Goal: Information Seeking & Learning: Learn about a topic

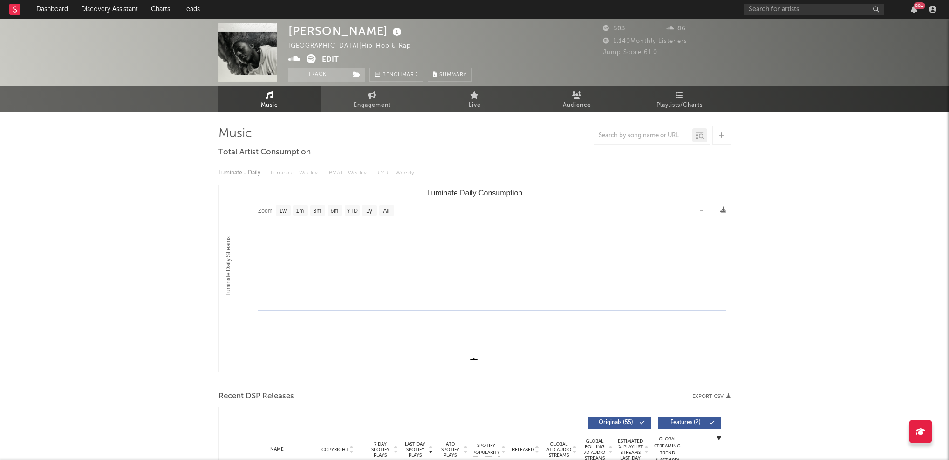
select select "1w"
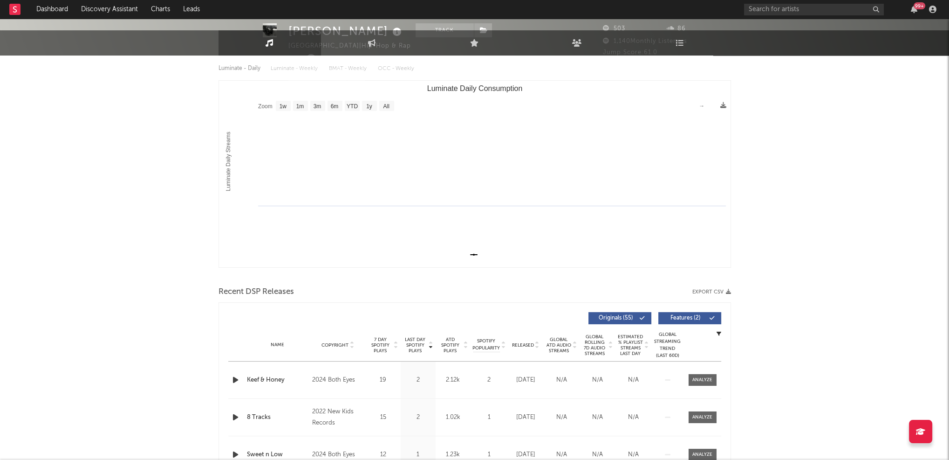
scroll to position [369, 0]
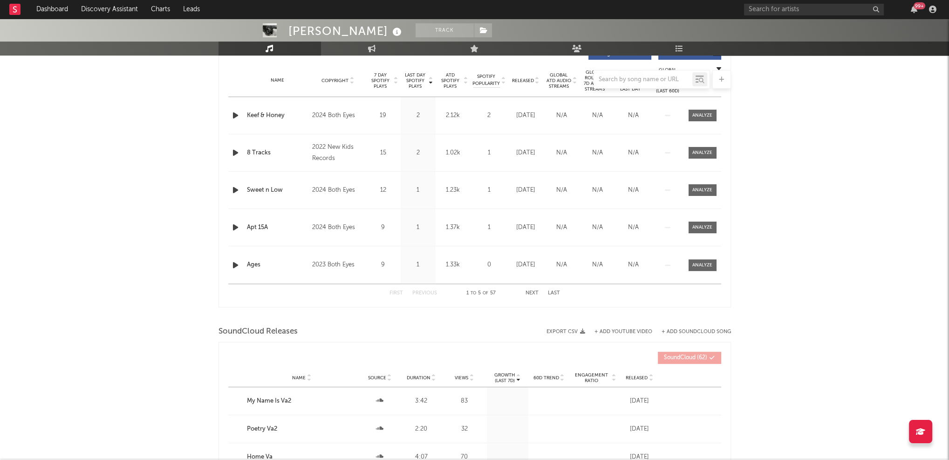
click at [232, 114] on icon "button" at bounding box center [236, 116] width 10 height 12
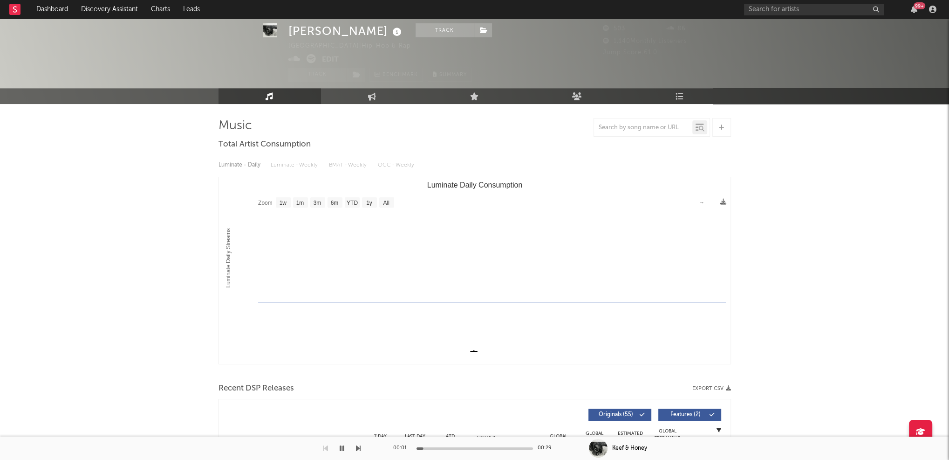
scroll to position [0, 0]
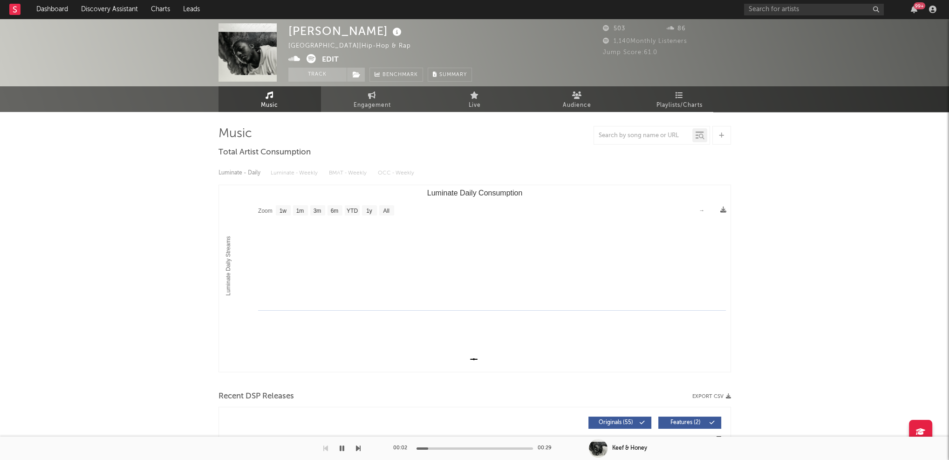
click at [294, 60] on icon at bounding box center [295, 58] width 12 height 9
click at [341, 449] on icon "button" at bounding box center [342, 447] width 5 height 7
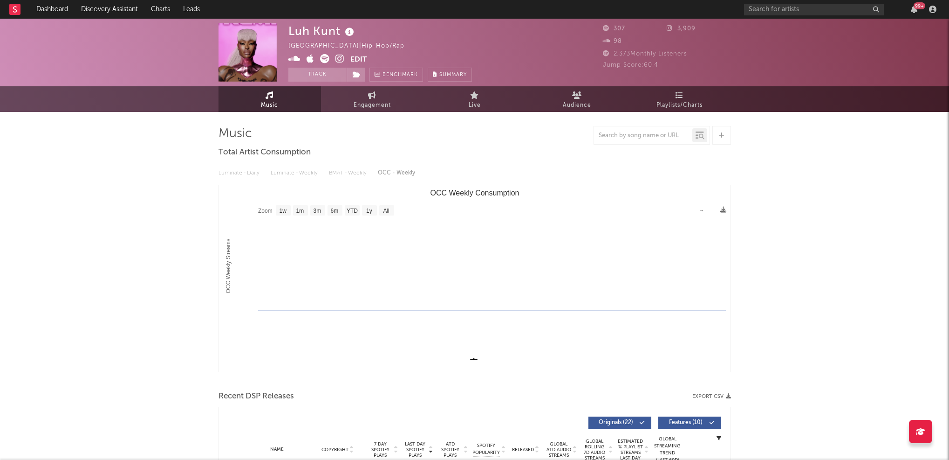
select select "1w"
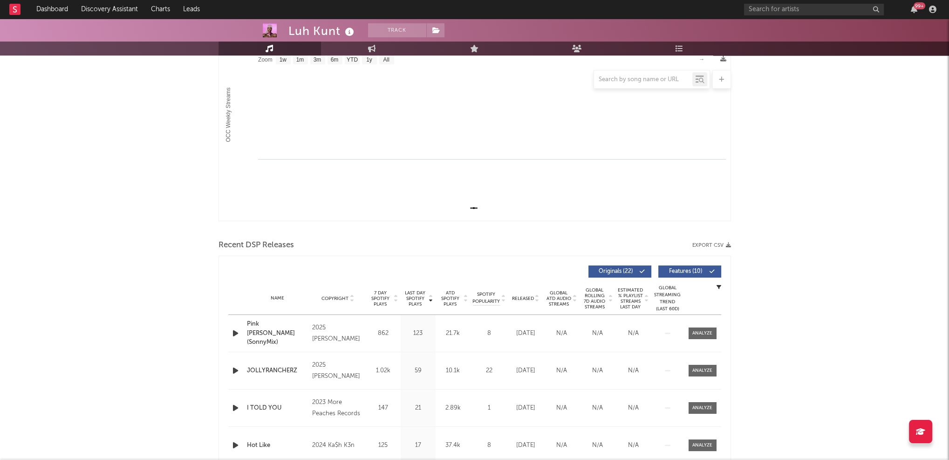
scroll to position [152, 0]
click at [234, 329] on icon "button" at bounding box center [236, 332] width 10 height 12
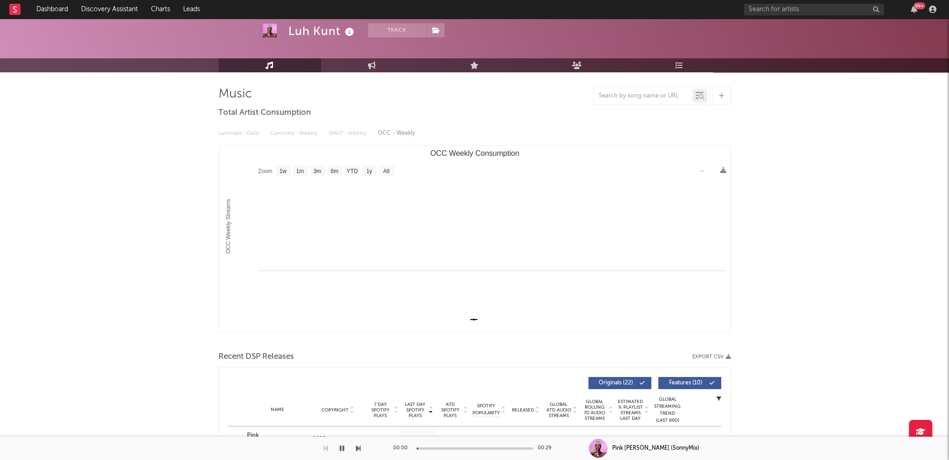
scroll to position [0, 0]
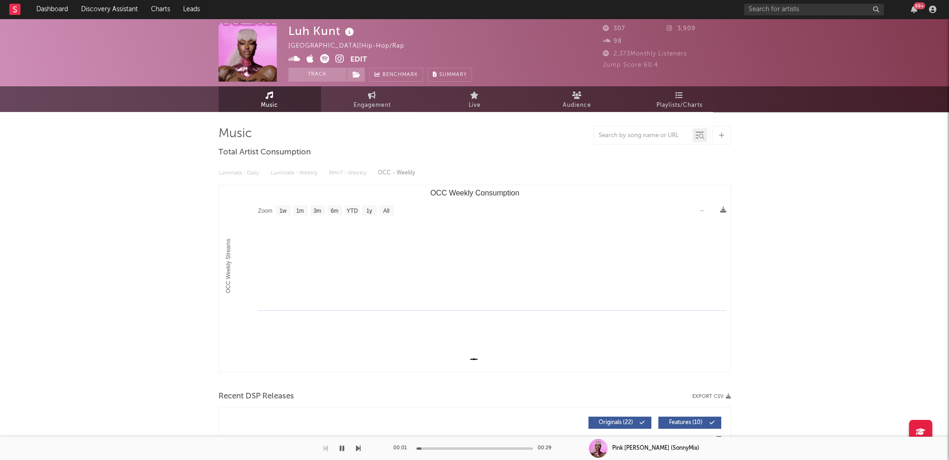
click at [339, 59] on icon at bounding box center [340, 58] width 9 height 9
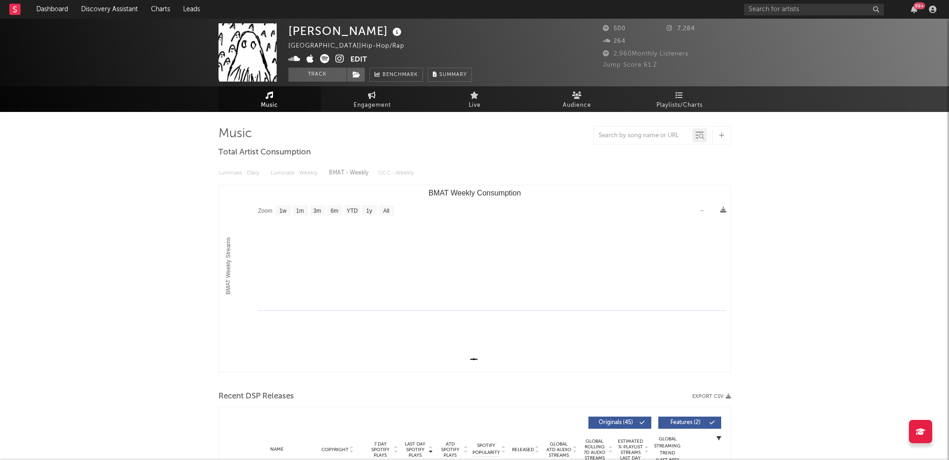
select select "1w"
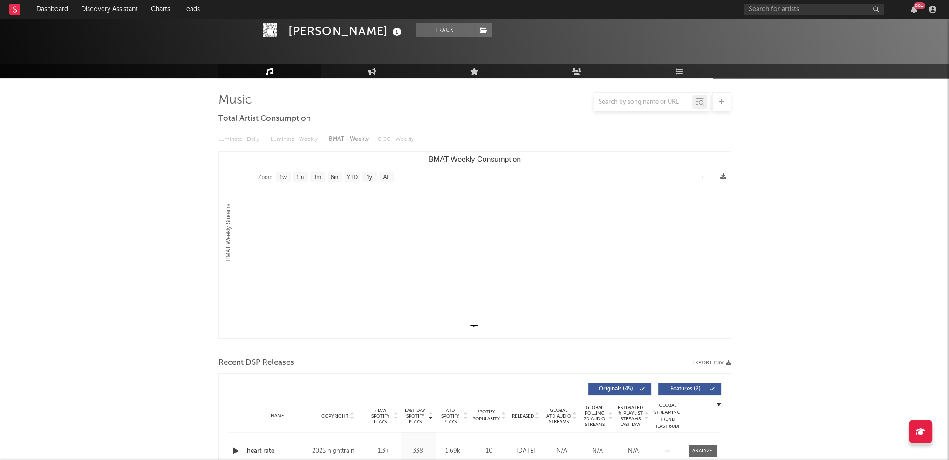
scroll to position [154, 0]
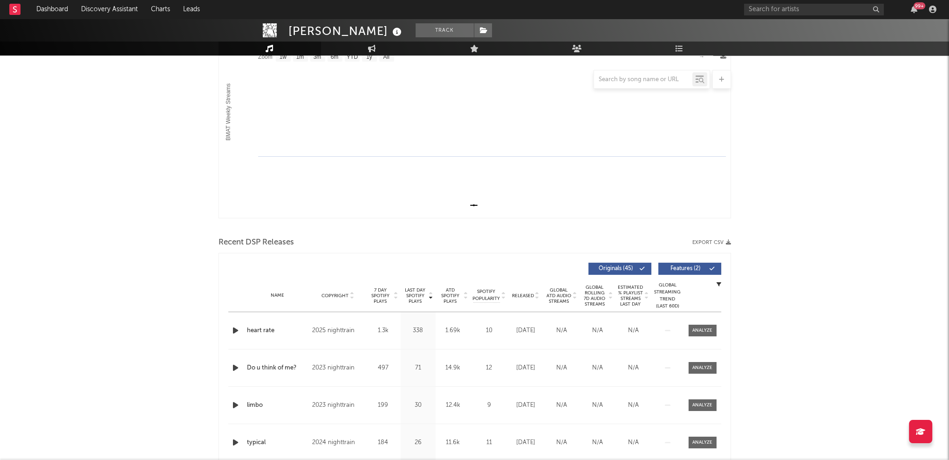
click at [233, 332] on icon "button" at bounding box center [236, 330] width 10 height 12
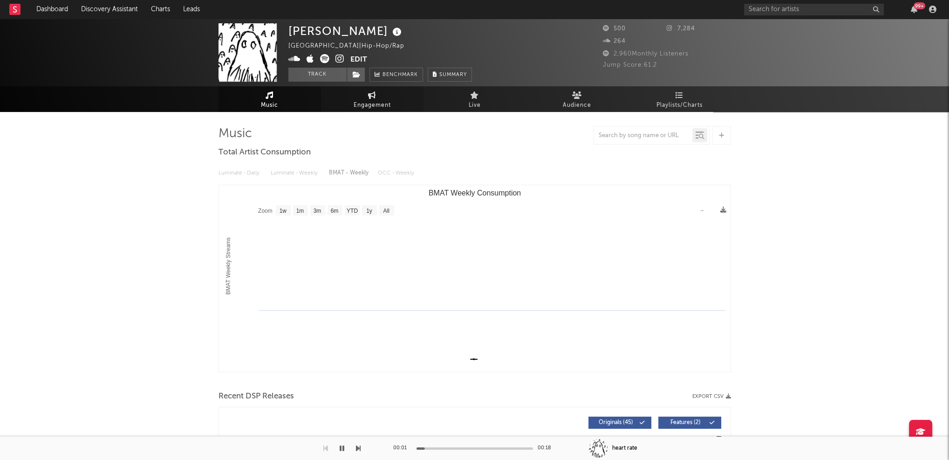
click at [373, 101] on span "Engagement" at bounding box center [372, 105] width 37 height 11
select select "1w"
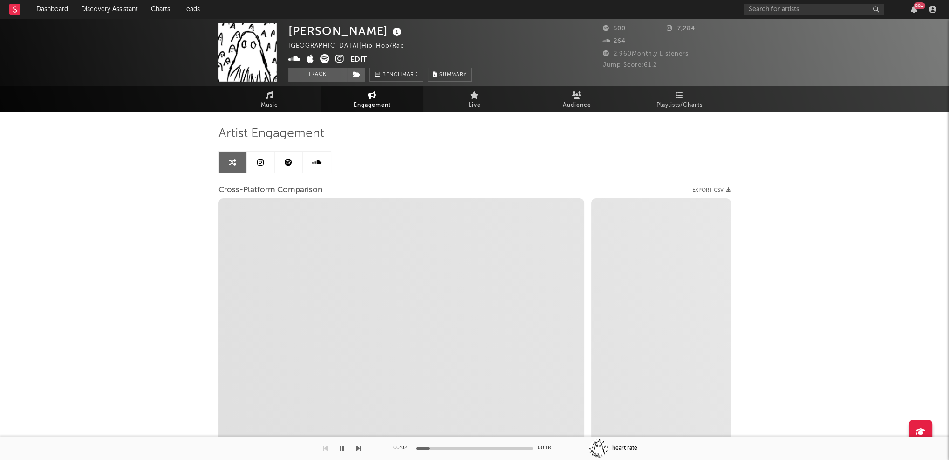
click at [340, 59] on icon at bounding box center [340, 58] width 9 height 9
select select "1m"
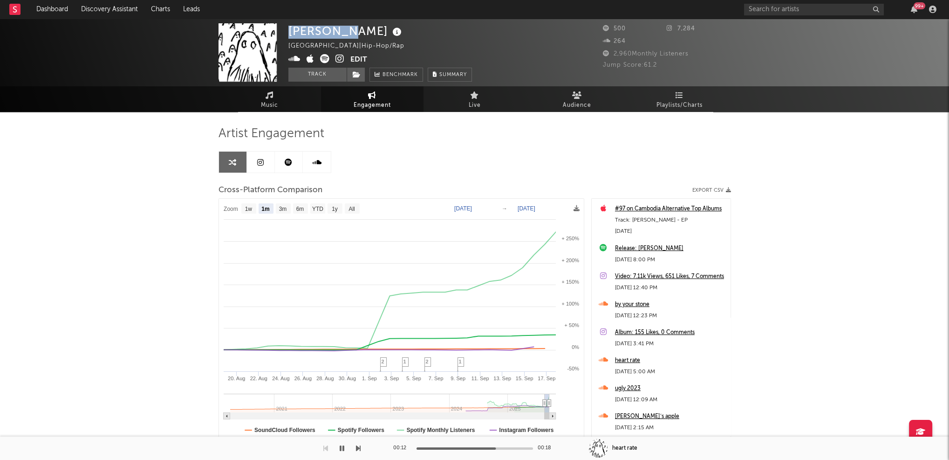
drag, startPoint x: 290, startPoint y: 34, endPoint x: 345, endPoint y: 35, distance: 55.5
click at [345, 35] on div "Aylo Rosé" at bounding box center [347, 30] width 116 height 15
copy div "Aylo Rosé"
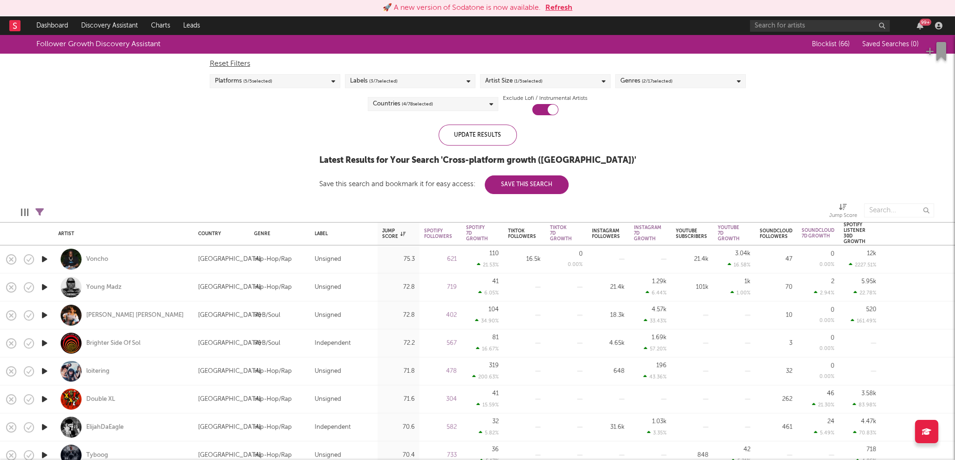
click at [570, 79] on div "Artist Size ( 1 / 5 selected)" at bounding box center [545, 81] width 131 height 14
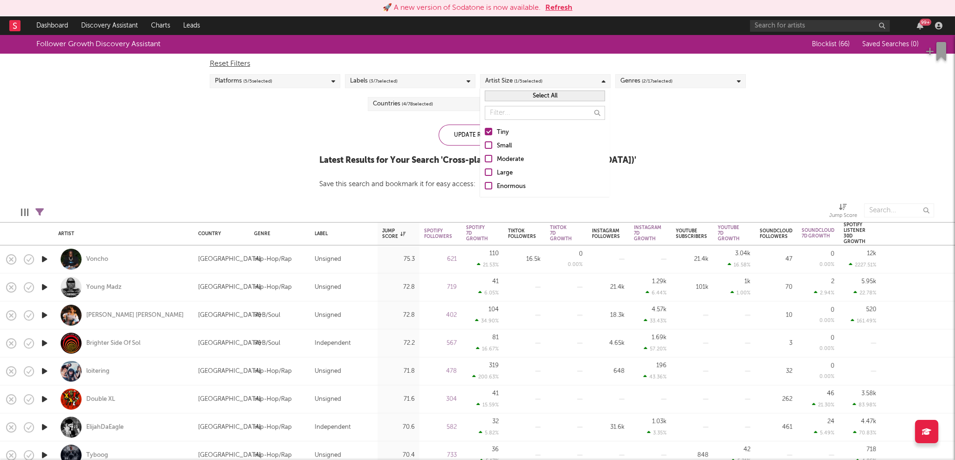
click at [680, 121] on div "Follower Growth Discovery Assistant Blocklist ( 66 ) Saved Searches ( 0 ) Reset…" at bounding box center [477, 114] width 955 height 159
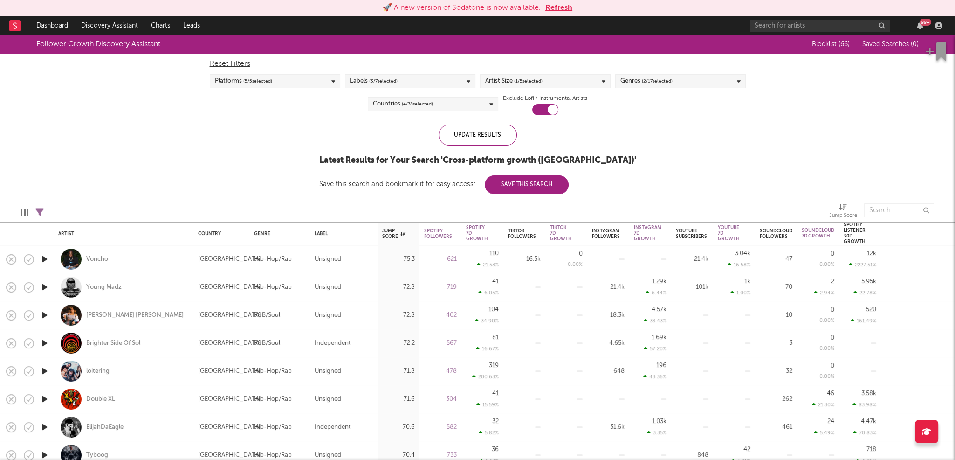
click at [707, 83] on div "Genres ( 2 / 17 selected)" at bounding box center [680, 81] width 131 height 14
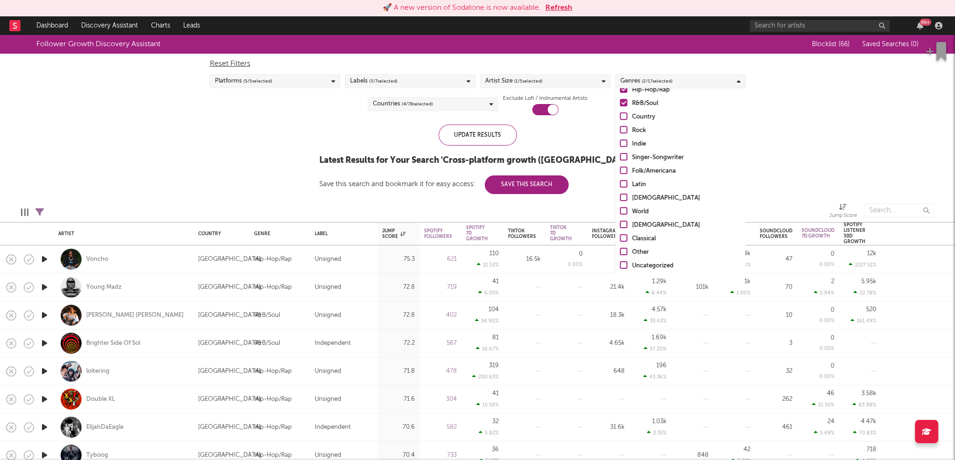
scroll to position [65, 0]
click at [638, 250] on div "Other" at bounding box center [686, 251] width 108 height 11
click at [620, 250] on input "Other" at bounding box center [620, 251] width 0 height 11
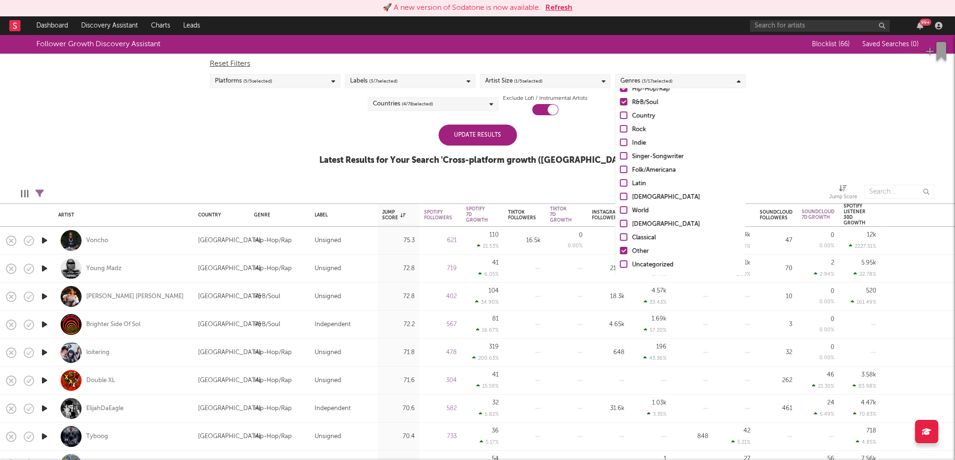
click at [640, 262] on div "Uncategorized" at bounding box center [686, 264] width 108 height 11
click at [620, 262] on input "Uncategorized" at bounding box center [620, 264] width 0 height 11
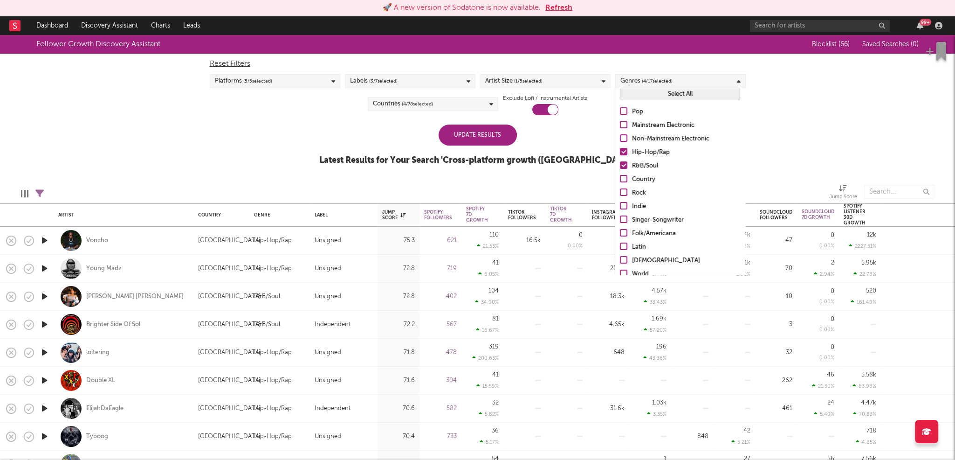
scroll to position [0, 0]
click at [639, 152] on div "Hip-Hop/Rap" at bounding box center [686, 154] width 108 height 11
click at [620, 152] on input "Hip-Hop/Rap" at bounding box center [620, 154] width 0 height 11
click at [639, 166] on div "R&B/Soul" at bounding box center [686, 167] width 108 height 11
click at [620, 166] on input "R&B/Soul" at bounding box center [620, 167] width 0 height 11
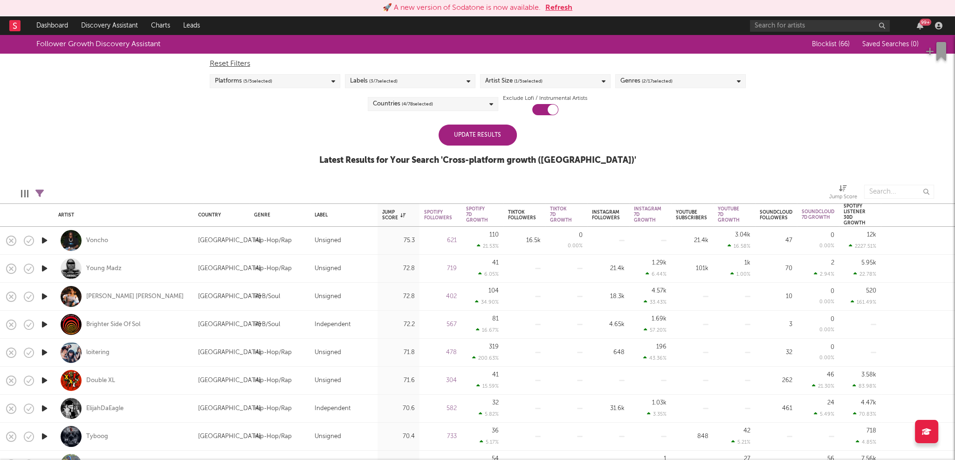
click at [479, 136] on div "Update Results" at bounding box center [478, 134] width 78 height 21
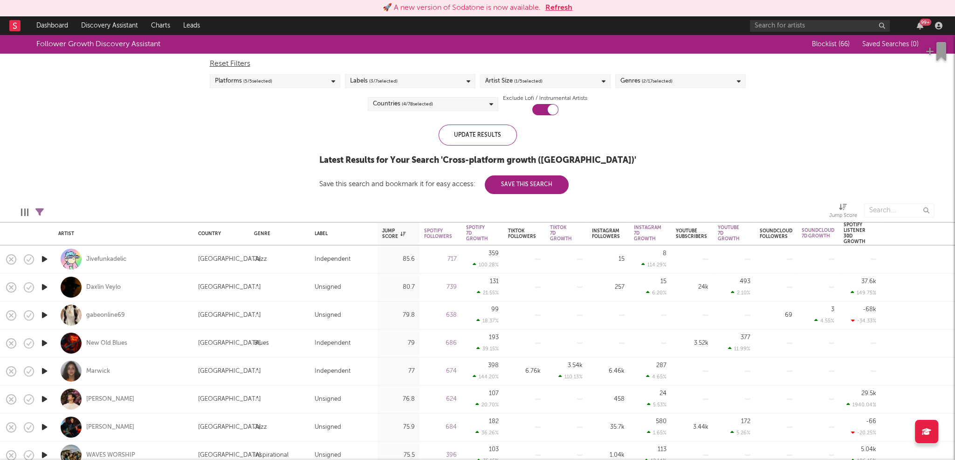
click at [475, 103] on div "Countries ( 4 / 78 selected)" at bounding box center [433, 104] width 131 height 14
click at [218, 142] on div "Follower Growth Discovery Assistant Blocklist ( 66 ) Saved Searches ( 0 ) Reset…" at bounding box center [477, 114] width 955 height 159
click at [41, 256] on icon "button" at bounding box center [45, 259] width 10 height 12
click at [45, 285] on icon "button" at bounding box center [45, 287] width 10 height 12
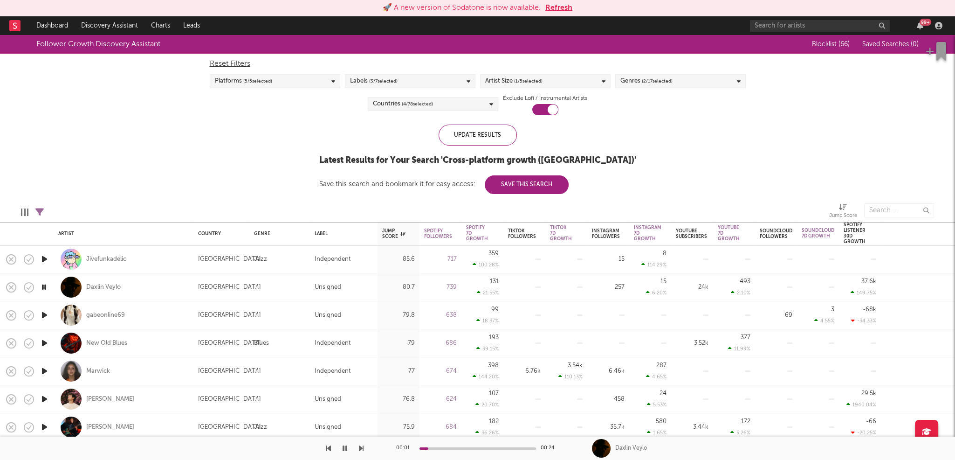
click at [45, 285] on icon "button" at bounding box center [44, 287] width 9 height 12
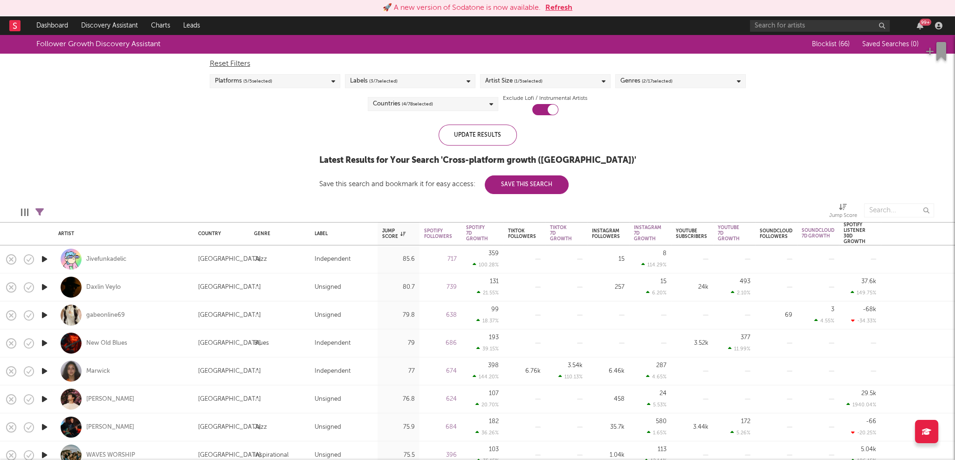
click at [479, 105] on div "Countries ( 4 / 78 selected)" at bounding box center [433, 104] width 131 height 14
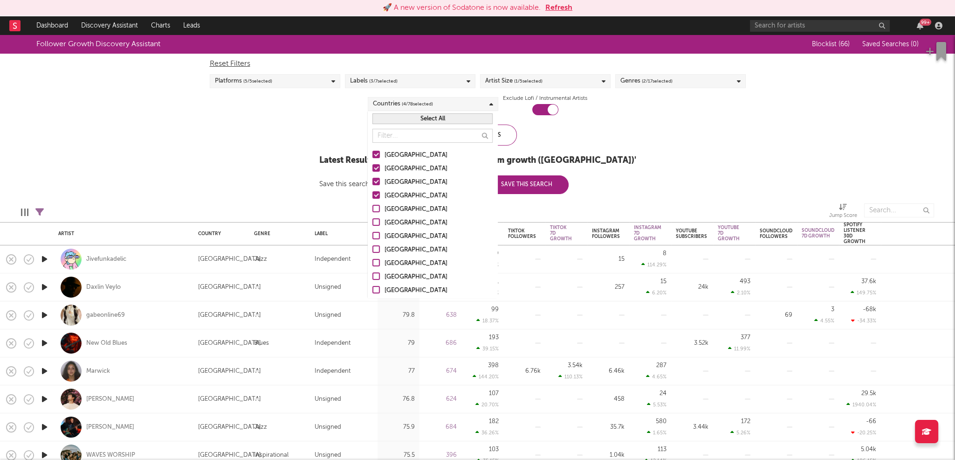
click at [450, 115] on button "Select All" at bounding box center [432, 118] width 120 height 11
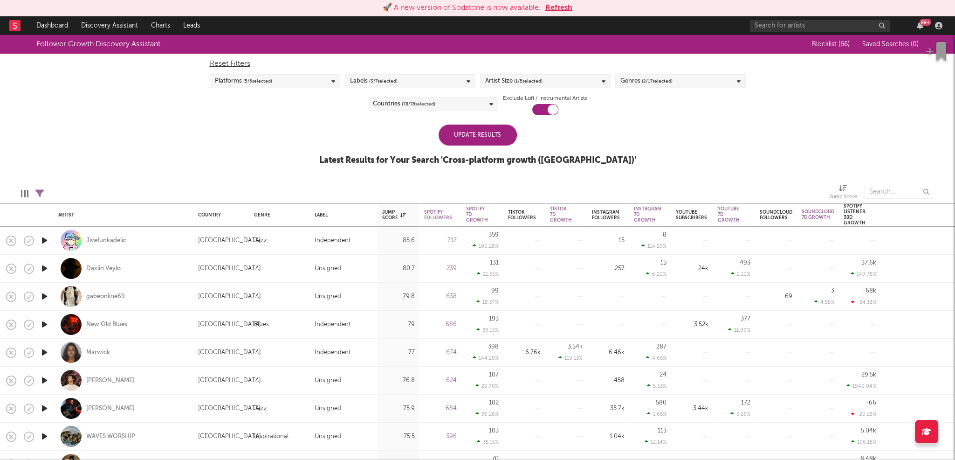
click at [660, 124] on div "Follower Growth Discovery Assistant Blocklist ( 66 ) Saved Searches ( 0 ) Reset…" at bounding box center [477, 105] width 955 height 140
click at [701, 77] on div "Genres ( 2 / 17 selected)" at bounding box center [680, 81] width 131 height 14
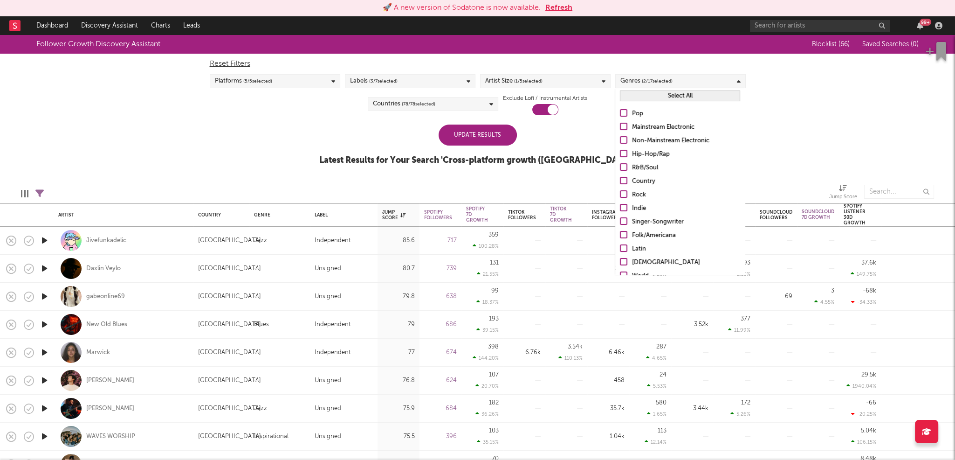
click at [686, 93] on button "Select All" at bounding box center [680, 95] width 120 height 11
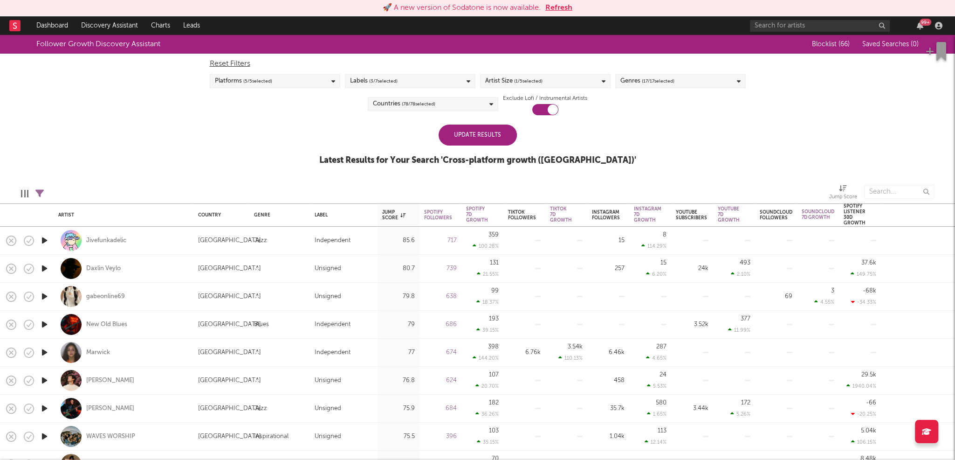
click at [481, 136] on div "Update Results" at bounding box center [478, 134] width 78 height 21
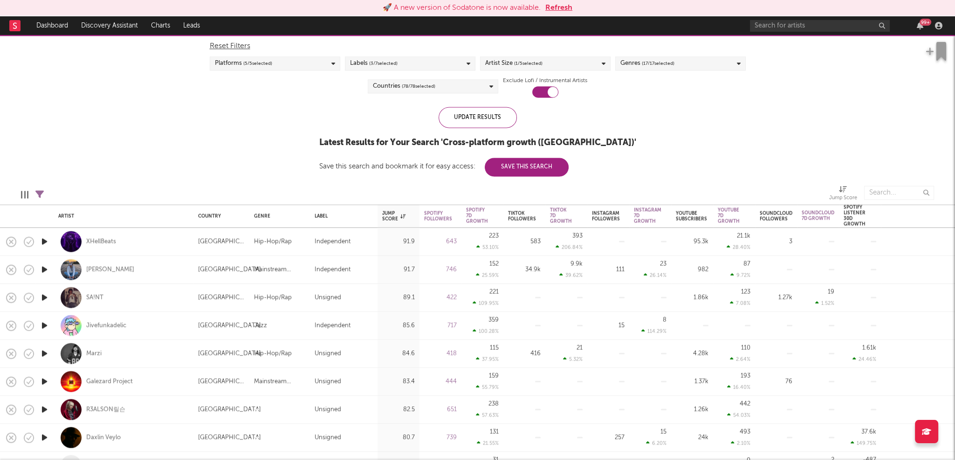
click at [46, 240] on icon "button" at bounding box center [45, 241] width 10 height 12
click at [44, 267] on icon "button" at bounding box center [45, 269] width 10 height 12
click at [45, 297] on icon "button" at bounding box center [45, 297] width 10 height 12
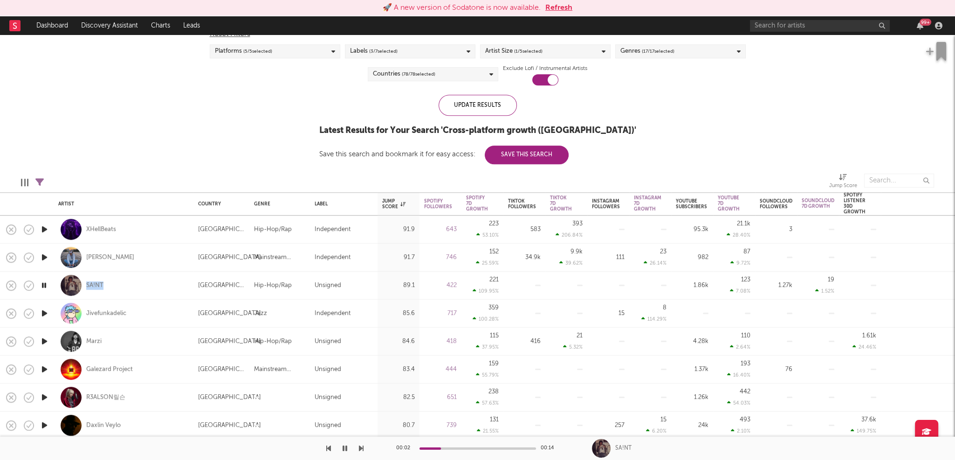
click at [44, 340] on icon "button" at bounding box center [45, 341] width 10 height 12
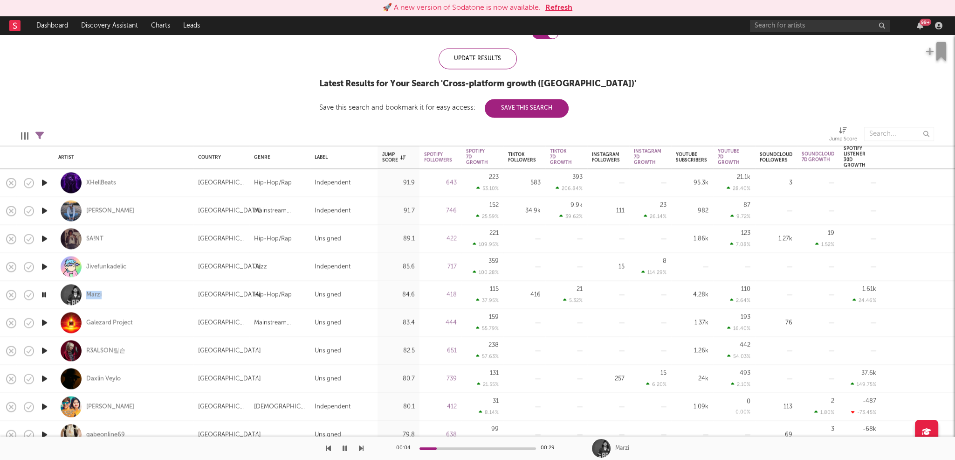
click at [44, 350] on icon "button" at bounding box center [45, 350] width 10 height 12
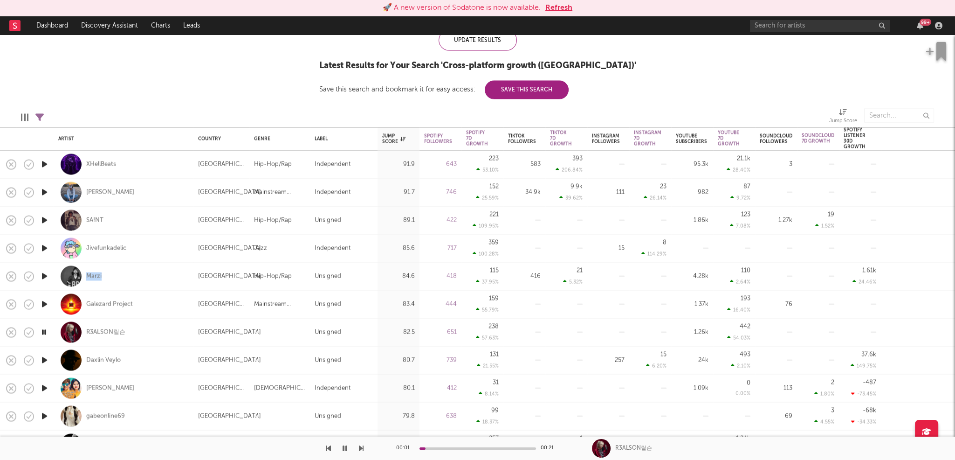
click at [41, 361] on icon "button" at bounding box center [45, 360] width 10 height 12
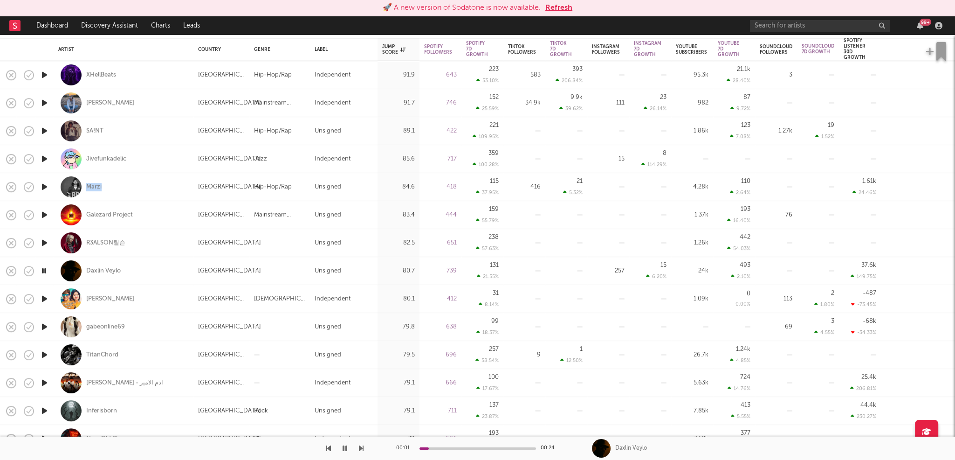
click at [45, 325] on icon "button" at bounding box center [45, 327] width 10 height 12
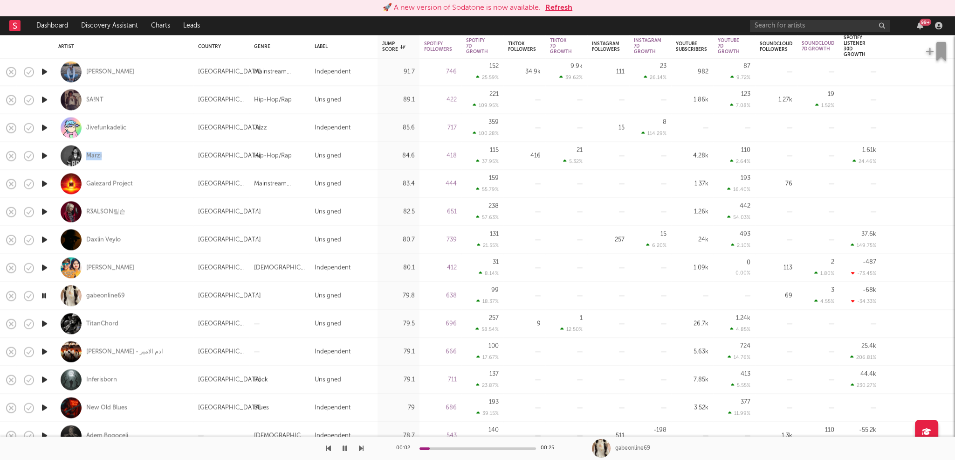
click at [46, 351] on icon "button" at bounding box center [45, 351] width 10 height 12
click at [42, 380] on icon "button" at bounding box center [45, 379] width 10 height 12
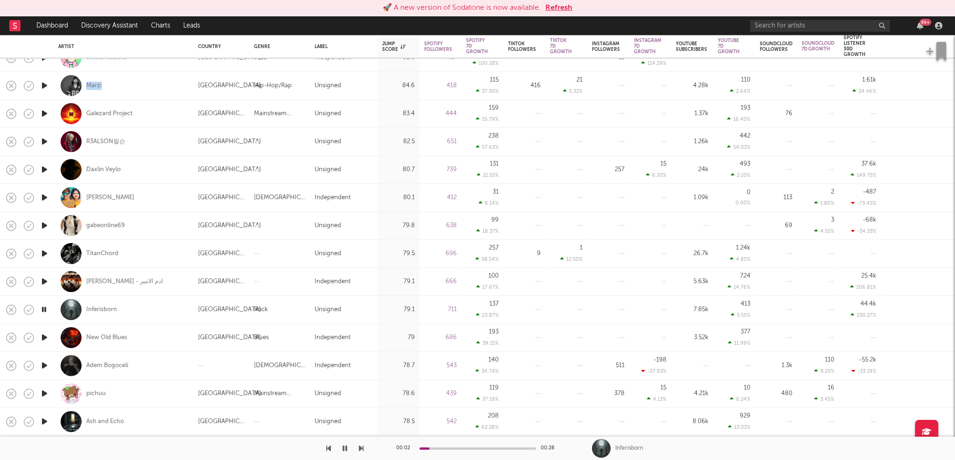
click at [42, 337] on icon "button" at bounding box center [45, 337] width 10 height 12
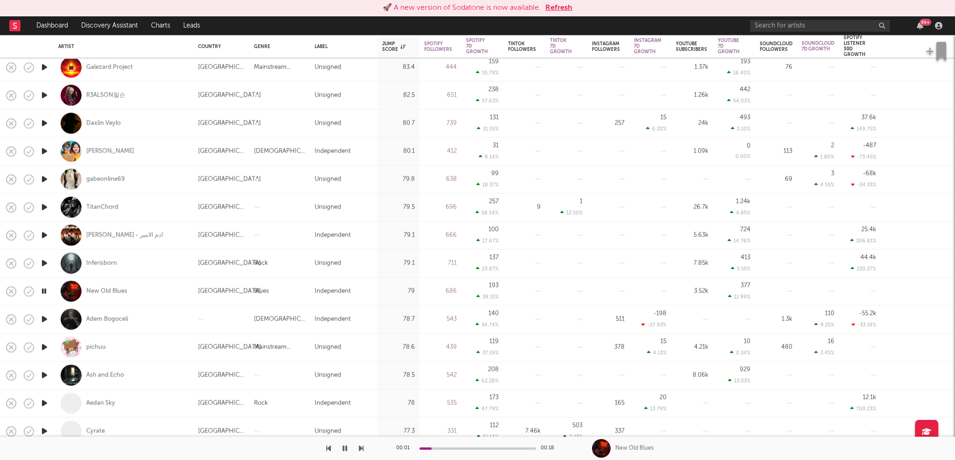
click at [45, 345] on icon "button" at bounding box center [45, 347] width 10 height 12
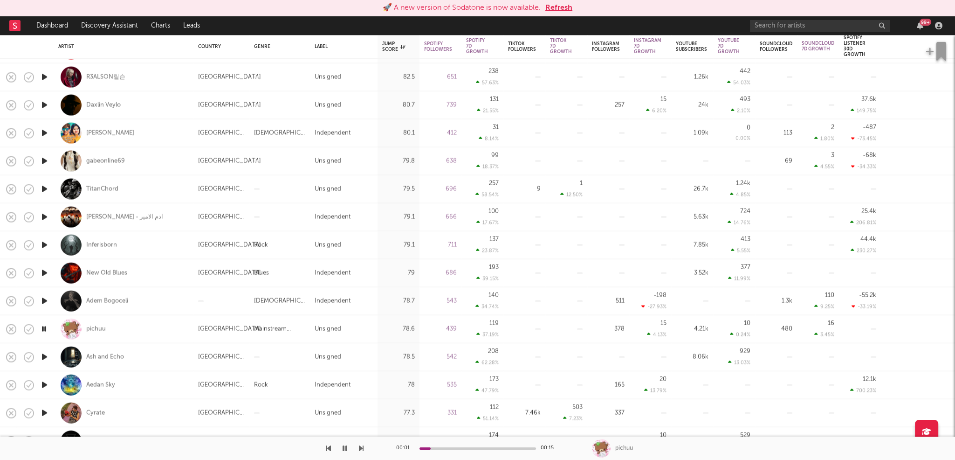
click at [46, 354] on icon "button" at bounding box center [45, 357] width 10 height 12
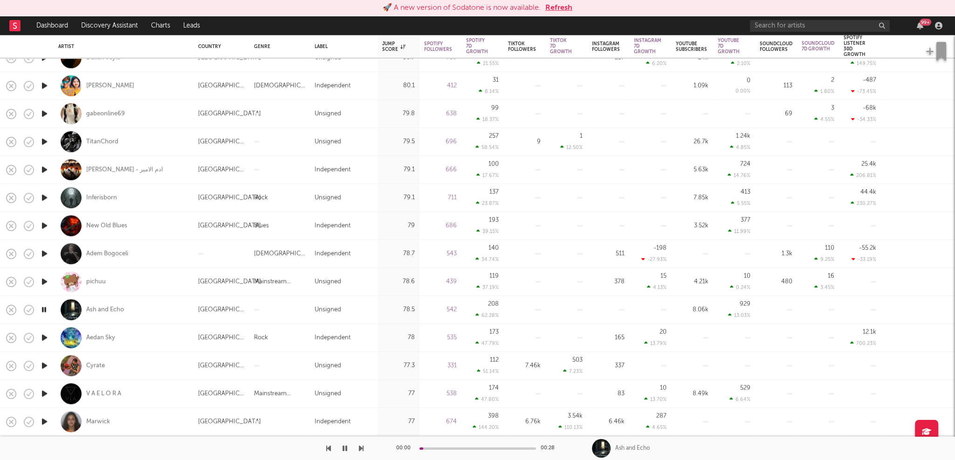
click at [43, 337] on icon "button" at bounding box center [45, 337] width 10 height 12
click at [43, 364] on icon "button" at bounding box center [45, 365] width 10 height 12
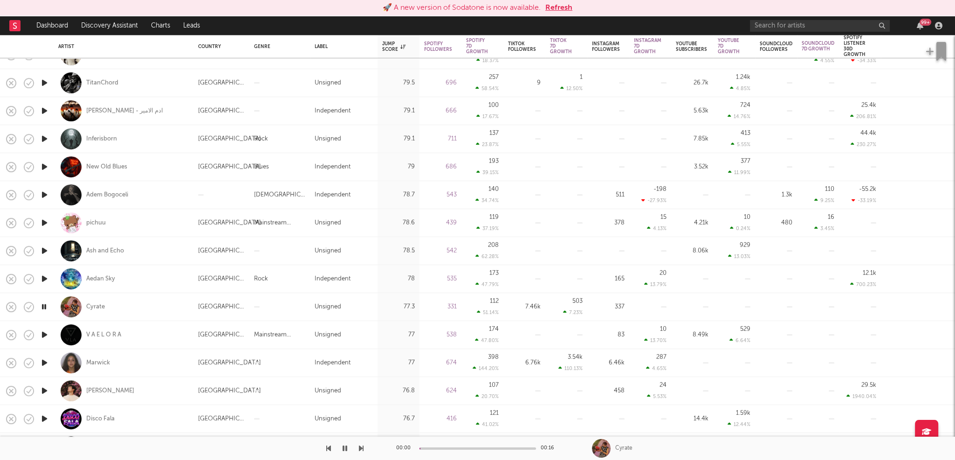
click at [44, 361] on icon "button" at bounding box center [45, 363] width 10 height 12
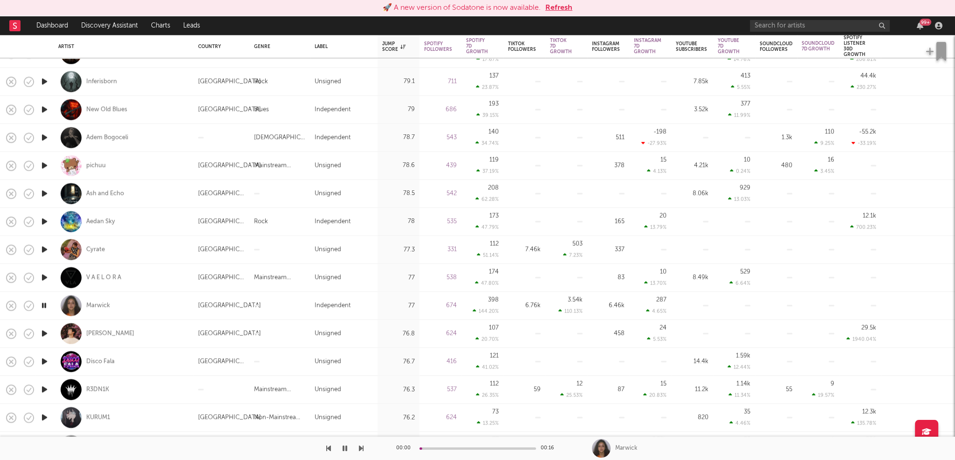
click at [44, 360] on icon "button" at bounding box center [45, 361] width 10 height 12
click at [44, 389] on icon "button" at bounding box center [45, 389] width 10 height 12
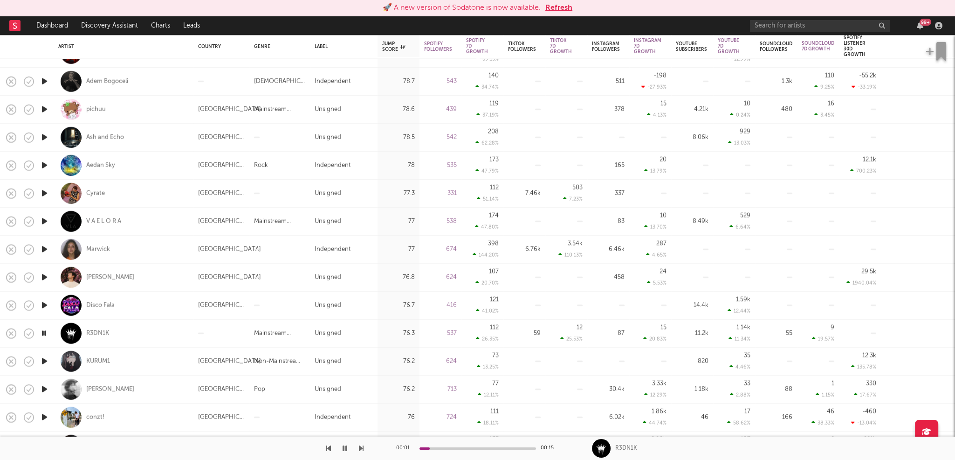
click at [45, 390] on icon "button" at bounding box center [45, 389] width 10 height 12
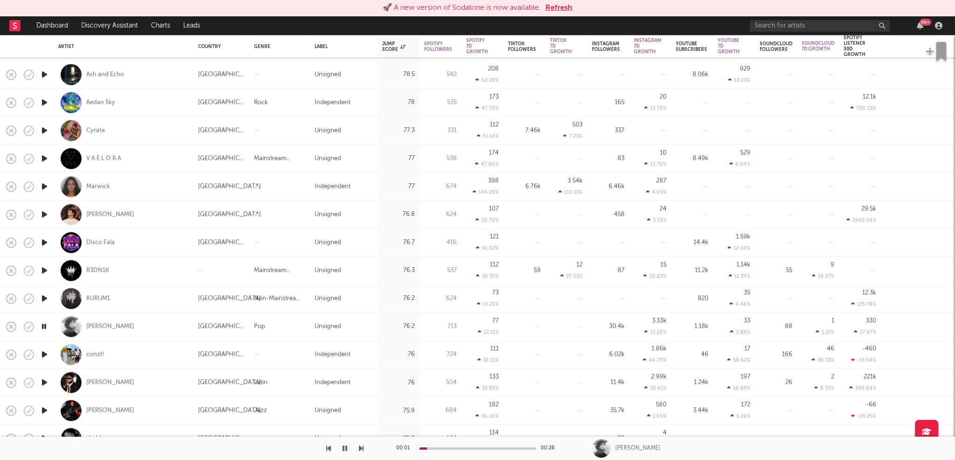
click at [44, 354] on icon "button" at bounding box center [45, 354] width 10 height 12
click at [44, 382] on icon "button" at bounding box center [45, 382] width 10 height 12
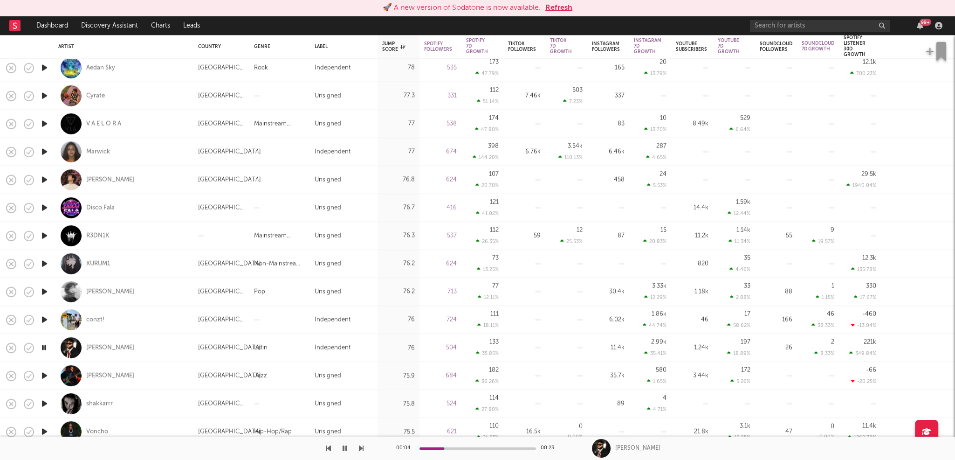
click at [45, 374] on icon "button" at bounding box center [45, 376] width 10 height 12
click at [45, 374] on icon "button" at bounding box center [44, 376] width 9 height 12
click at [45, 405] on icon "button" at bounding box center [45, 404] width 10 height 12
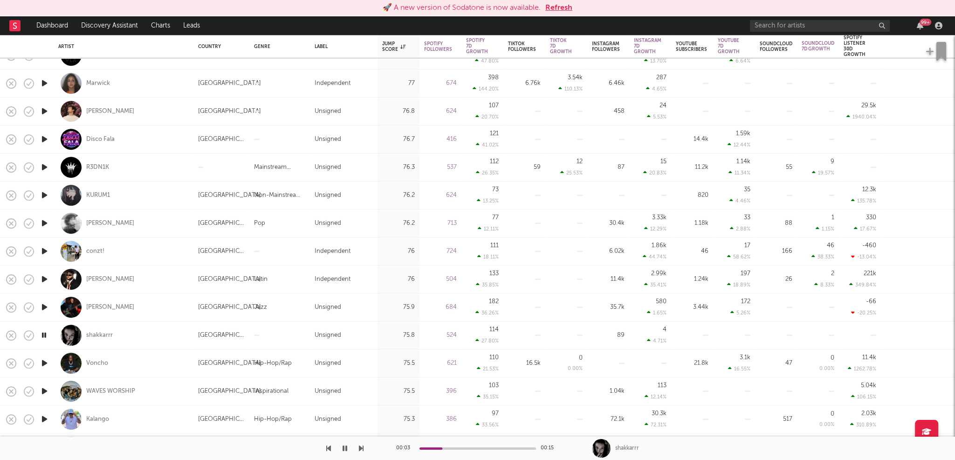
click at [46, 391] on icon "button" at bounding box center [45, 391] width 10 height 12
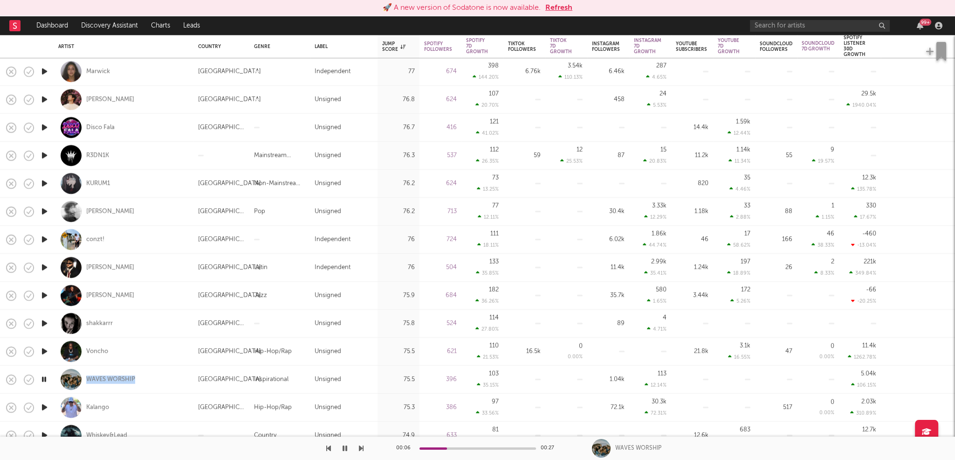
click at [46, 406] on icon "button" at bounding box center [45, 407] width 10 height 12
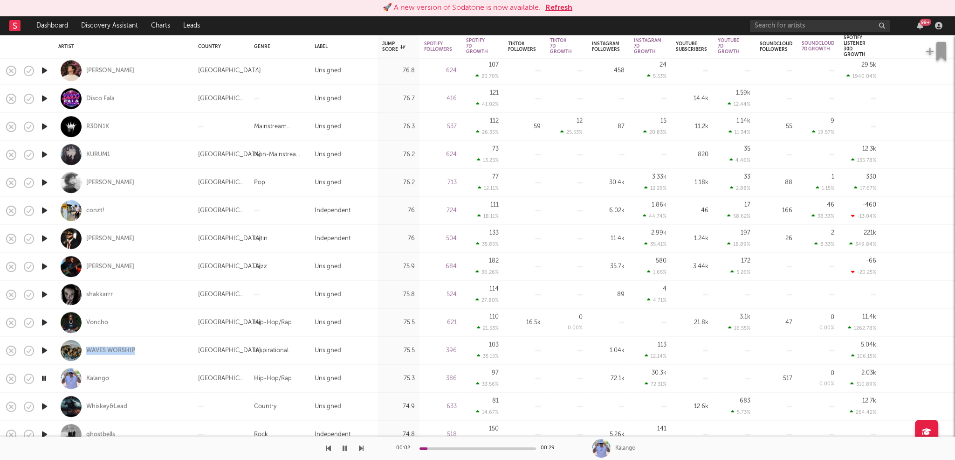
click at [43, 406] on icon "button" at bounding box center [45, 406] width 10 height 12
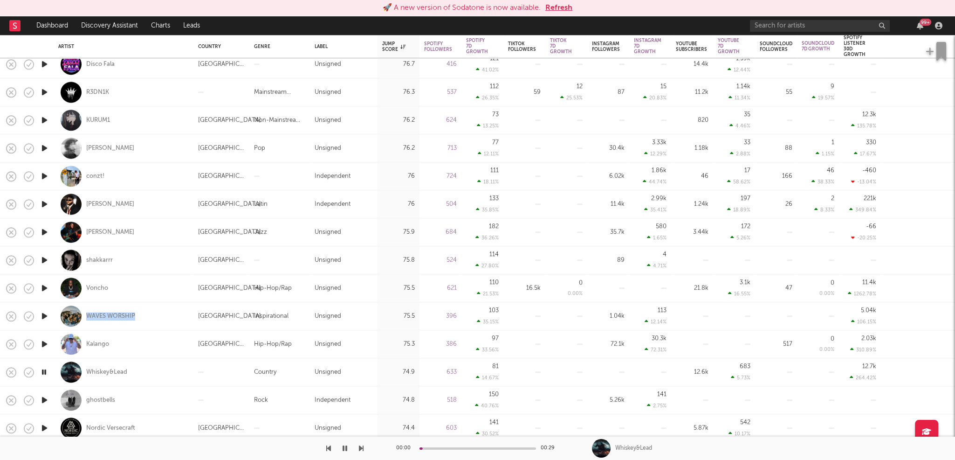
click at [43, 399] on icon "button" at bounding box center [45, 400] width 10 height 12
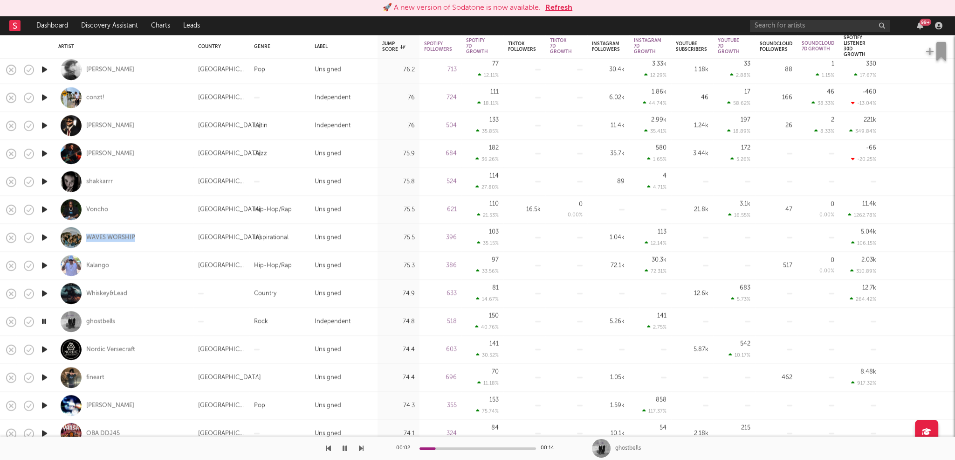
click at [42, 375] on icon "button" at bounding box center [45, 377] width 10 height 12
click at [43, 403] on icon "button" at bounding box center [45, 405] width 10 height 12
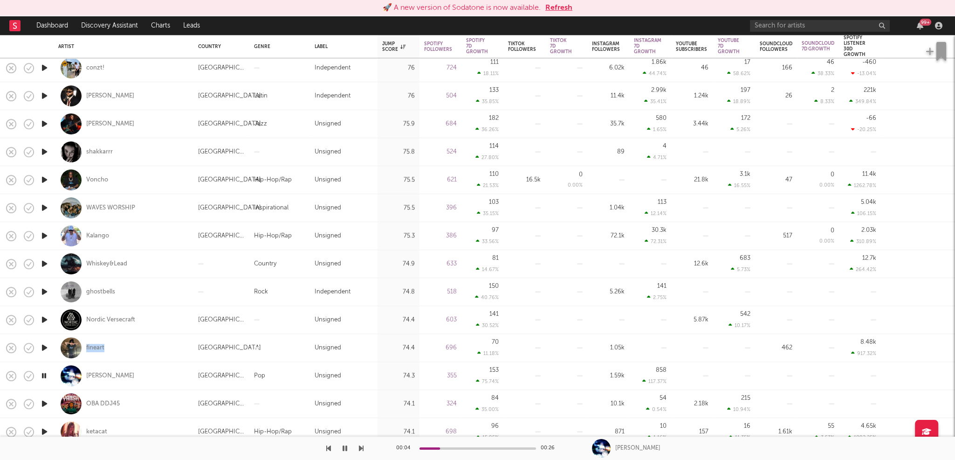
click at [45, 400] on icon "button" at bounding box center [45, 404] width 10 height 12
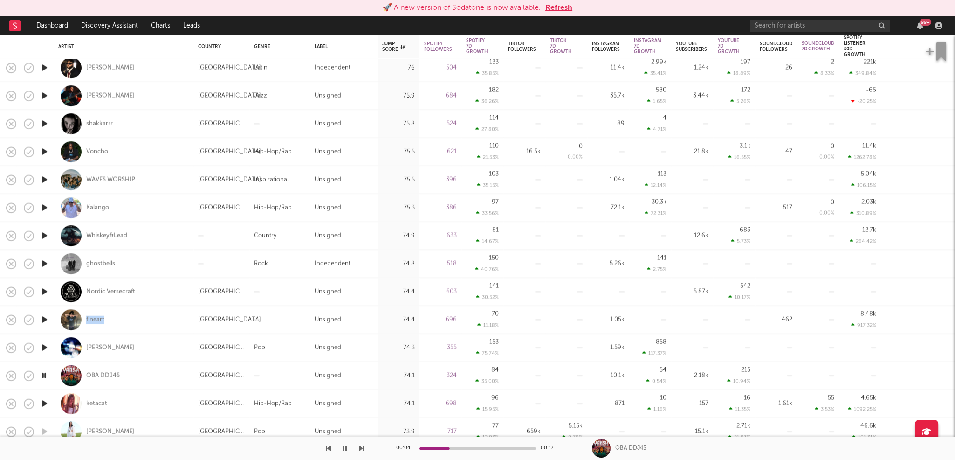
click at [43, 402] on icon "button" at bounding box center [45, 404] width 10 height 12
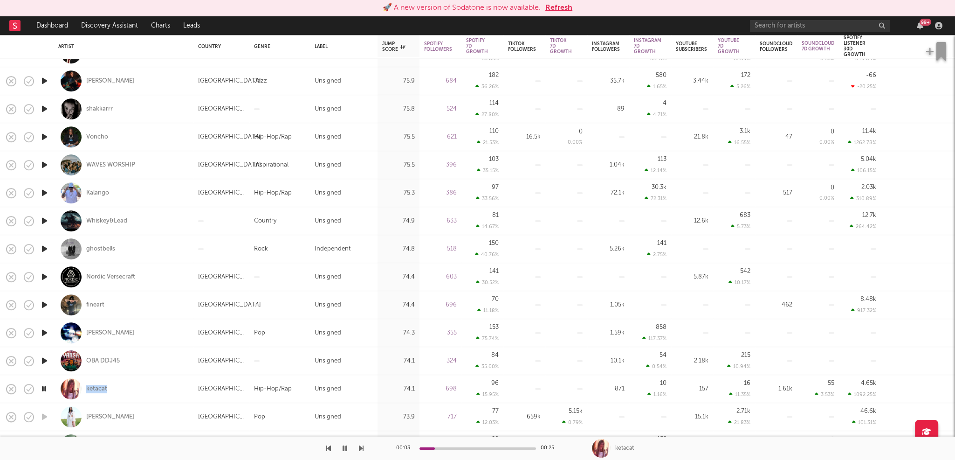
click at [45, 386] on icon "button" at bounding box center [44, 389] width 9 height 12
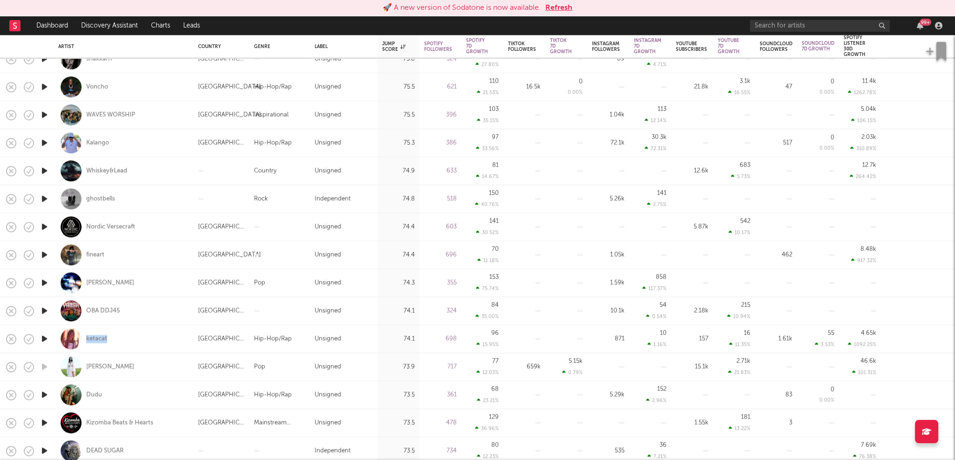
click at [43, 393] on icon "button" at bounding box center [45, 395] width 10 height 12
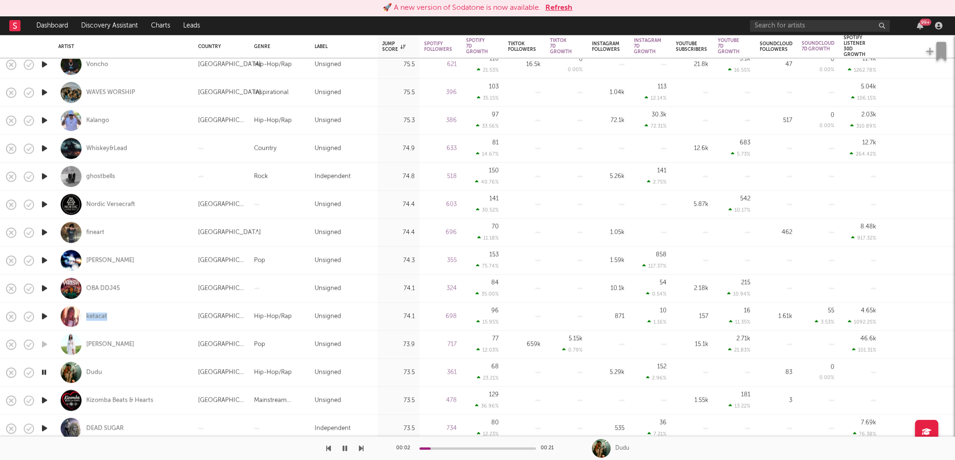
click at [45, 398] on icon "button" at bounding box center [45, 400] width 10 height 12
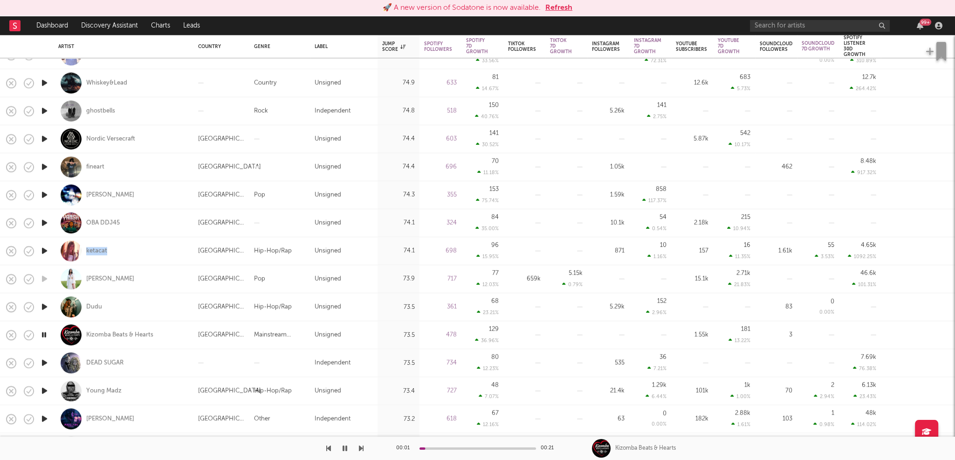
click at [46, 362] on icon "button" at bounding box center [45, 363] width 10 height 12
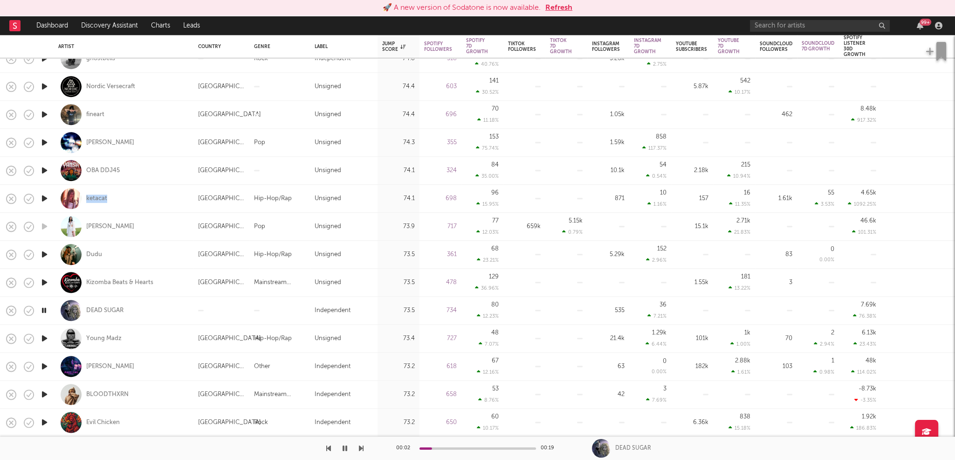
click at [45, 364] on icon "button" at bounding box center [45, 366] width 10 height 12
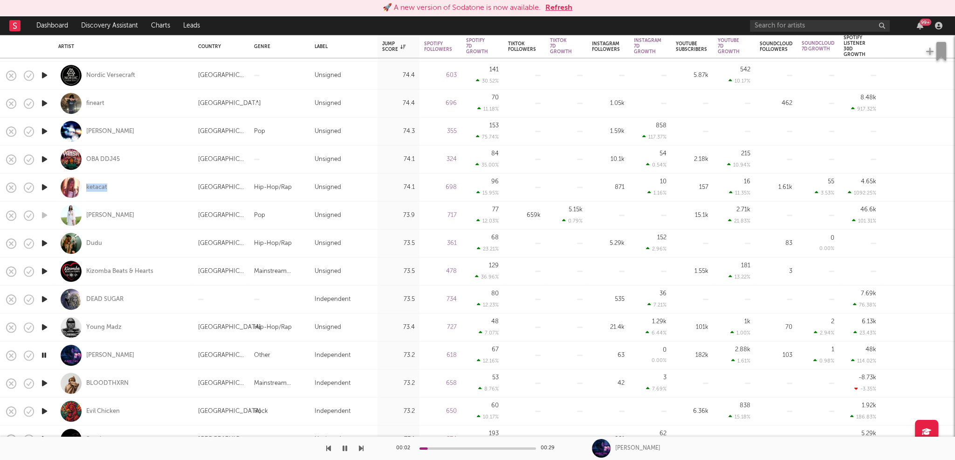
click at [44, 383] on icon "button" at bounding box center [45, 383] width 10 height 12
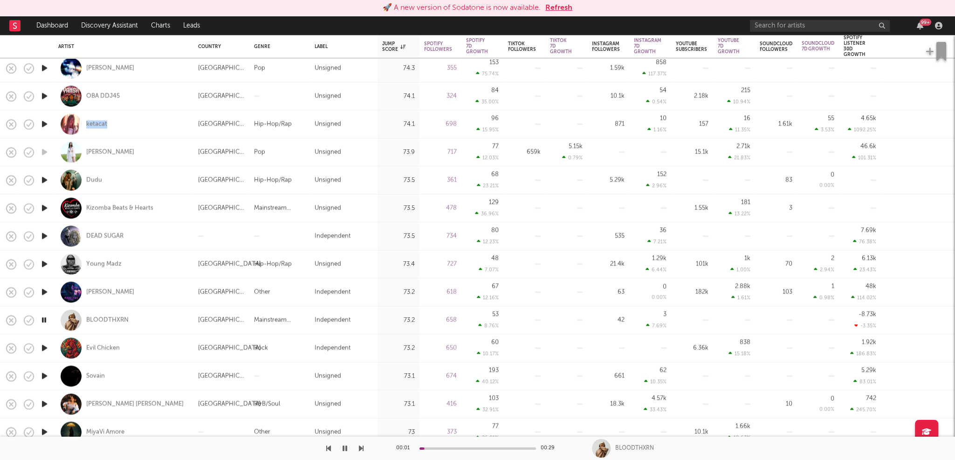
click at [41, 375] on icon "button" at bounding box center [45, 376] width 10 height 12
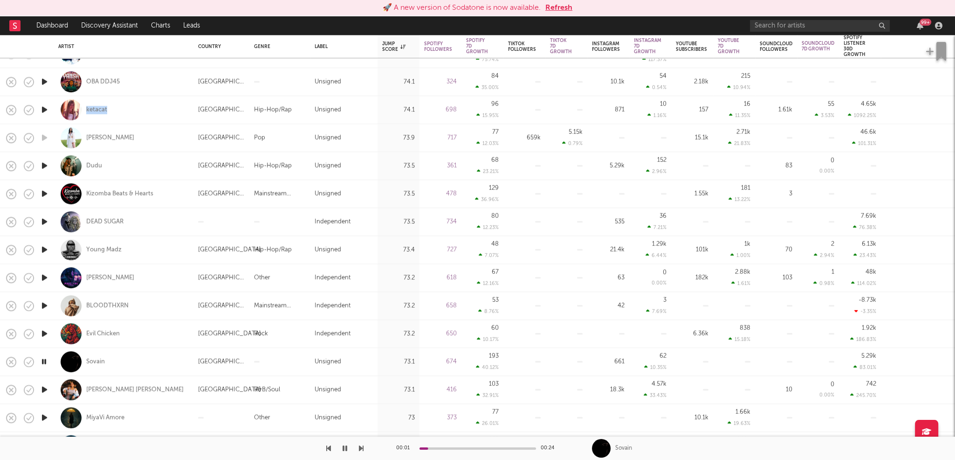
click at [46, 389] on icon "button" at bounding box center [45, 390] width 10 height 12
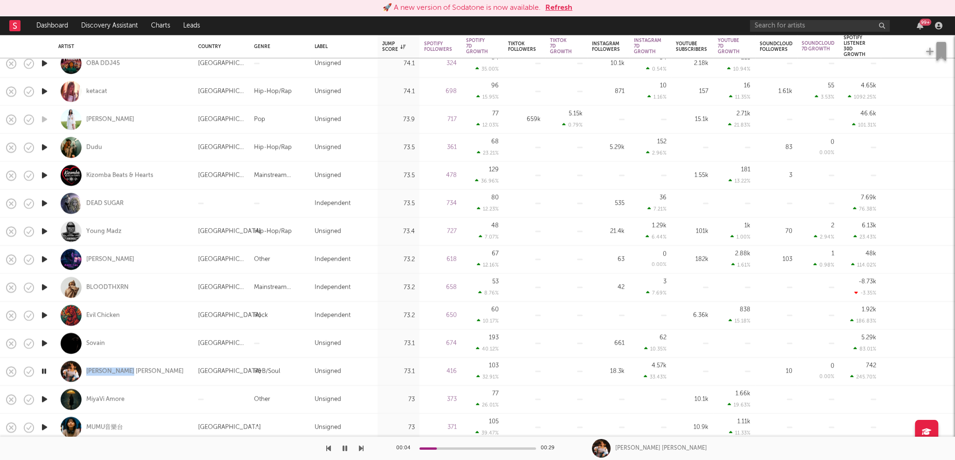
click at [43, 369] on icon "button" at bounding box center [44, 371] width 9 height 12
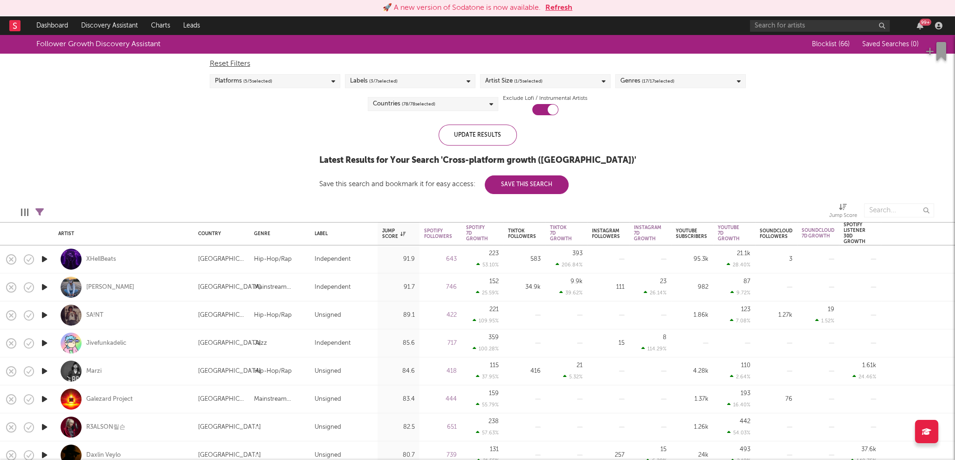
click at [754, 134] on div "Follower Growth Discovery Assistant Blocklist ( 66 ) Saved Searches ( 0 ) Reset…" at bounding box center [477, 114] width 955 height 159
click at [599, 83] on div "Artist Size ( 1 / 5 selected)" at bounding box center [545, 81] width 131 height 14
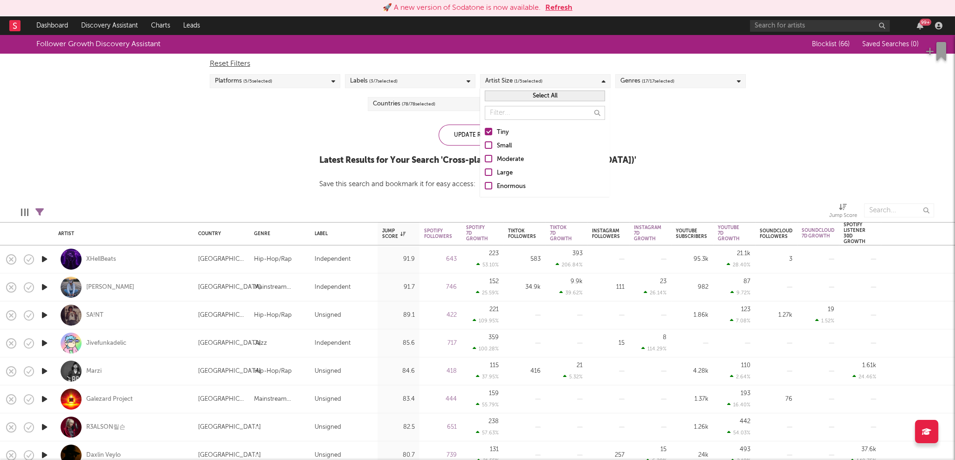
click at [508, 142] on div "Small" at bounding box center [551, 145] width 108 height 11
click at [485, 142] on input "Small" at bounding box center [485, 145] width 0 height 11
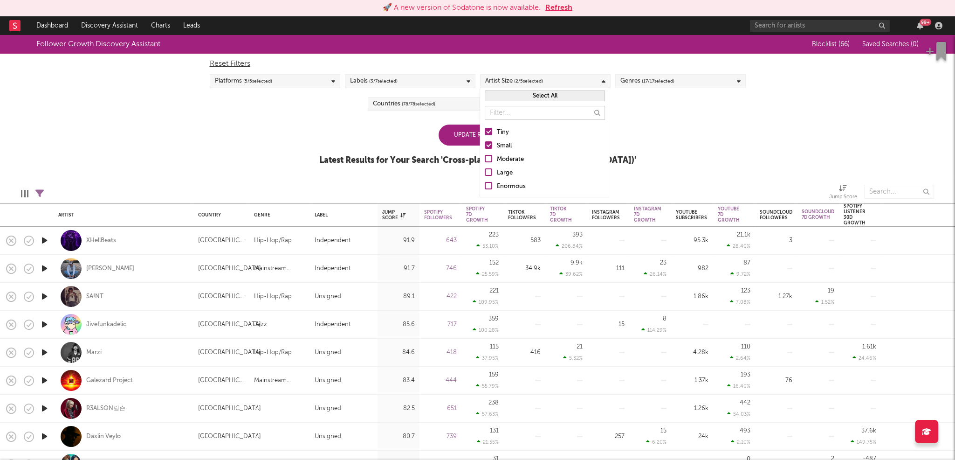
click at [503, 132] on div "Tiny" at bounding box center [551, 132] width 108 height 11
click at [485, 132] on input "Tiny" at bounding box center [485, 132] width 0 height 11
click at [711, 142] on div "Follower Growth Discovery Assistant Blocklist ( 66 ) Saved Searches ( 0 ) Reset…" at bounding box center [477, 105] width 955 height 140
click at [705, 84] on div "Genres ( 17 / 17 selected)" at bounding box center [680, 81] width 131 height 14
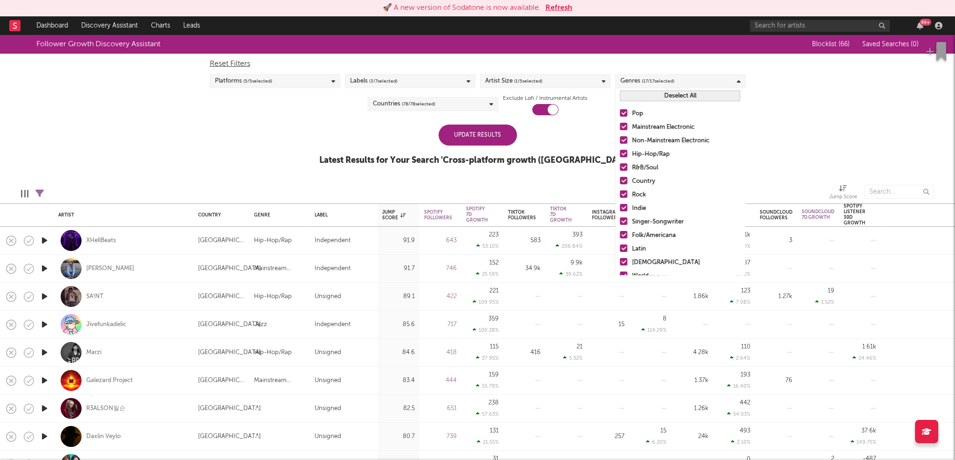
click at [689, 94] on button "Deselect All" at bounding box center [680, 95] width 120 height 11
click at [645, 153] on div "Hip-Hop/Rap" at bounding box center [686, 154] width 108 height 11
click at [620, 153] on input "Hip-Hop/Rap" at bounding box center [620, 154] width 0 height 11
click at [641, 165] on div "R&B/Soul" at bounding box center [686, 167] width 108 height 11
click at [620, 165] on input "R&B/Soul" at bounding box center [620, 167] width 0 height 11
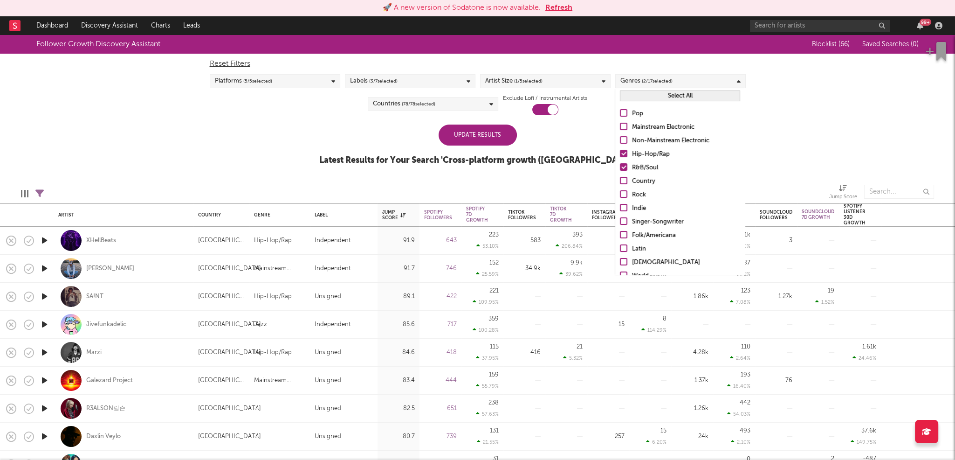
click at [485, 137] on div "Update Results" at bounding box center [478, 134] width 78 height 21
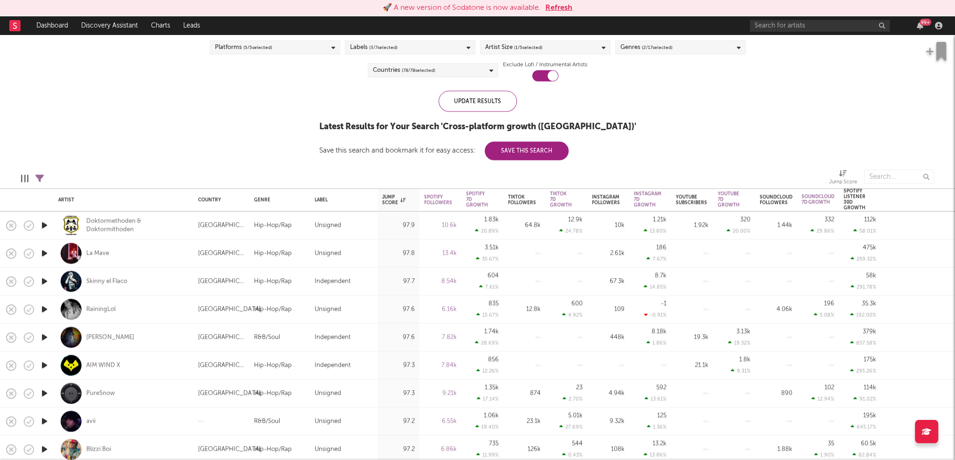
click at [44, 253] on icon "button" at bounding box center [45, 254] width 10 height 12
click at [44, 279] on icon "button" at bounding box center [45, 281] width 10 height 12
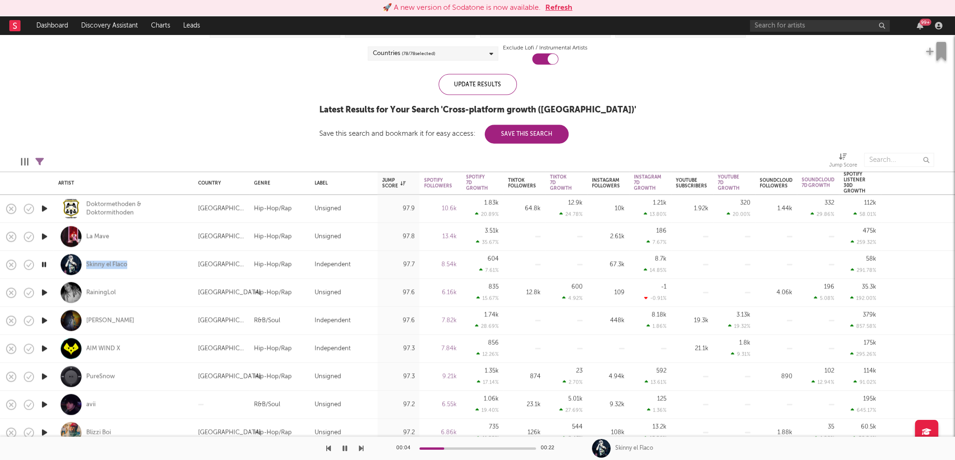
click at [47, 292] on icon "button" at bounding box center [45, 293] width 10 height 12
click at [45, 321] on icon "button" at bounding box center [45, 321] width 10 height 12
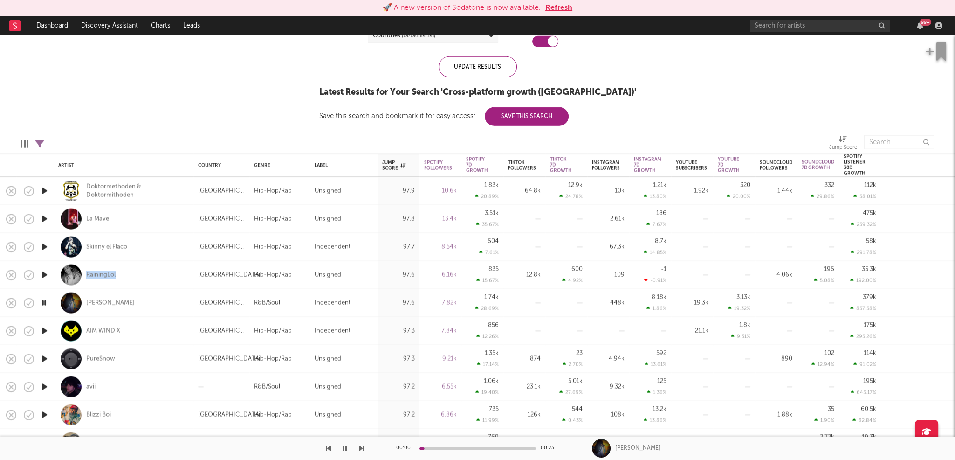
click at [44, 330] on icon "button" at bounding box center [45, 331] width 10 height 12
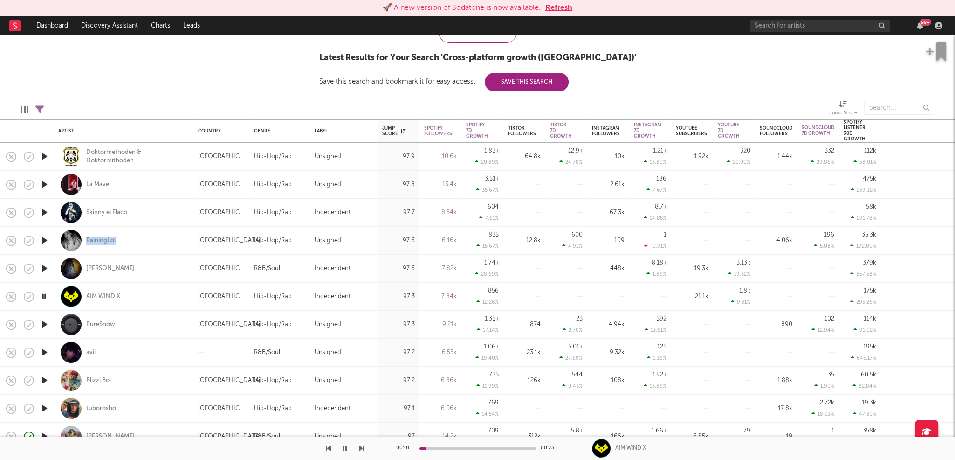
click at [44, 324] on icon "button" at bounding box center [45, 324] width 10 height 12
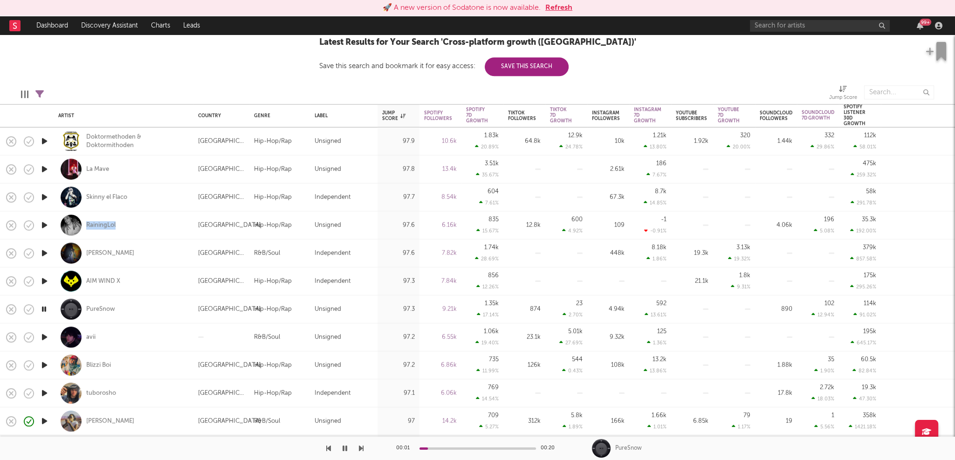
click at [43, 337] on icon "button" at bounding box center [45, 337] width 10 height 12
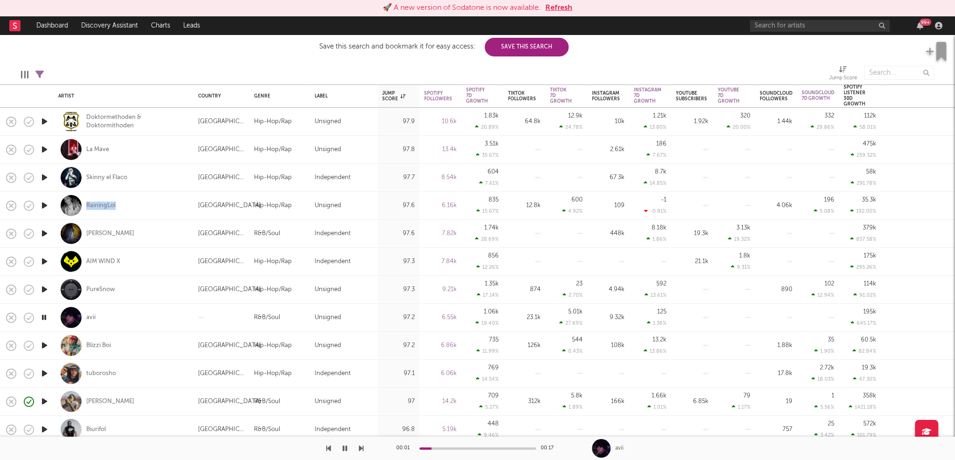
click at [44, 343] on icon "button" at bounding box center [45, 345] width 10 height 12
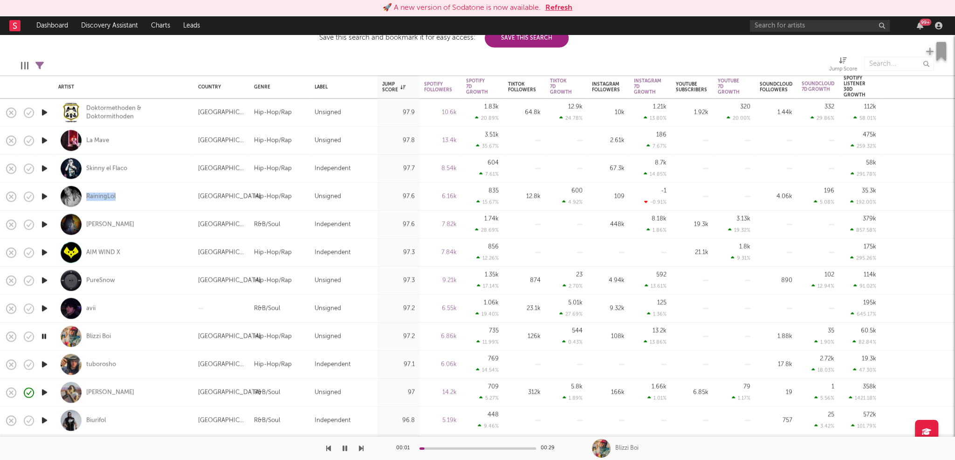
click at [45, 363] on icon "button" at bounding box center [45, 364] width 10 height 12
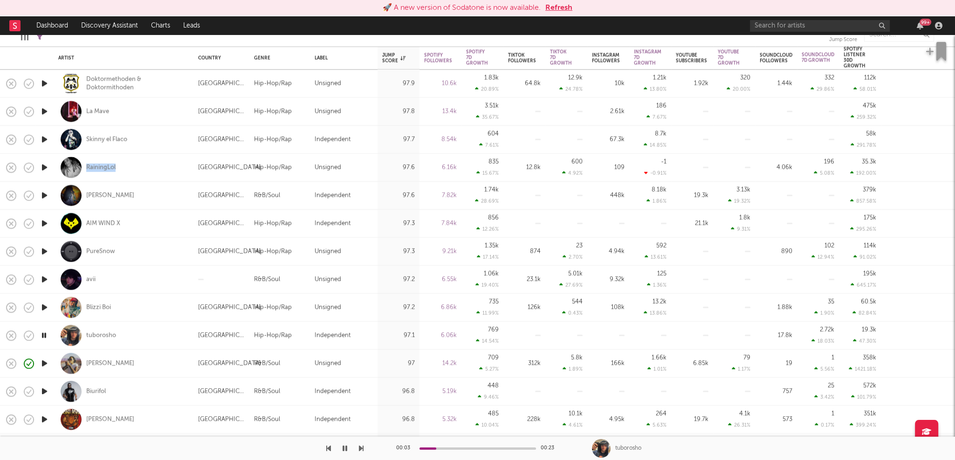
click at [45, 362] on icon "button" at bounding box center [45, 363] width 10 height 12
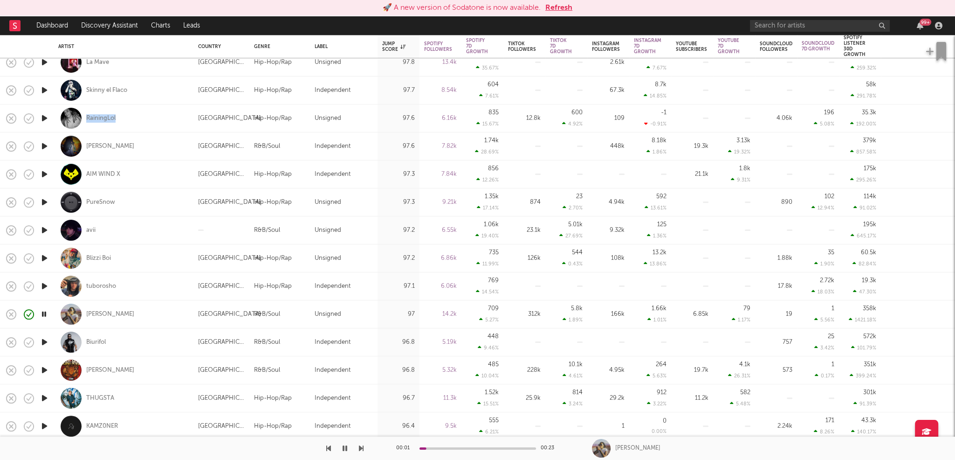
click at [43, 342] on icon "button" at bounding box center [45, 342] width 10 height 12
click at [46, 367] on icon "button" at bounding box center [45, 369] width 10 height 12
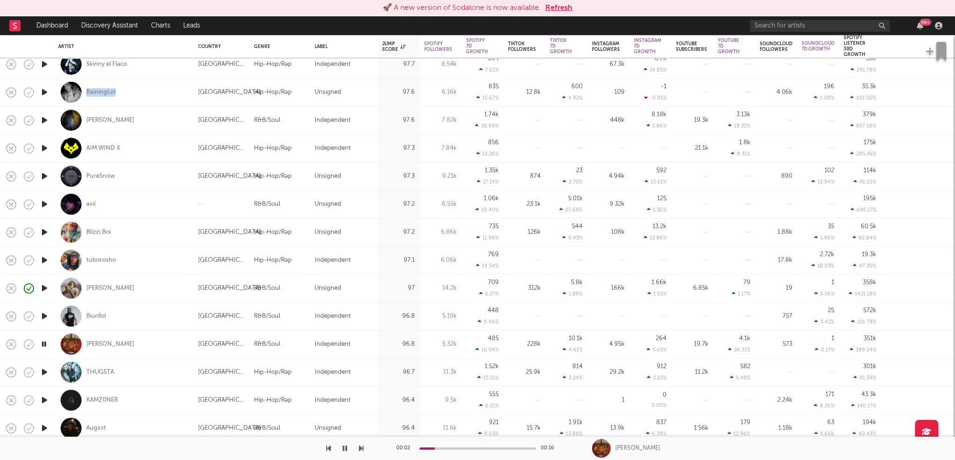
click at [44, 370] on icon "button" at bounding box center [45, 372] width 10 height 12
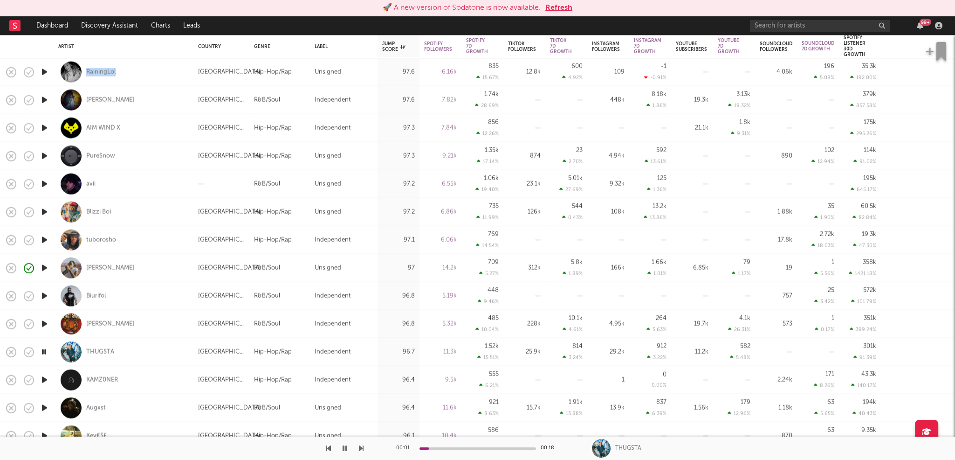
click at [44, 378] on icon "button" at bounding box center [45, 380] width 10 height 12
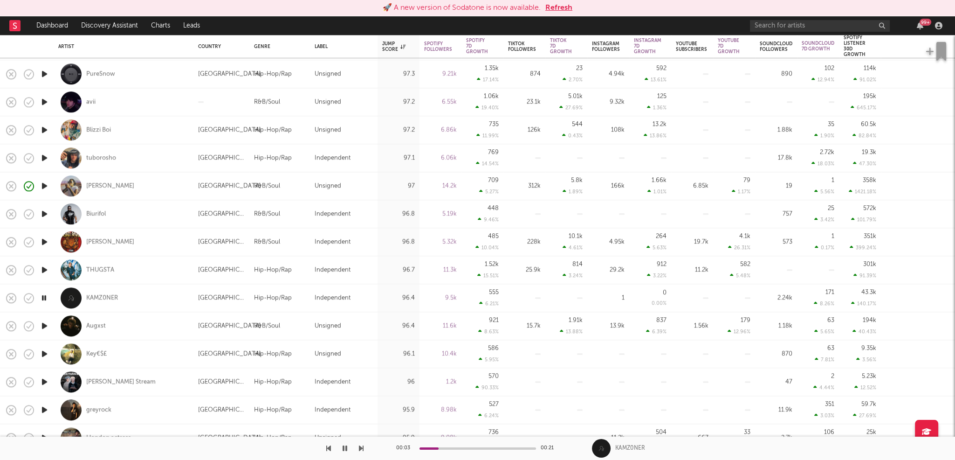
click at [44, 378] on icon "button" at bounding box center [45, 382] width 10 height 12
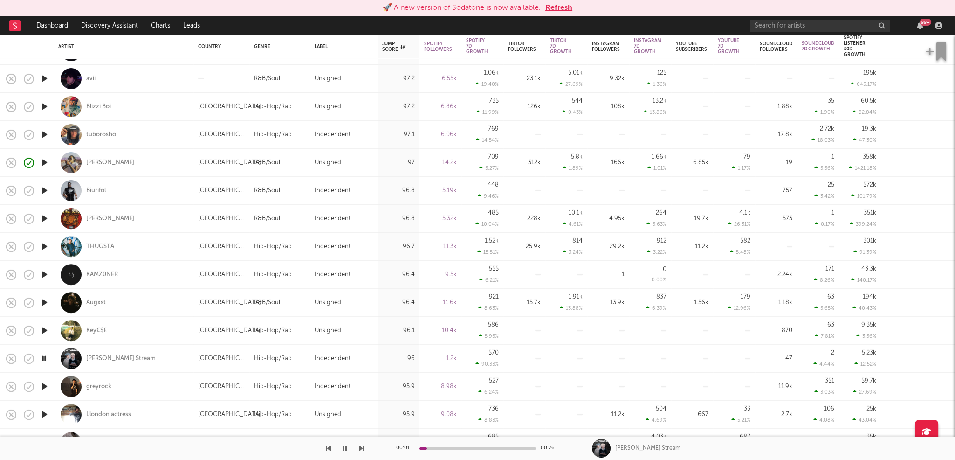
click at [44, 384] on icon "button" at bounding box center [45, 386] width 10 height 12
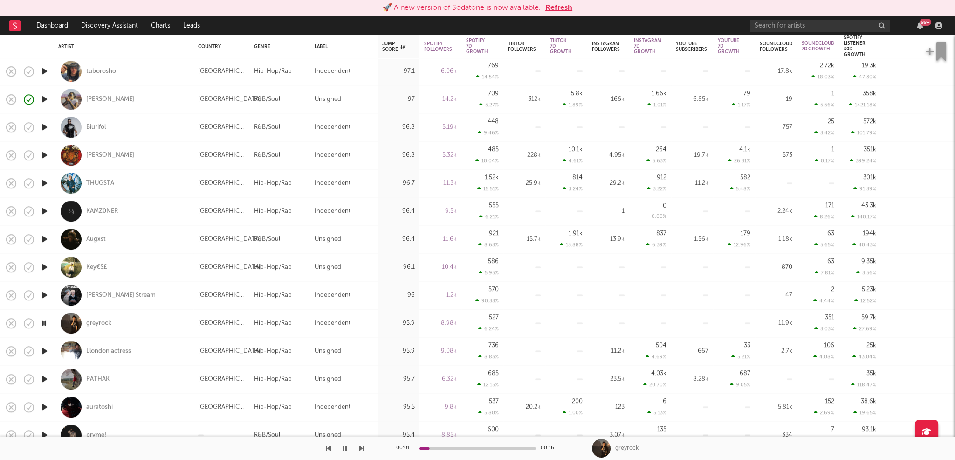
click at [44, 350] on icon "button" at bounding box center [45, 351] width 10 height 12
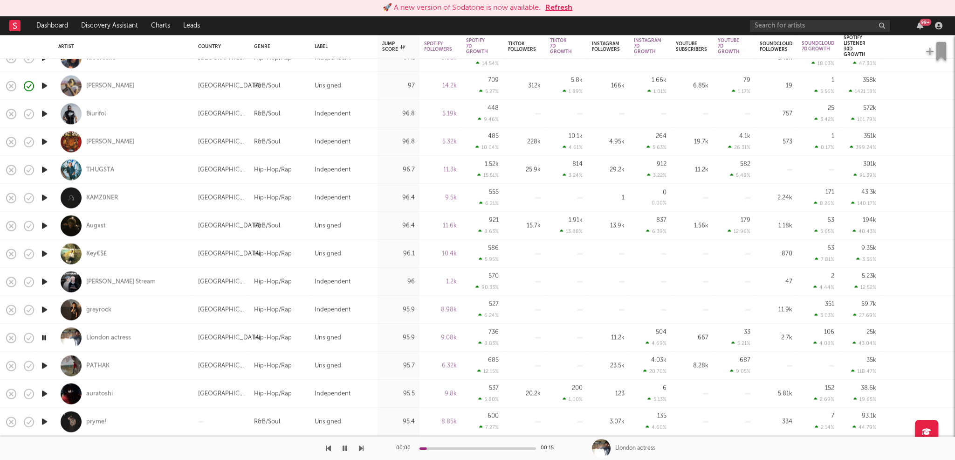
click at [41, 365] on icon "button" at bounding box center [45, 366] width 10 height 12
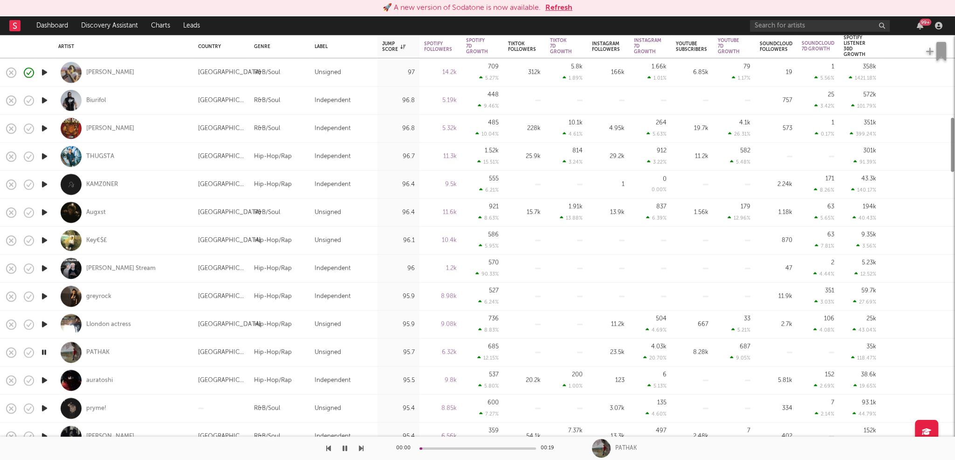
click at [44, 379] on icon "button" at bounding box center [45, 380] width 10 height 12
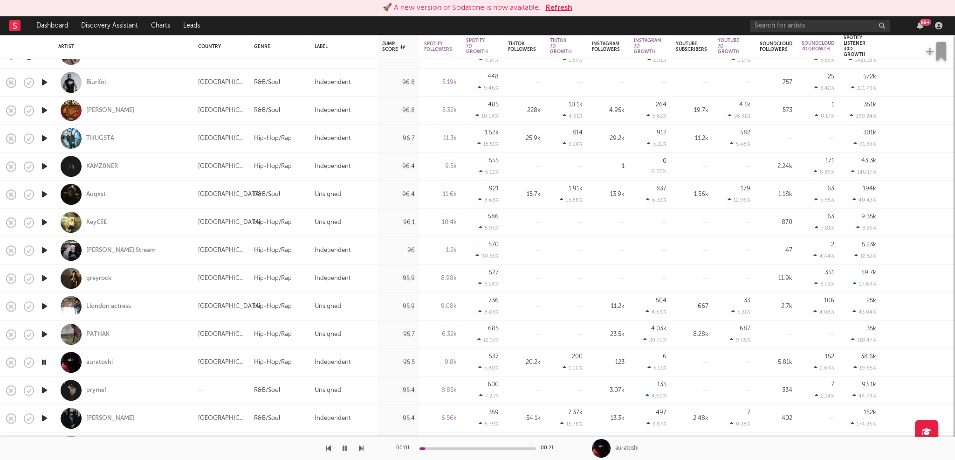
click at [43, 391] on icon "button" at bounding box center [45, 390] width 10 height 12
click at [43, 390] on icon "button" at bounding box center [44, 390] width 9 height 12
click at [43, 390] on icon "button" at bounding box center [45, 390] width 10 height 12
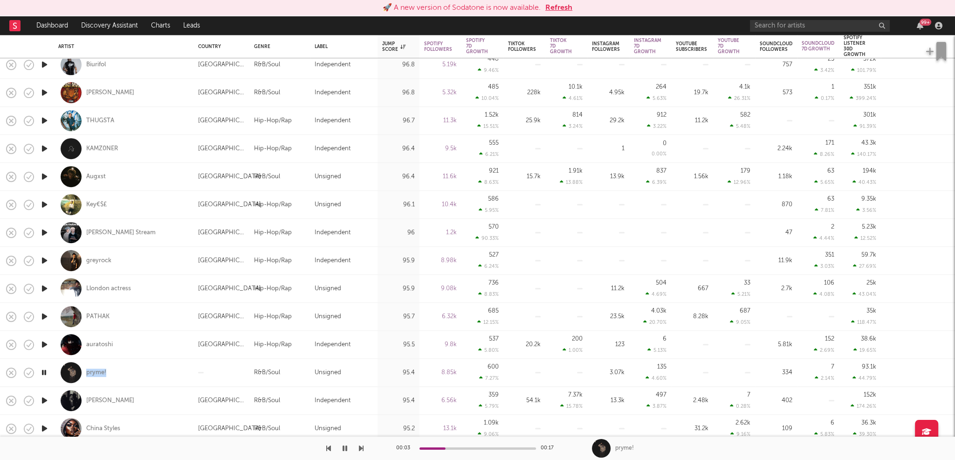
click at [45, 399] on icon "button" at bounding box center [45, 400] width 10 height 12
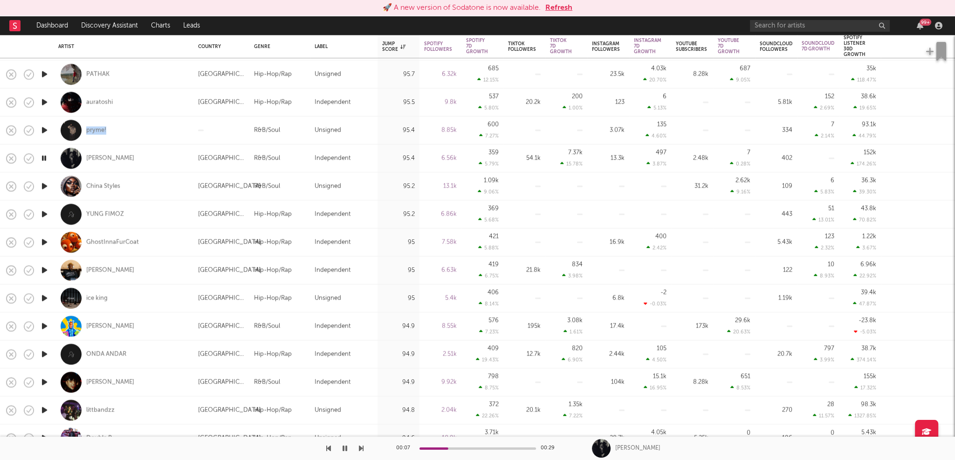
click at [43, 384] on icon "button" at bounding box center [45, 382] width 10 height 12
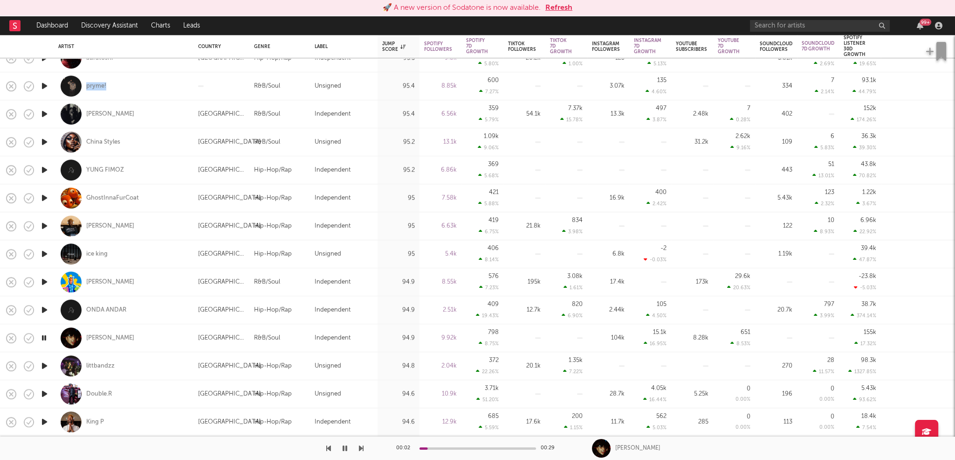
click at [44, 392] on icon "button" at bounding box center [45, 394] width 10 height 12
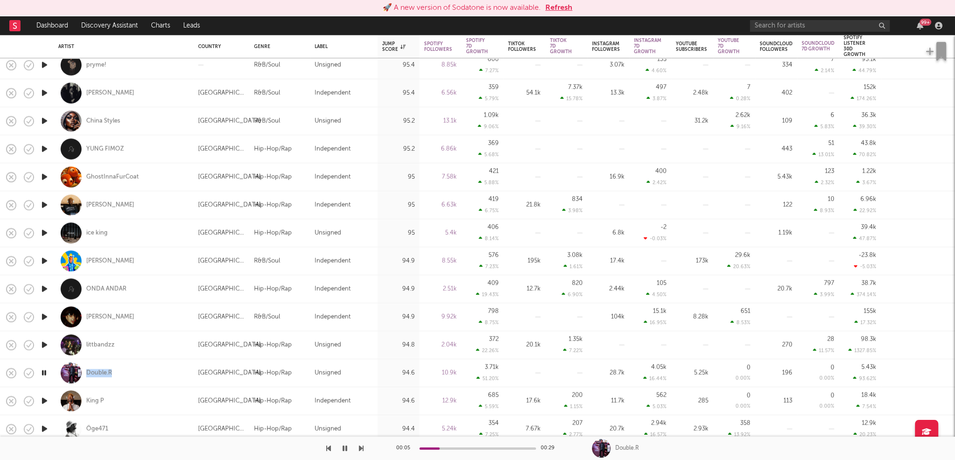
click at [43, 399] on icon "button" at bounding box center [45, 401] width 10 height 12
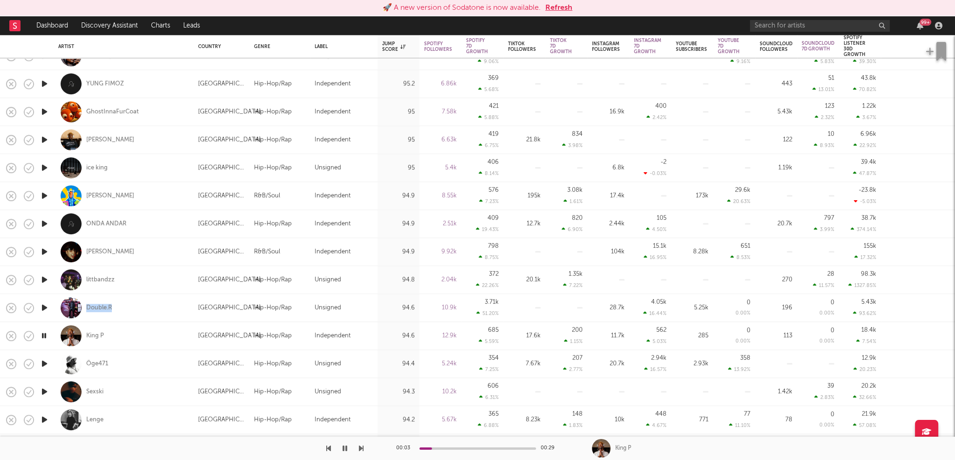
click at [45, 363] on icon "button" at bounding box center [45, 364] width 10 height 12
click at [44, 393] on icon "button" at bounding box center [45, 391] width 10 height 12
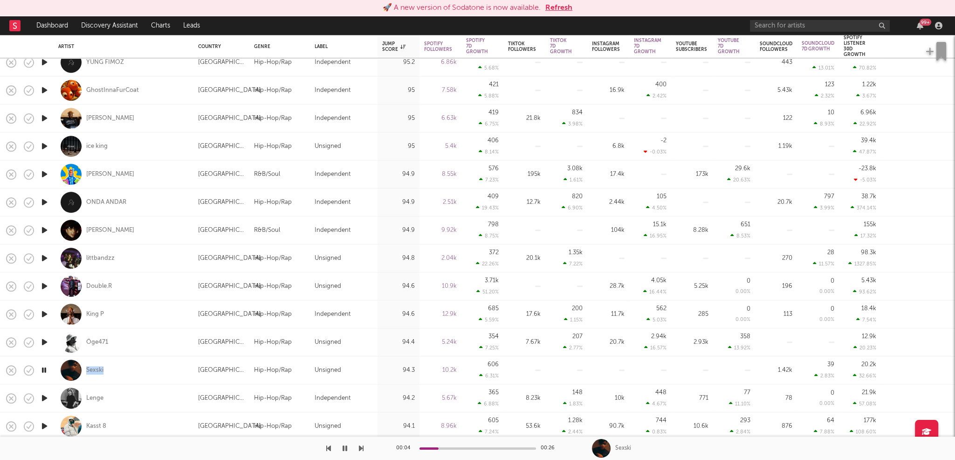
click at [45, 396] on icon "button" at bounding box center [45, 398] width 10 height 12
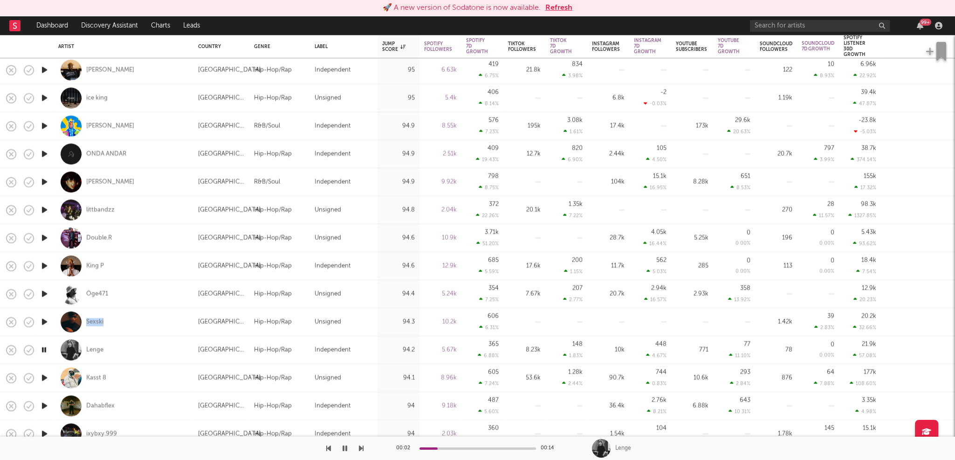
click at [44, 376] on icon "button" at bounding box center [45, 378] width 10 height 12
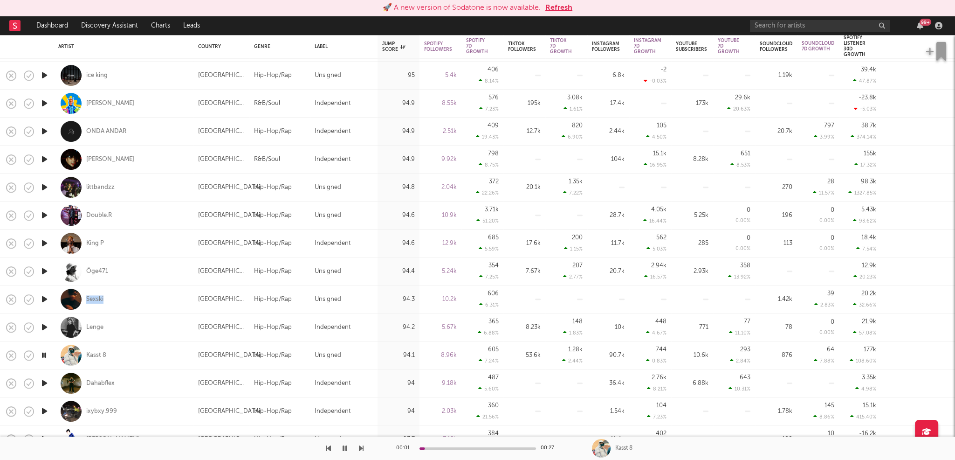
click at [45, 383] on icon "button" at bounding box center [45, 383] width 10 height 12
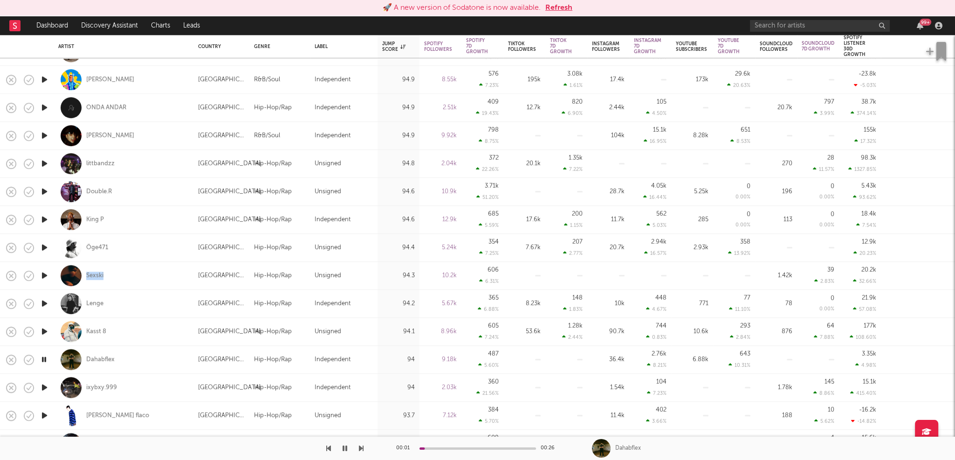
click at [44, 386] on icon "button" at bounding box center [45, 387] width 10 height 12
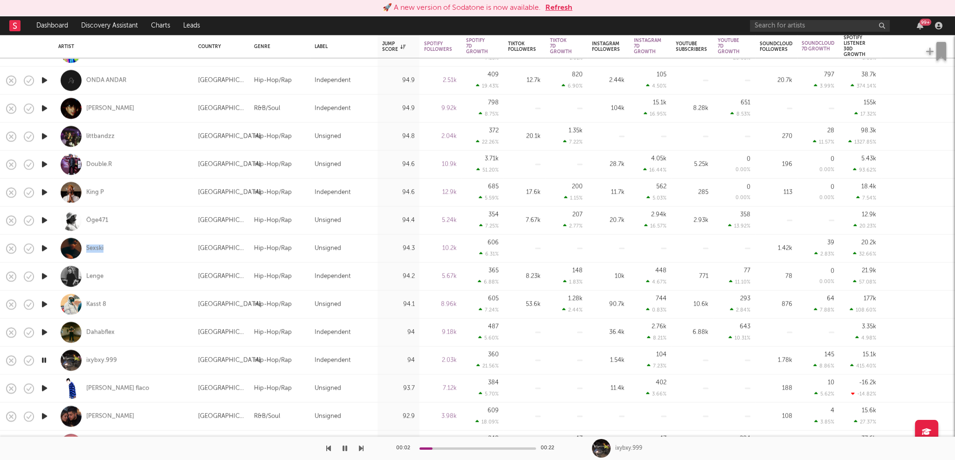
click at [44, 385] on icon "button" at bounding box center [45, 388] width 10 height 12
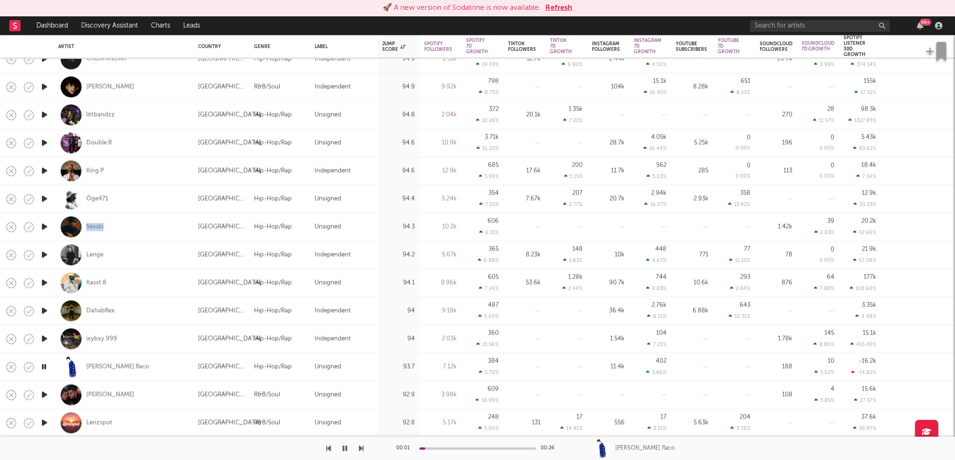
click at [42, 395] on icon "button" at bounding box center [45, 395] width 10 height 12
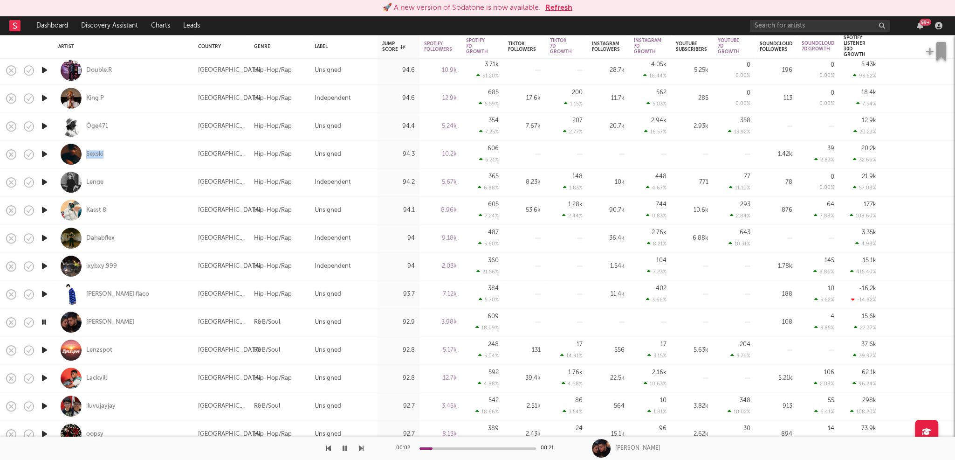
click at [44, 376] on icon "button" at bounding box center [45, 378] width 10 height 12
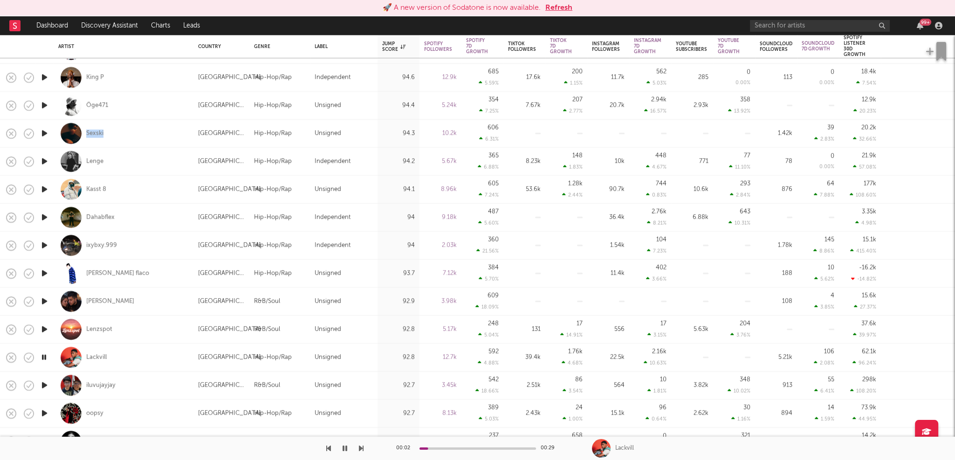
click at [43, 384] on icon "button" at bounding box center [45, 385] width 10 height 12
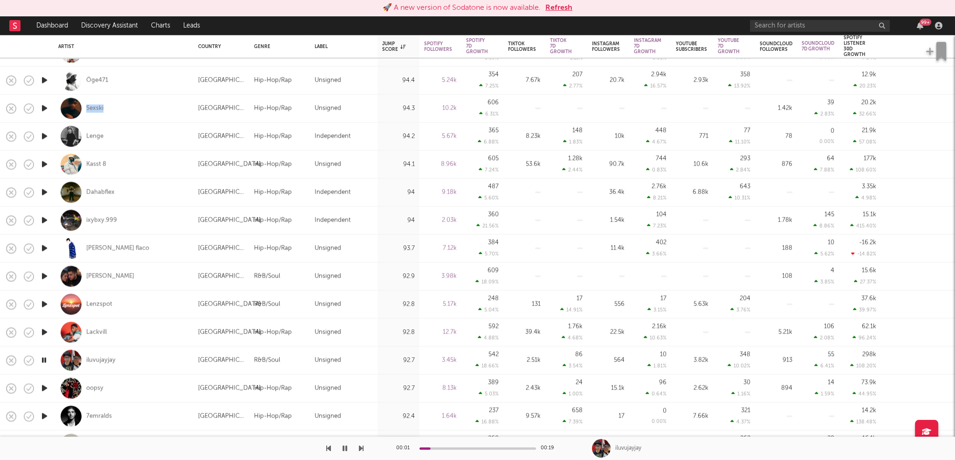
click at [43, 387] on icon "button" at bounding box center [45, 388] width 10 height 12
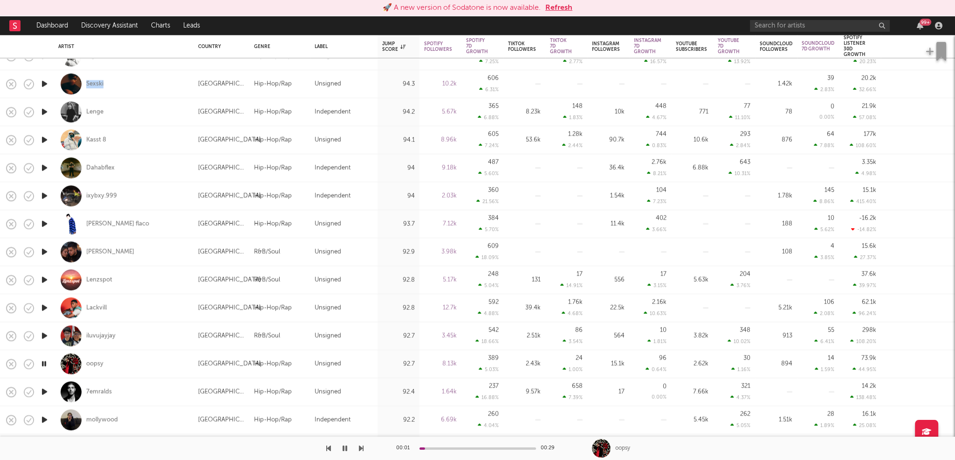
click at [44, 391] on icon "button" at bounding box center [45, 392] width 10 height 12
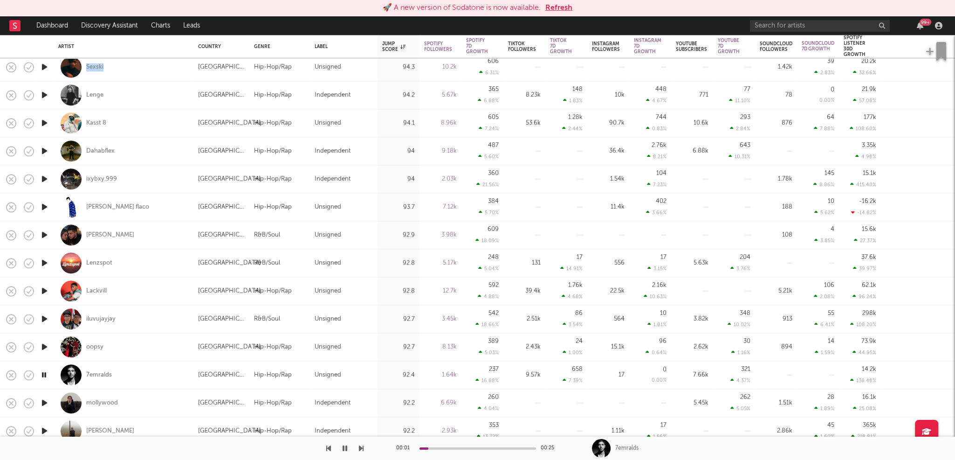
click at [45, 400] on icon "button" at bounding box center [45, 403] width 10 height 12
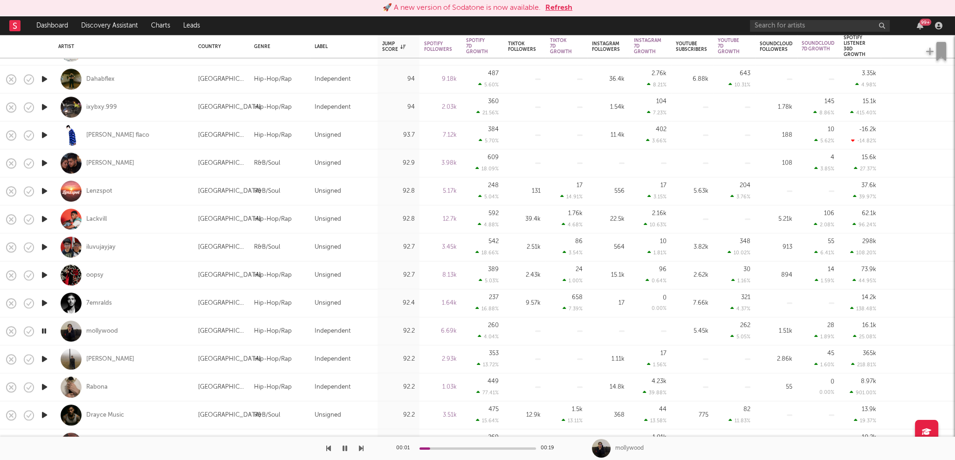
click at [45, 358] on icon "button" at bounding box center [45, 359] width 10 height 12
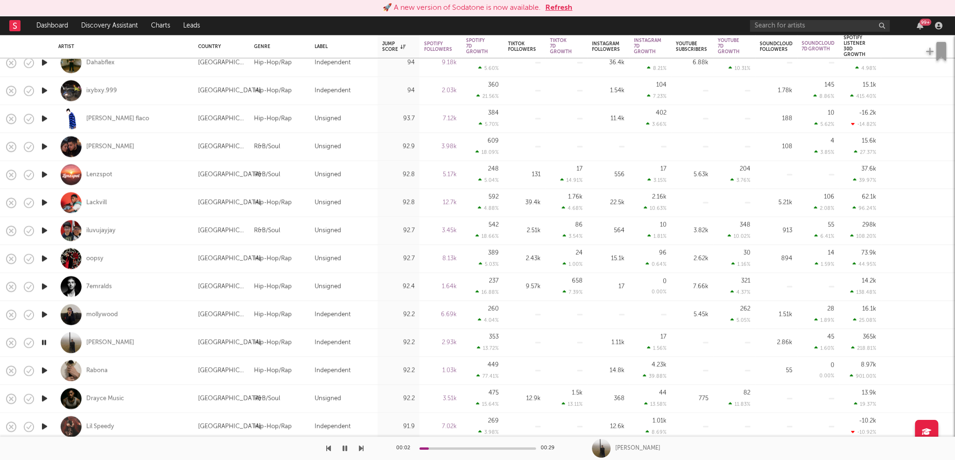
click at [44, 370] on icon "button" at bounding box center [45, 370] width 10 height 12
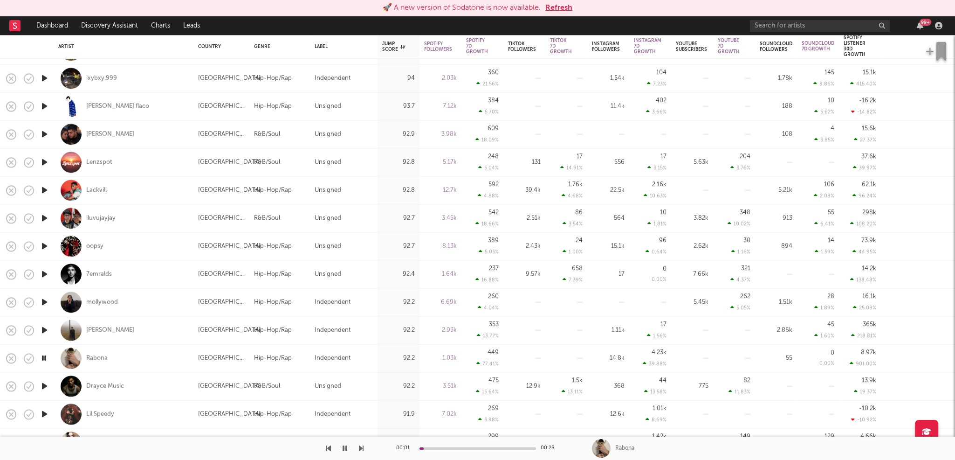
click at [44, 384] on icon "button" at bounding box center [45, 386] width 10 height 12
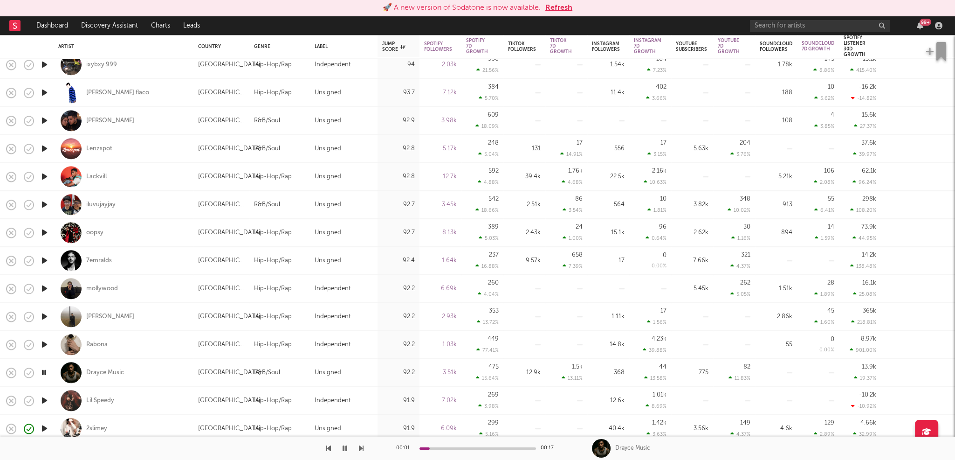
click at [45, 401] on icon "button" at bounding box center [45, 400] width 10 height 12
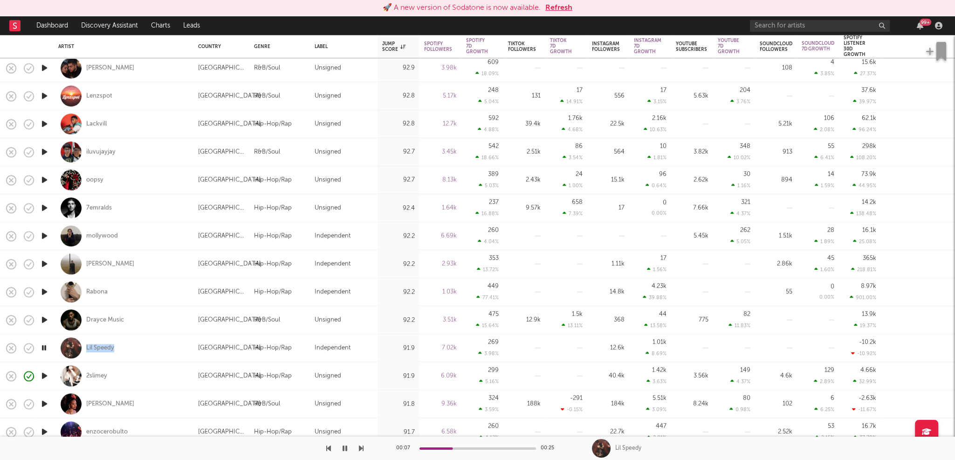
click at [46, 403] on icon "button" at bounding box center [45, 404] width 10 height 12
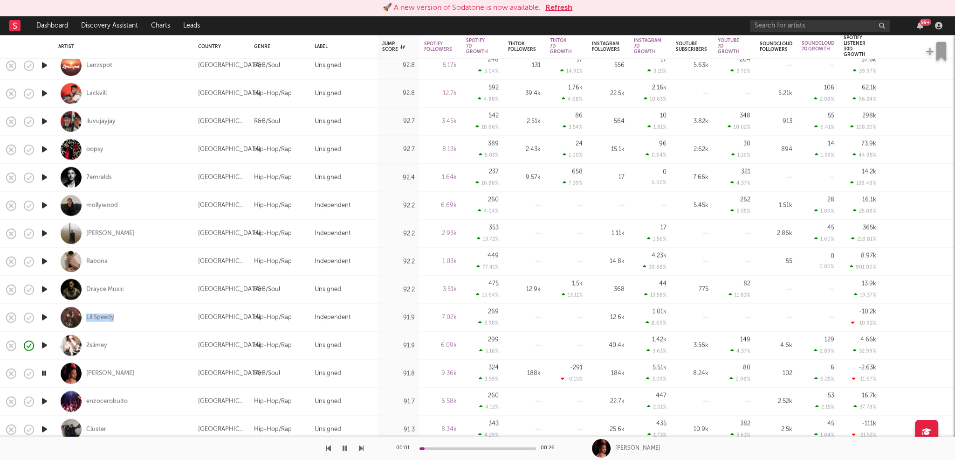
click at [44, 398] on icon "button" at bounding box center [45, 401] width 10 height 12
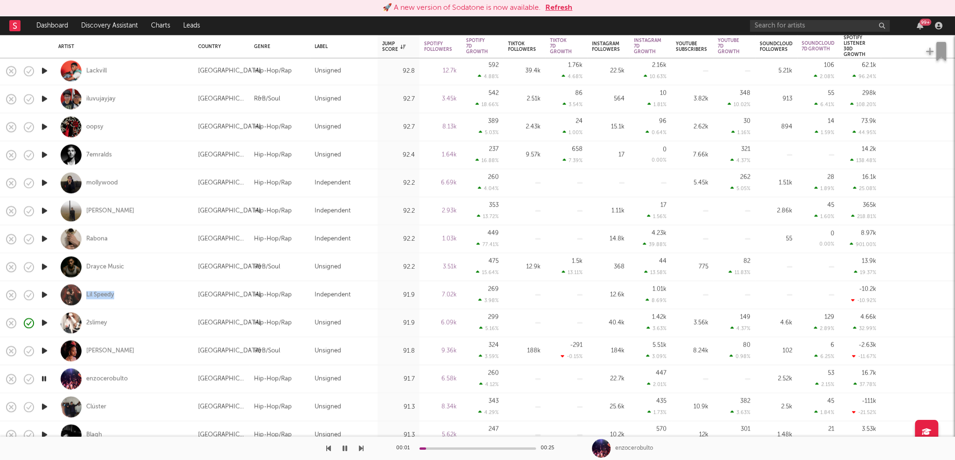
click at [44, 406] on icon "button" at bounding box center [45, 407] width 10 height 12
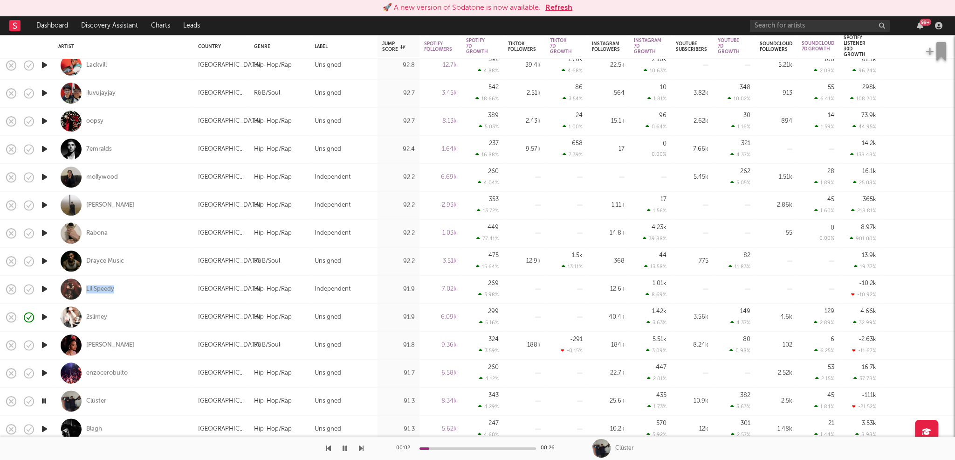
click at [43, 399] on icon "button" at bounding box center [44, 401] width 9 height 12
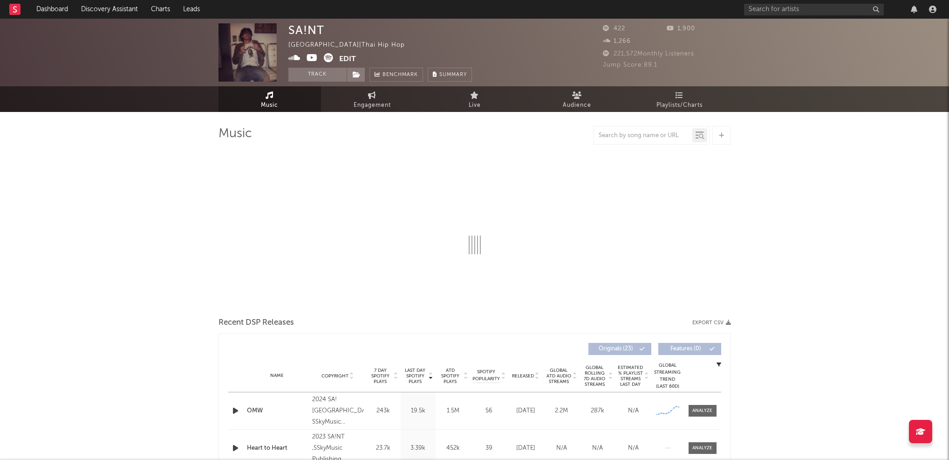
select select "1w"
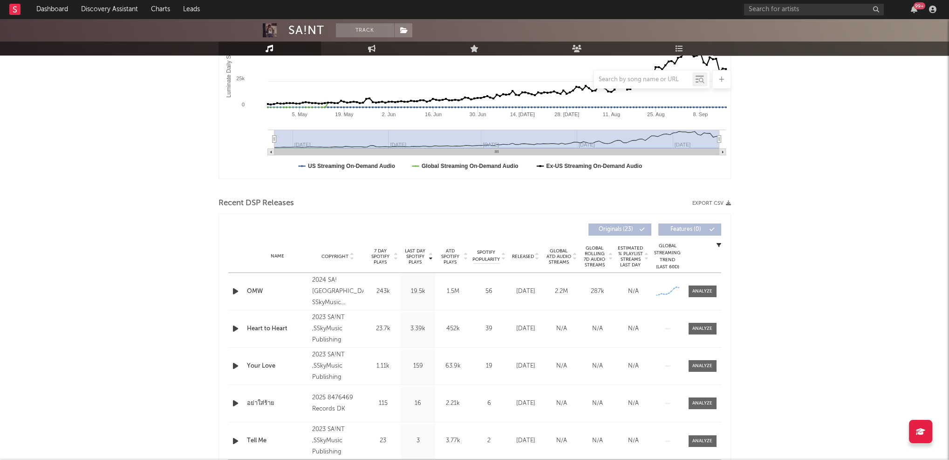
scroll to position [220, 0]
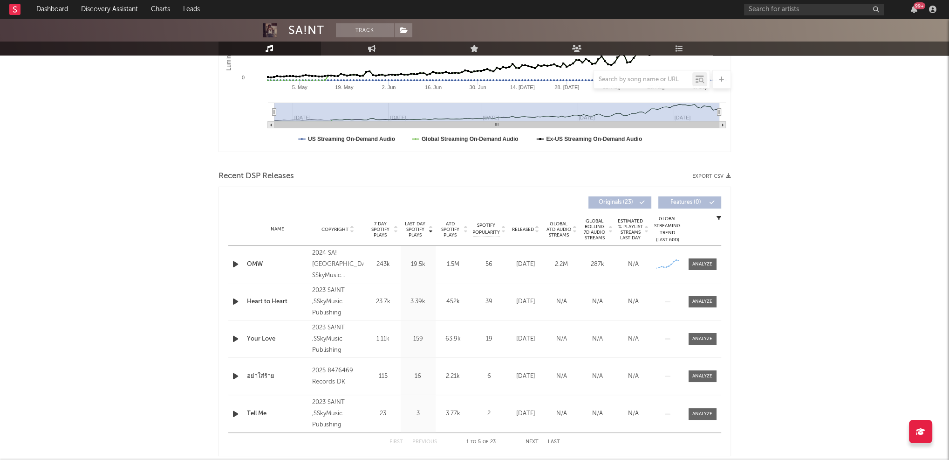
click at [231, 262] on icon "button" at bounding box center [236, 264] width 10 height 12
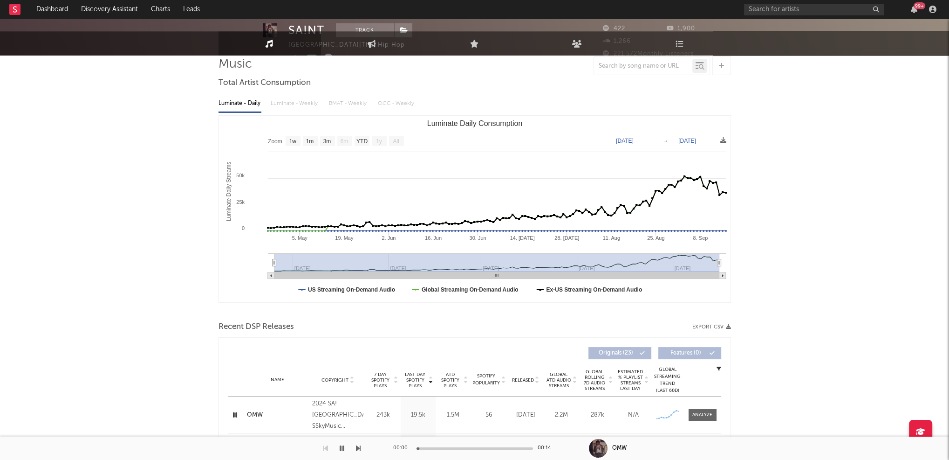
scroll to position [0, 0]
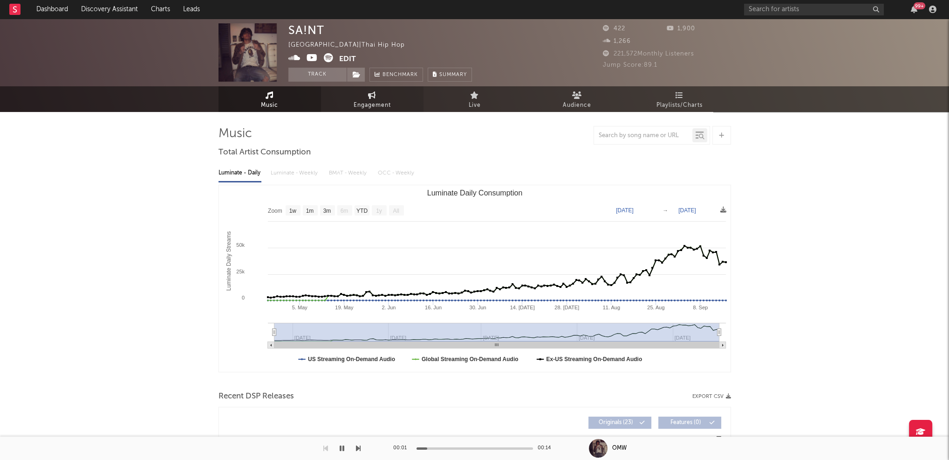
click at [378, 97] on link "Engagement" at bounding box center [372, 99] width 103 height 26
select select "1w"
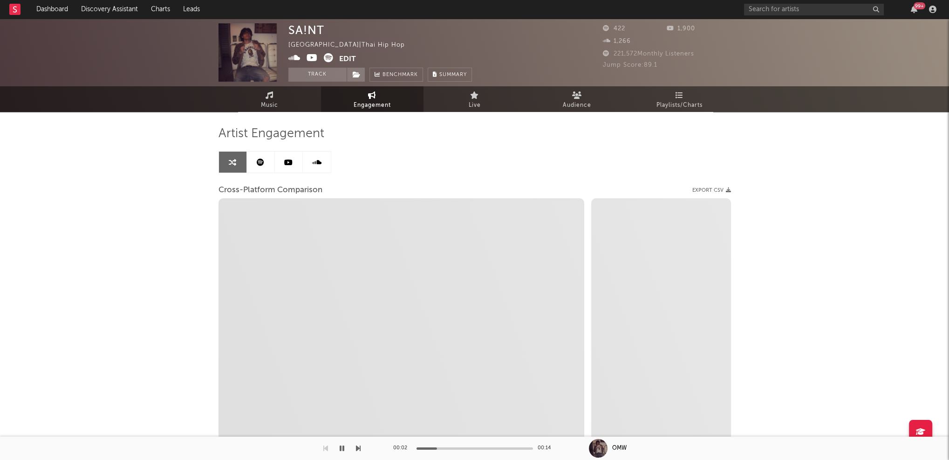
select select "1m"
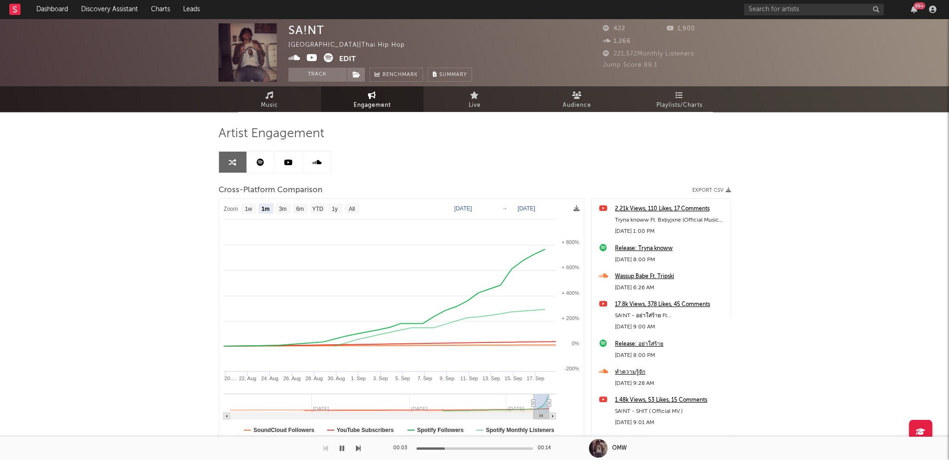
click at [314, 58] on icon at bounding box center [312, 57] width 11 height 9
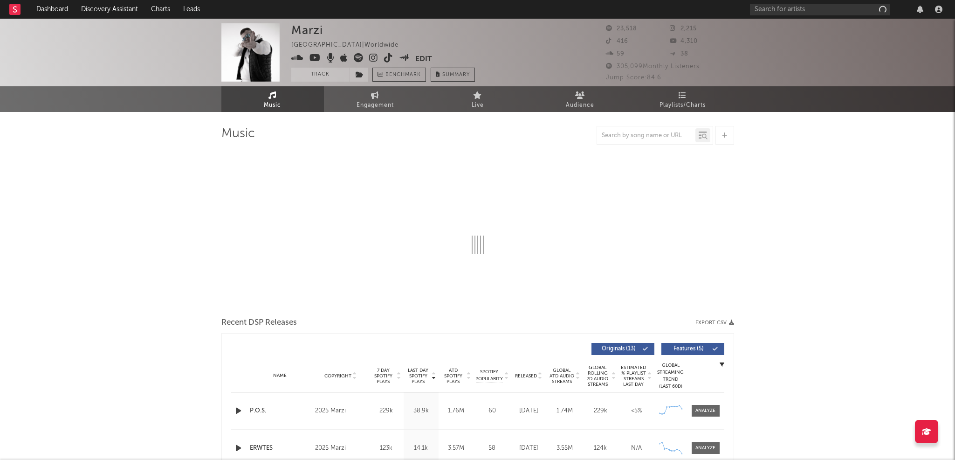
select select "6m"
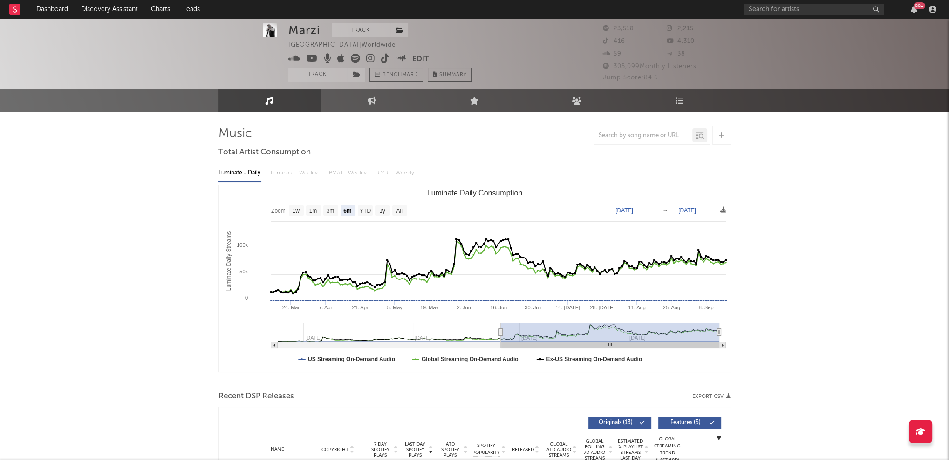
scroll to position [163, 0]
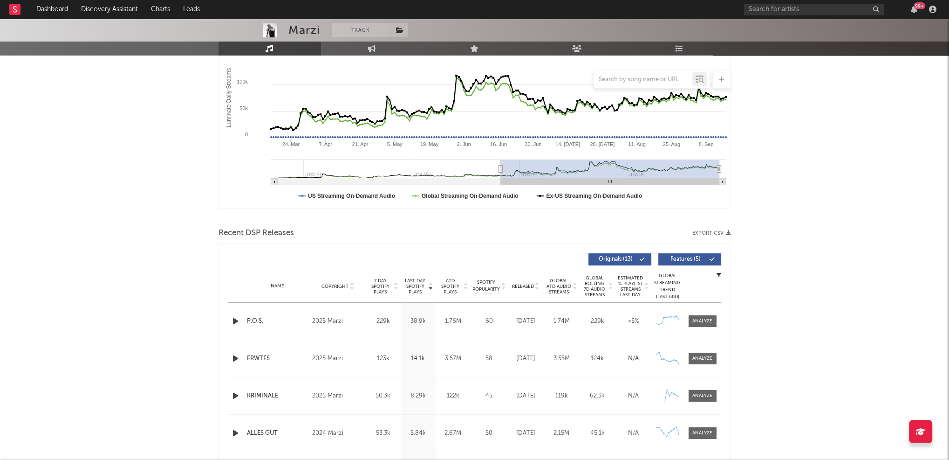
click at [235, 318] on icon "button" at bounding box center [236, 321] width 10 height 12
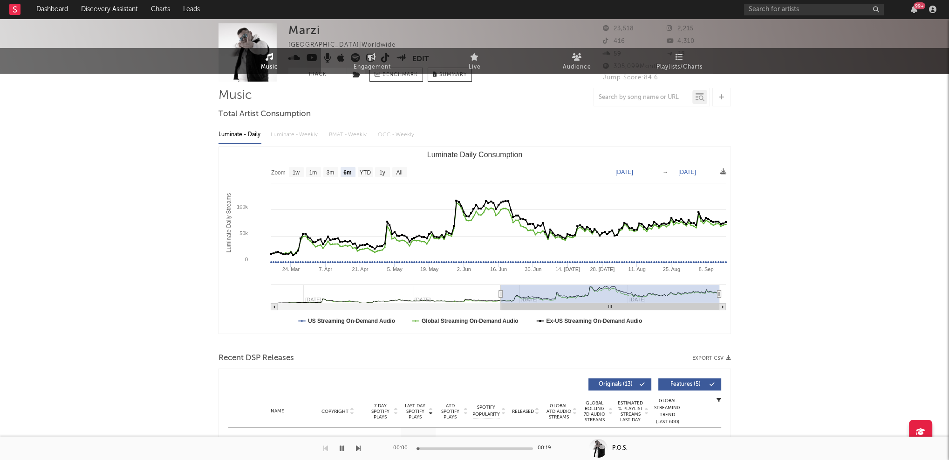
scroll to position [0, 0]
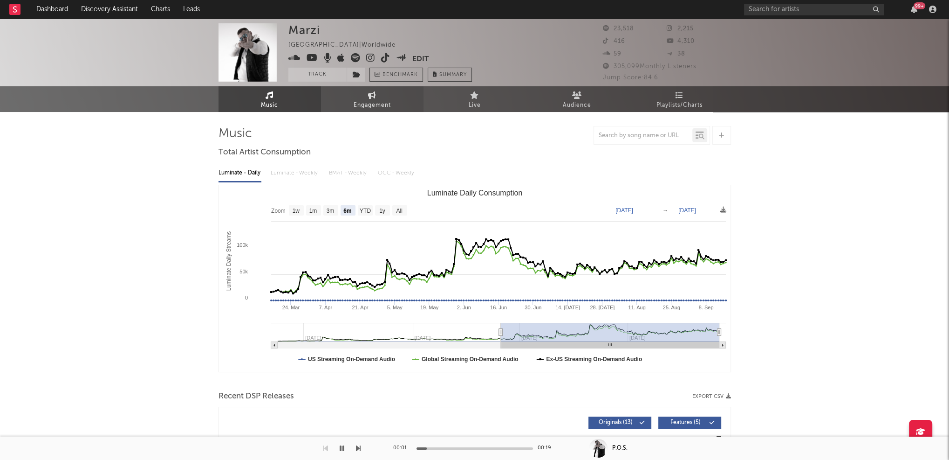
click at [375, 100] on span "Engagement" at bounding box center [372, 105] width 37 height 11
select select "1w"
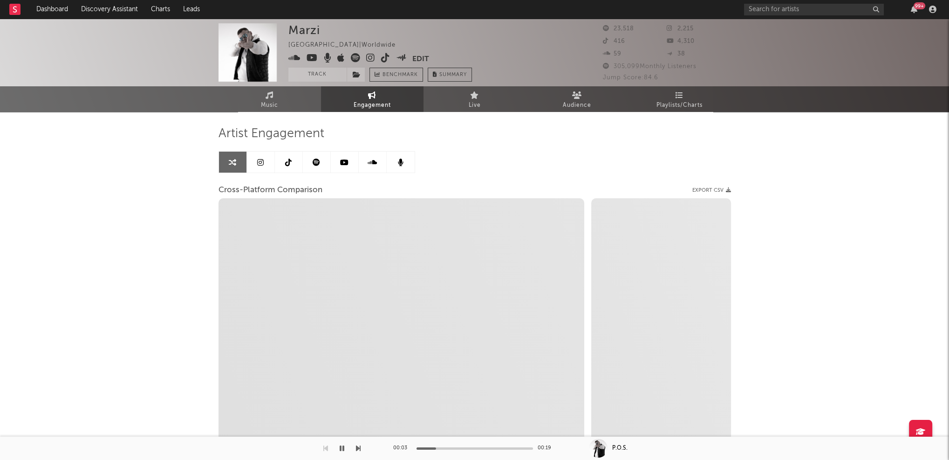
select select "1m"
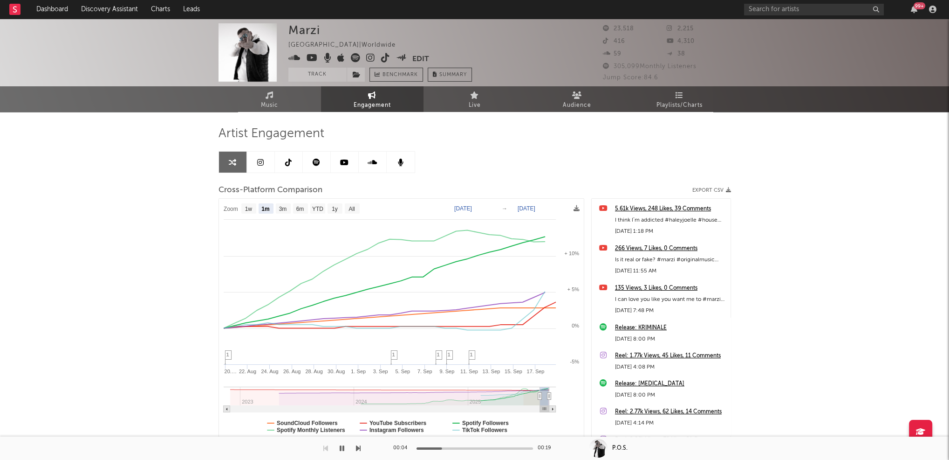
click at [370, 58] on icon at bounding box center [370, 57] width 9 height 9
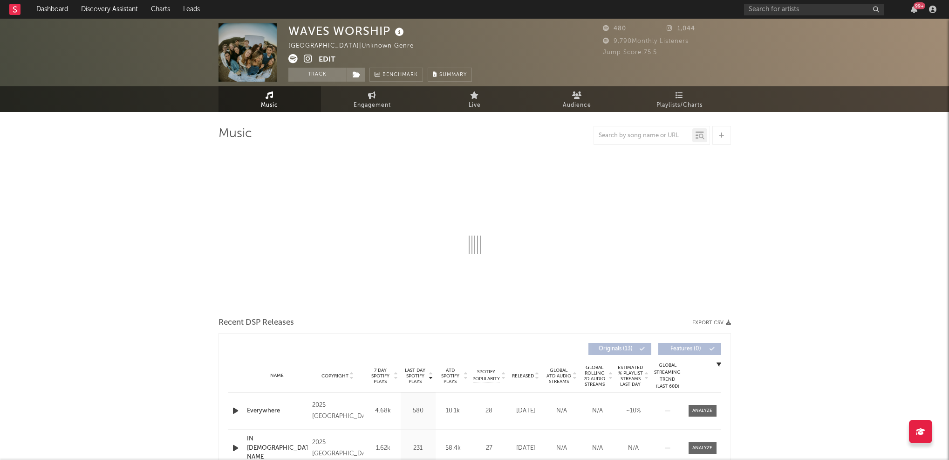
select select "1w"
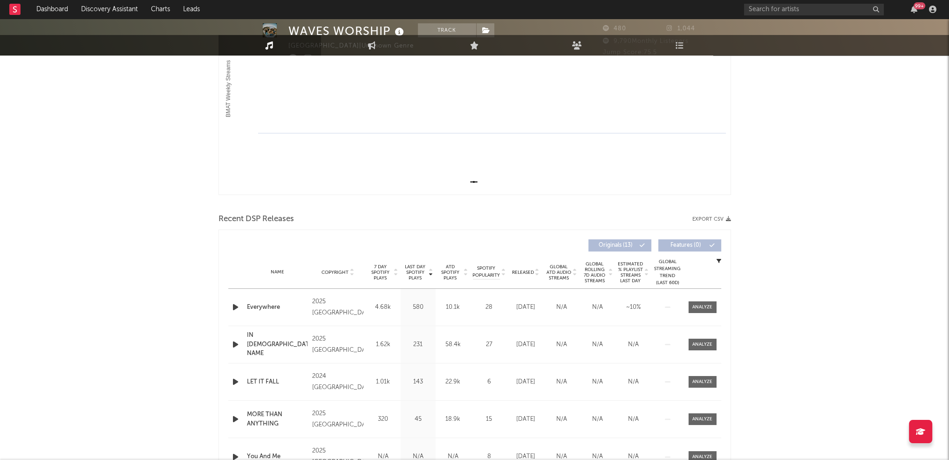
scroll to position [220, 0]
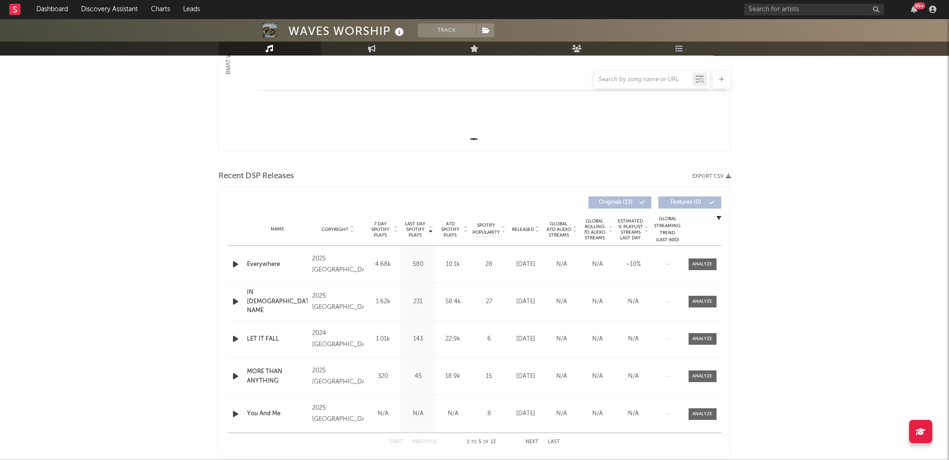
click at [233, 263] on icon "button" at bounding box center [236, 264] width 10 height 12
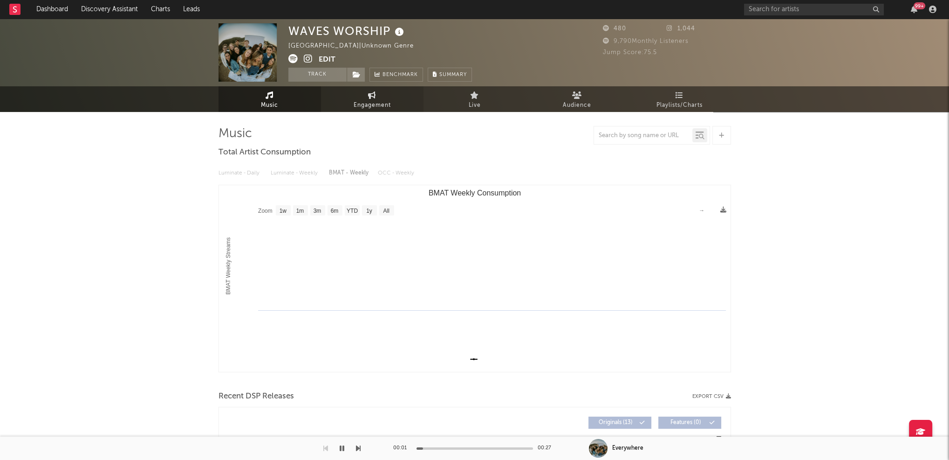
click at [360, 109] on span "Engagement" at bounding box center [372, 105] width 37 height 11
select select "1w"
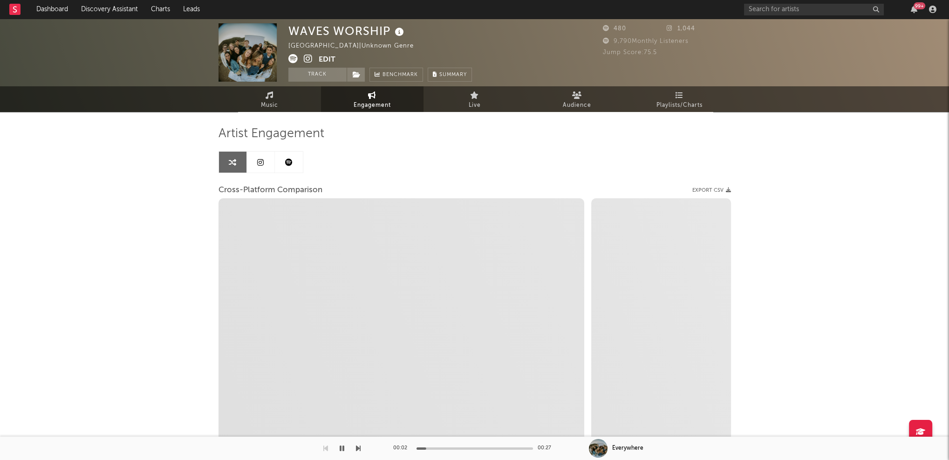
click at [307, 61] on icon at bounding box center [308, 58] width 9 height 9
select select "1m"
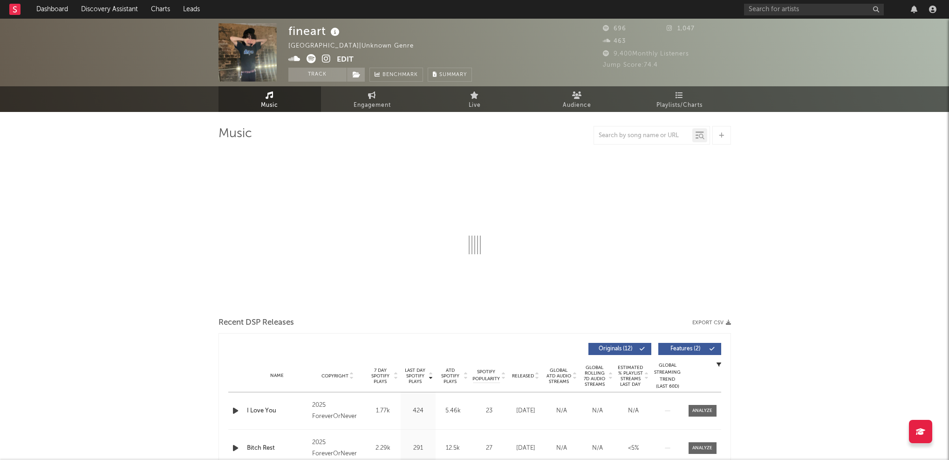
select select "1w"
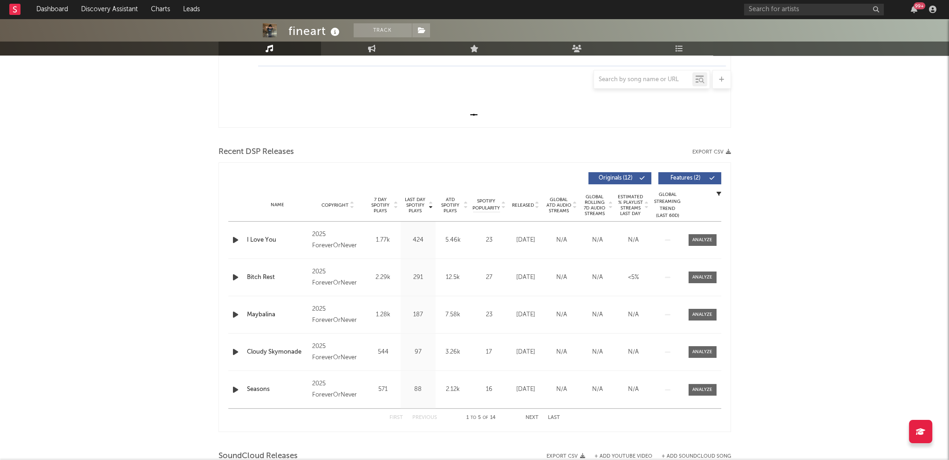
scroll to position [254, 0]
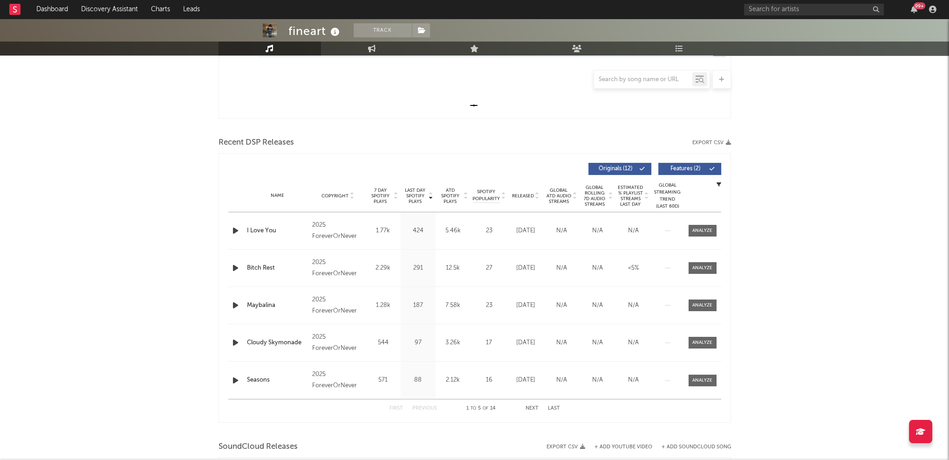
click at [236, 229] on icon "button" at bounding box center [236, 231] width 10 height 12
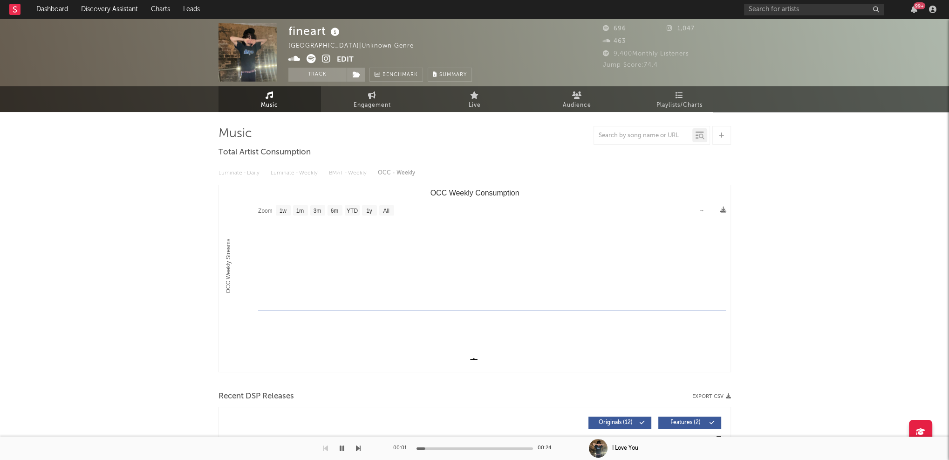
click at [323, 59] on icon at bounding box center [326, 58] width 9 height 9
click at [296, 58] on icon at bounding box center [295, 58] width 12 height 9
click at [341, 446] on icon "button" at bounding box center [342, 447] width 5 height 7
drag, startPoint x: 289, startPoint y: 31, endPoint x: 324, endPoint y: 31, distance: 35.9
click at [324, 31] on div "fineart" at bounding box center [316, 30] width 54 height 15
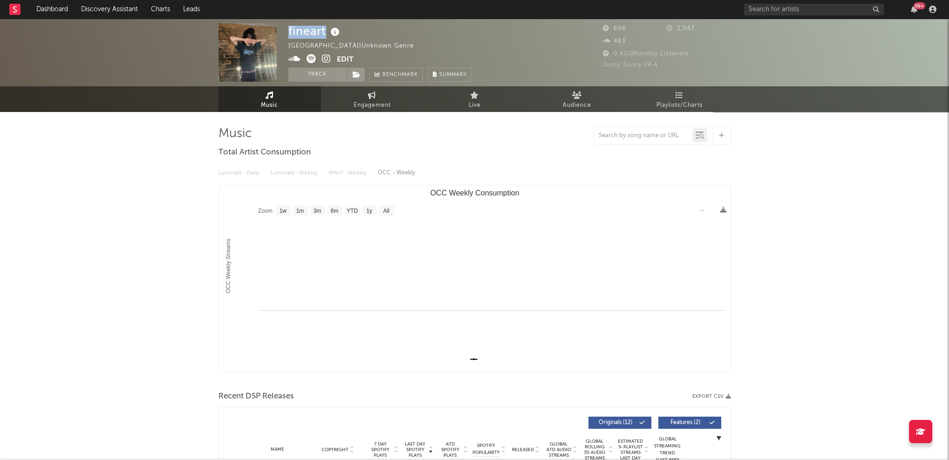
copy div "fineart"
click at [379, 103] on span "Engagement" at bounding box center [372, 105] width 37 height 11
select select "1w"
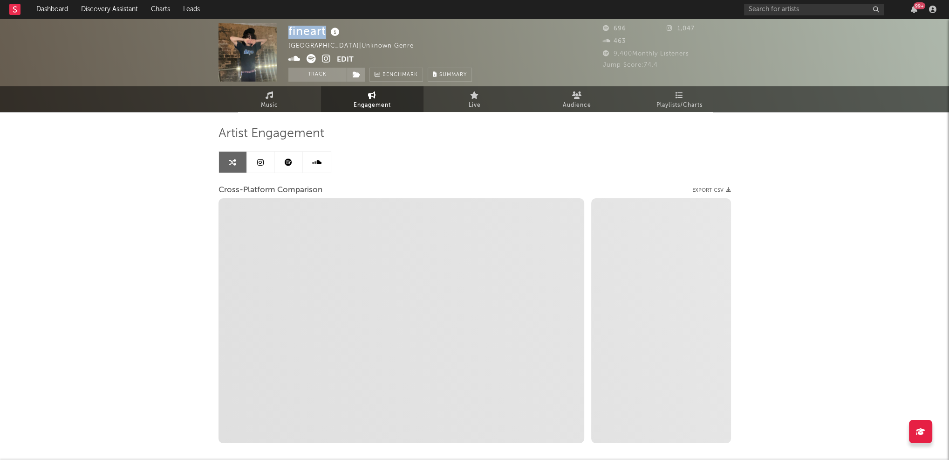
select select "1m"
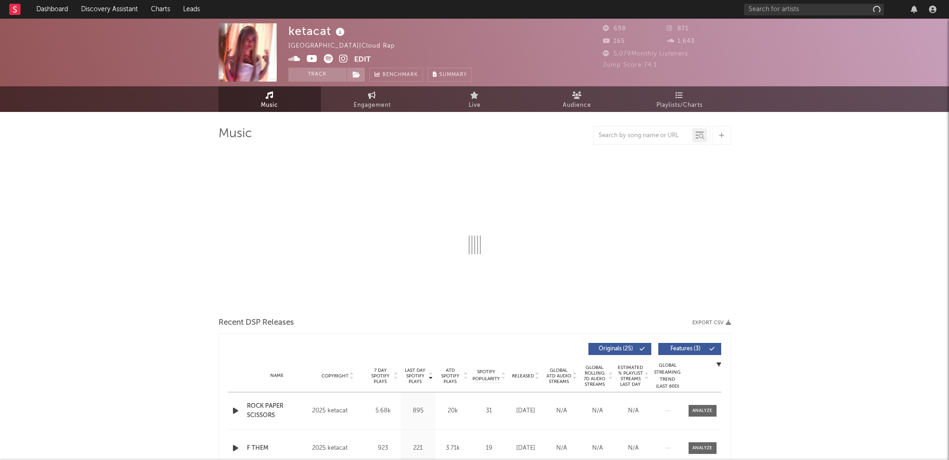
select select "1w"
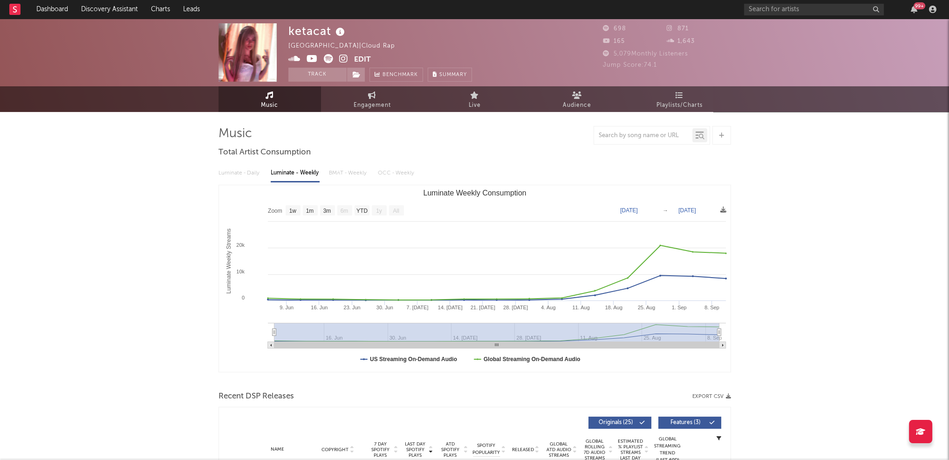
click at [345, 57] on icon at bounding box center [343, 58] width 9 height 9
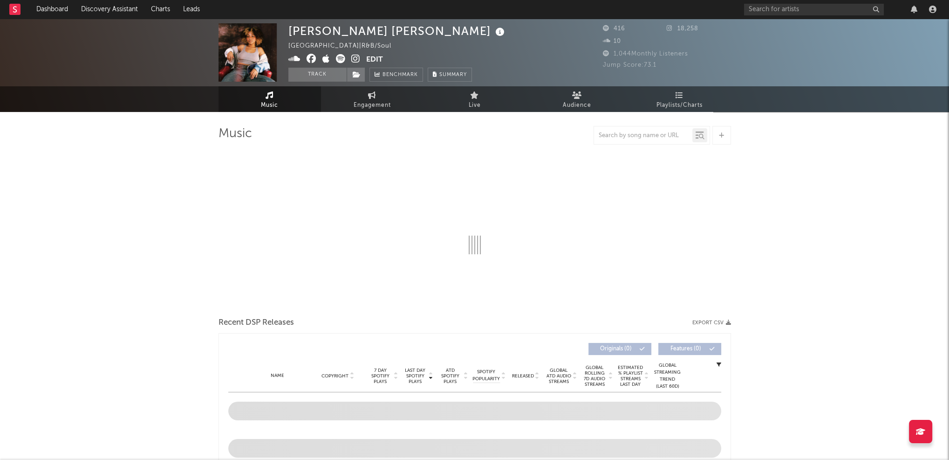
select select "1w"
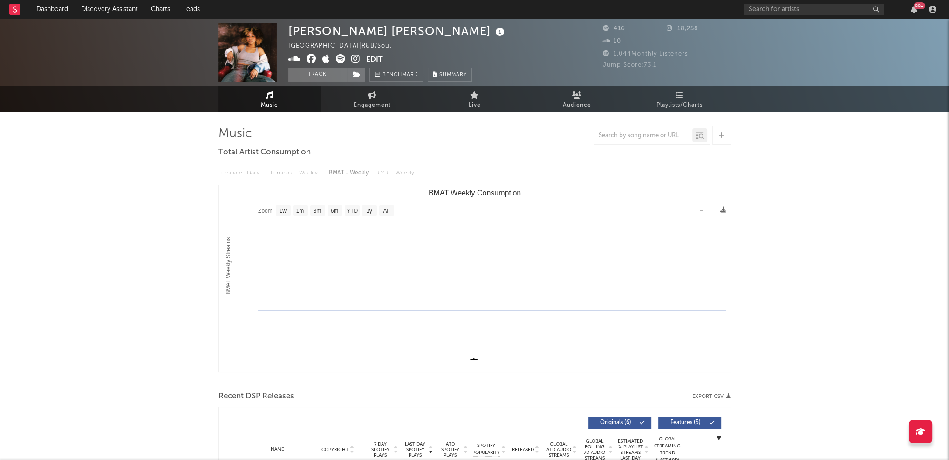
click at [357, 60] on icon at bounding box center [355, 58] width 9 height 9
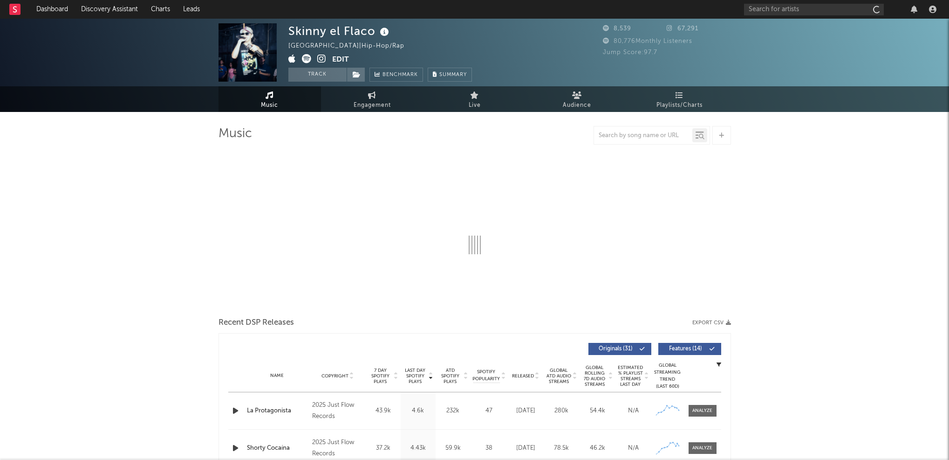
select select "1w"
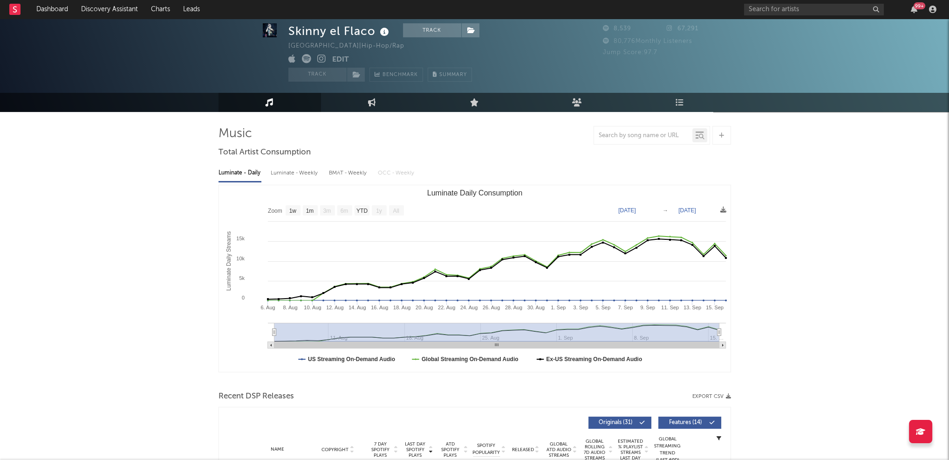
scroll to position [112, 0]
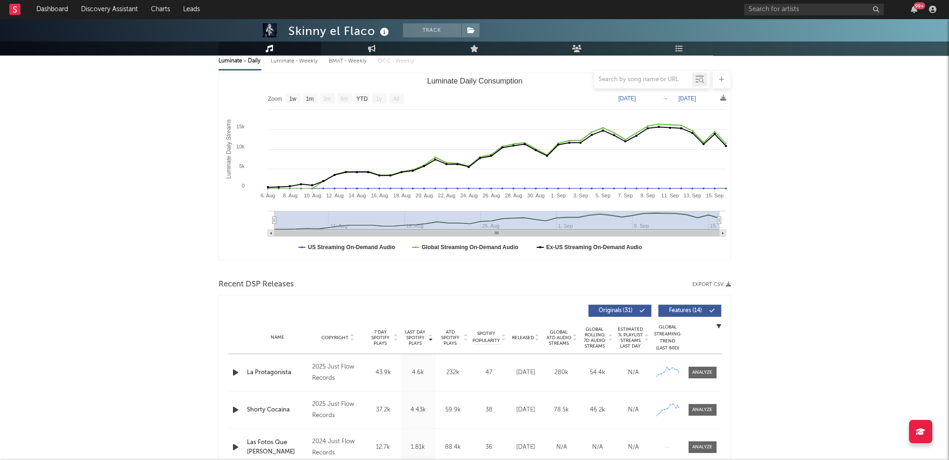
click at [234, 373] on icon "button" at bounding box center [236, 372] width 10 height 12
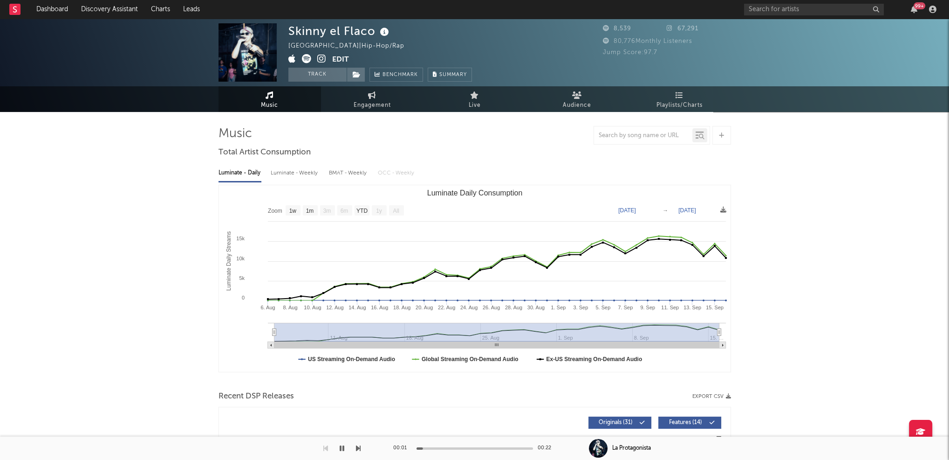
click at [302, 171] on div "Luminate - Weekly" at bounding box center [295, 173] width 49 height 16
select select "1w"
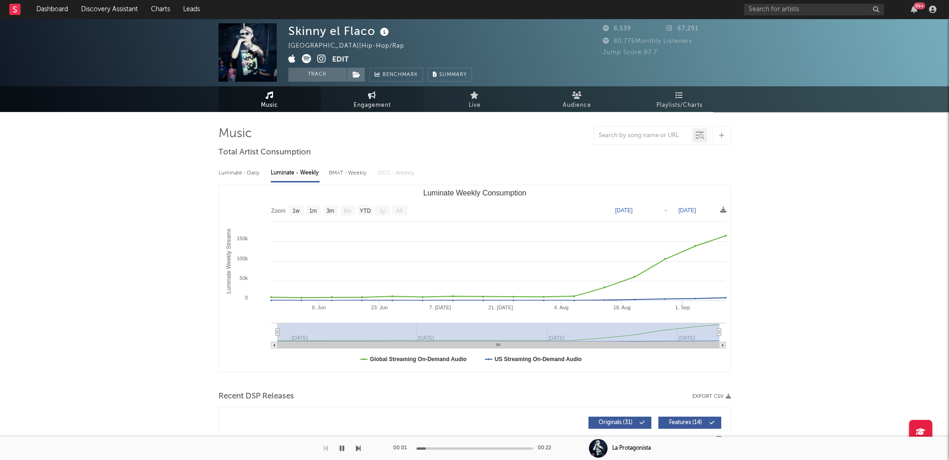
click at [376, 97] on icon at bounding box center [372, 94] width 8 height 7
select select "1w"
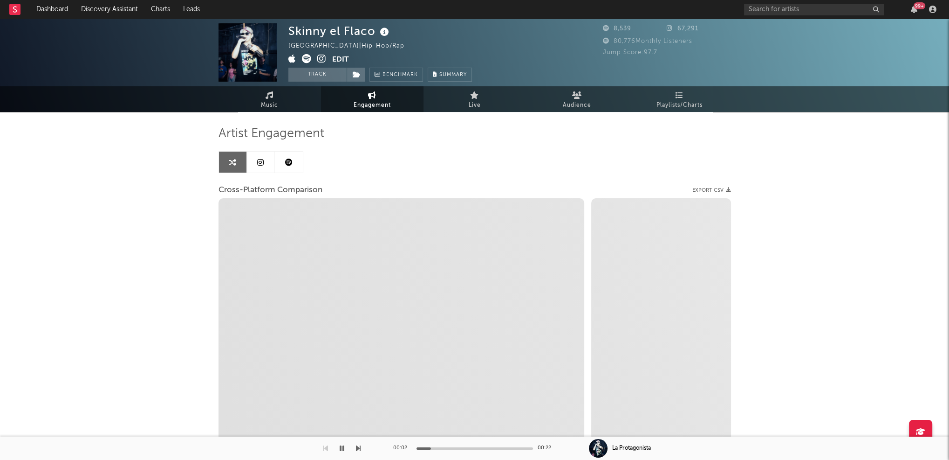
click at [320, 56] on icon at bounding box center [321, 58] width 9 height 9
select select "1m"
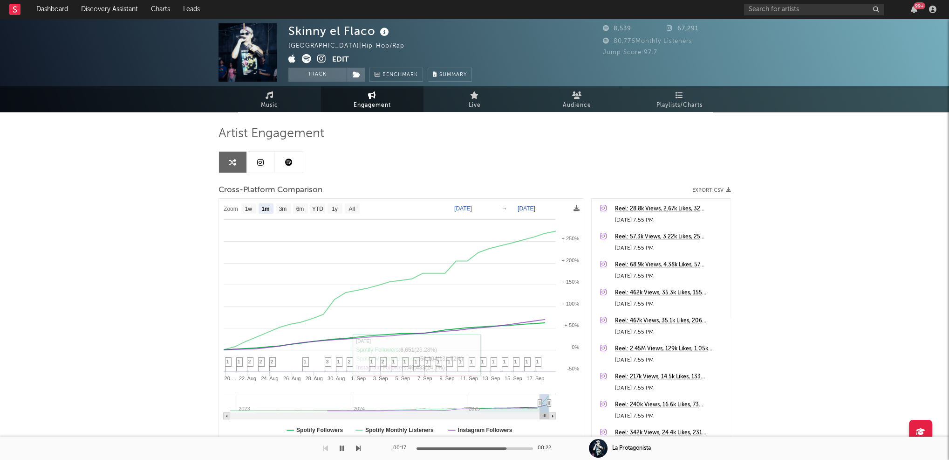
click at [342, 446] on icon "button" at bounding box center [342, 447] width 5 height 7
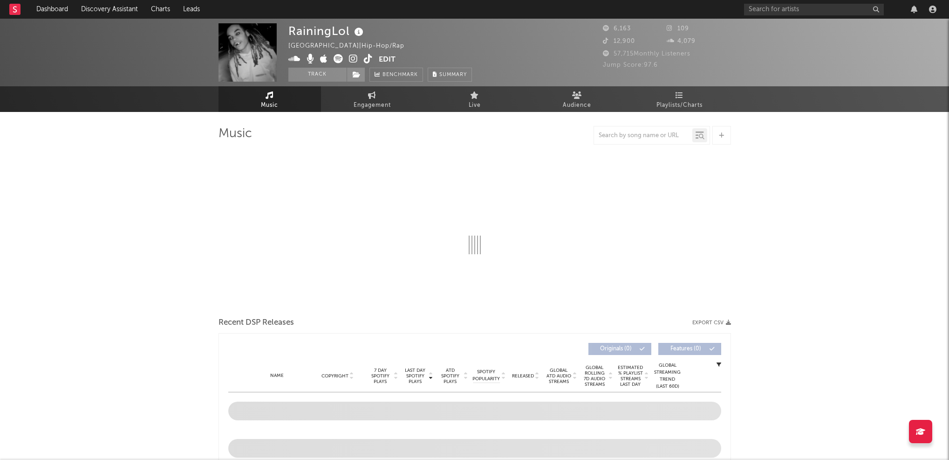
select select "1w"
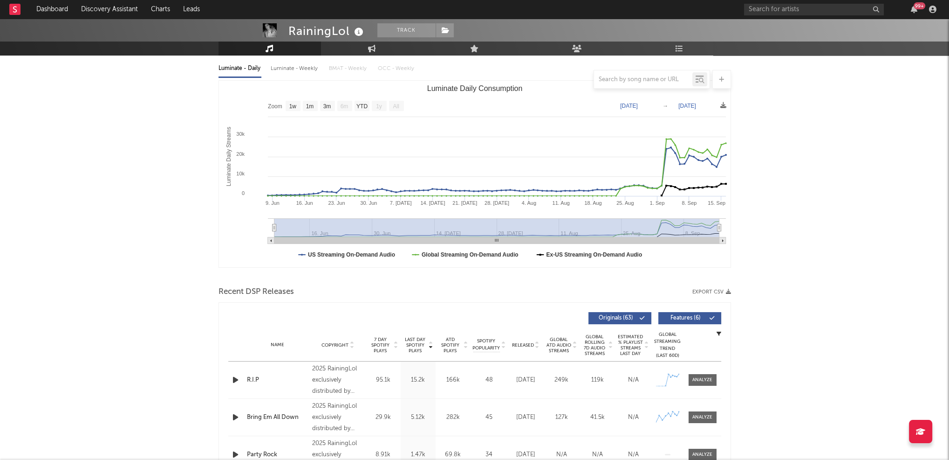
scroll to position [125, 0]
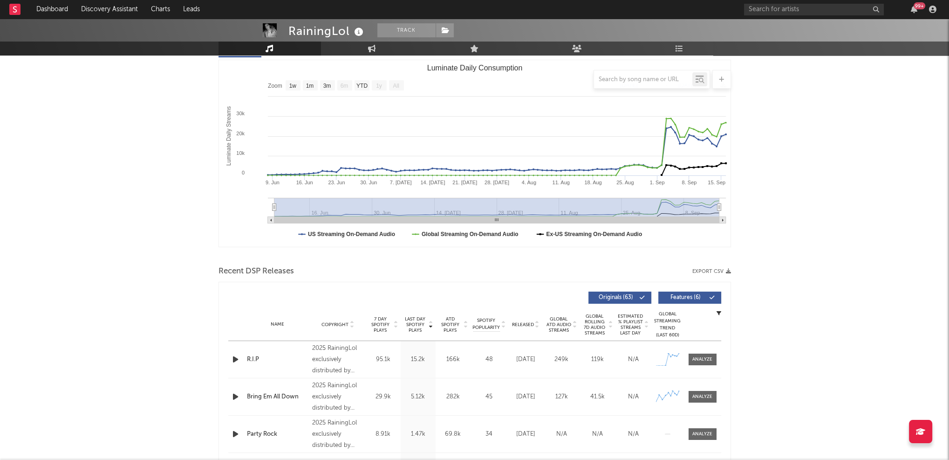
click at [233, 359] on icon "button" at bounding box center [236, 359] width 10 height 12
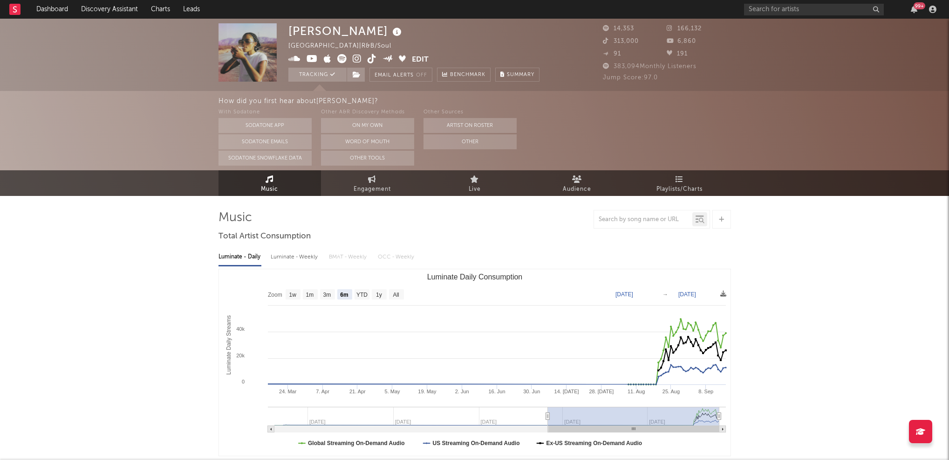
select select "6m"
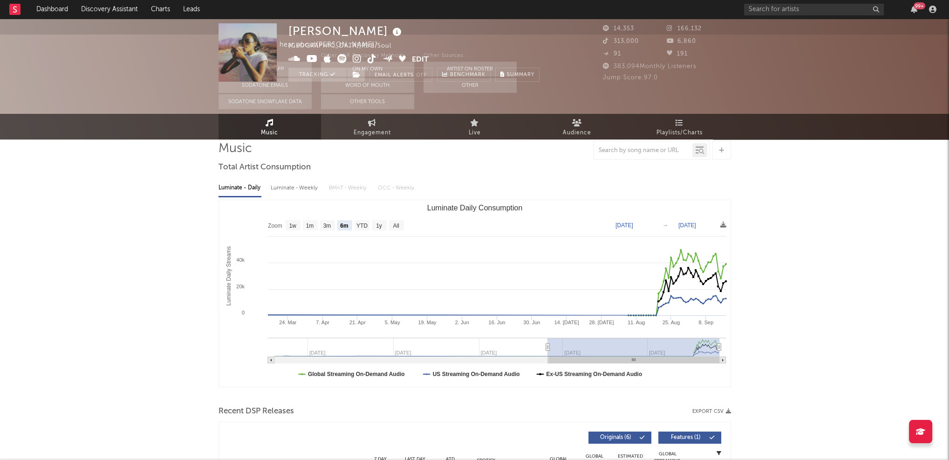
scroll to position [215, 0]
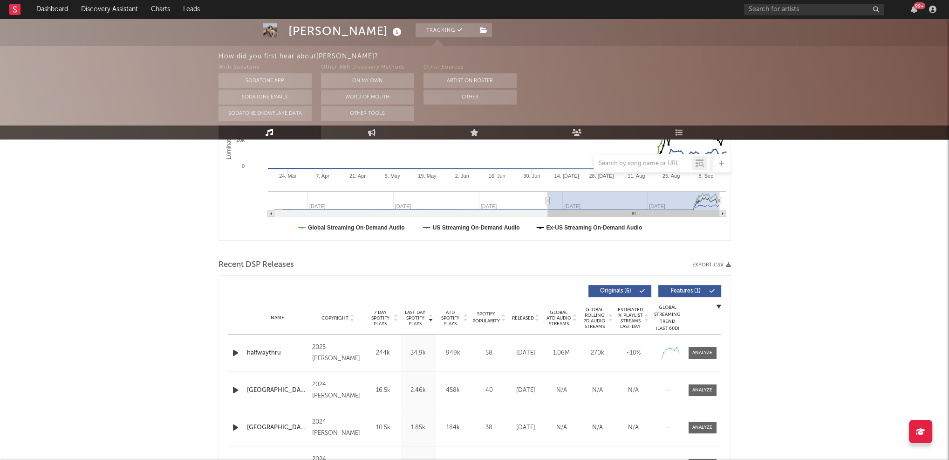
click at [233, 354] on icon "button" at bounding box center [236, 353] width 10 height 12
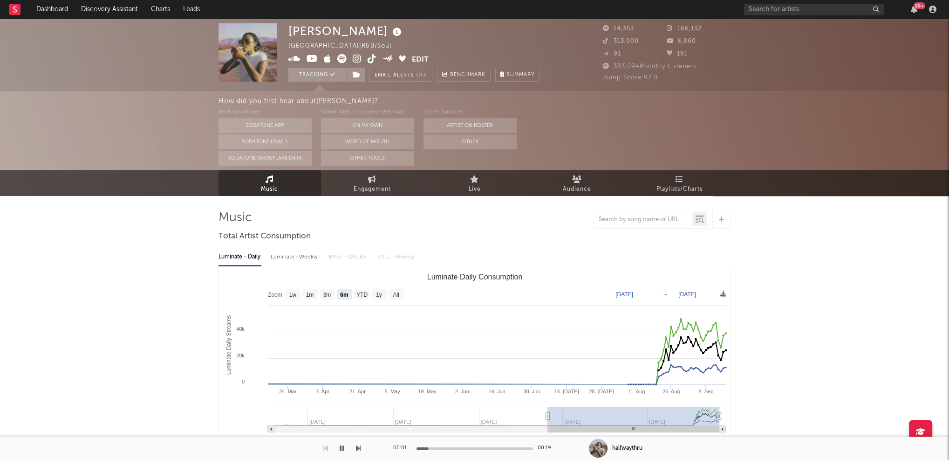
click at [356, 55] on icon at bounding box center [357, 58] width 9 height 9
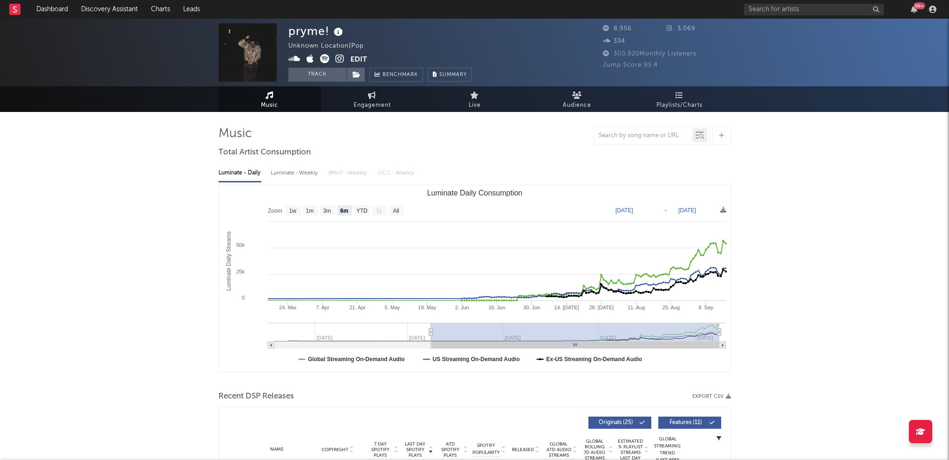
select select "6m"
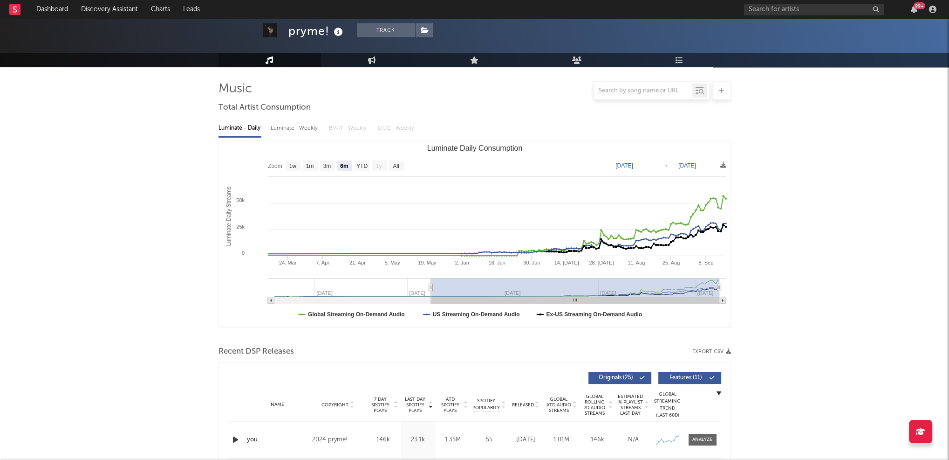
scroll to position [115, 0]
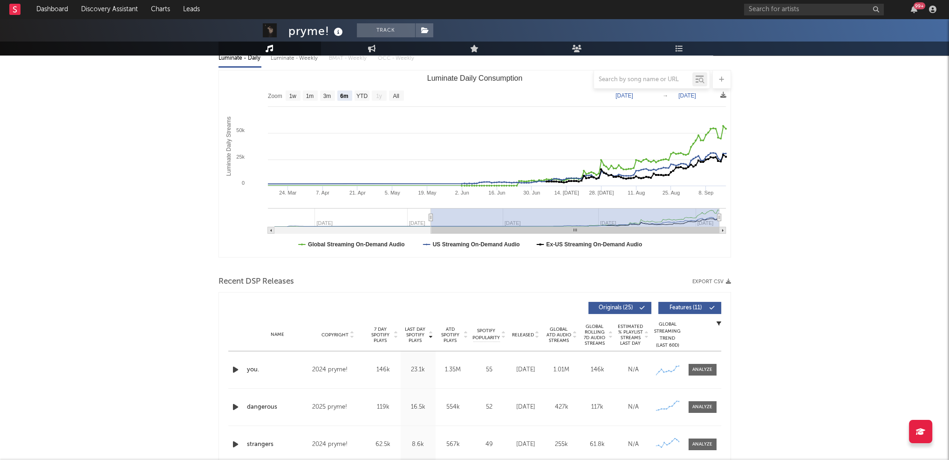
click at [235, 365] on icon "button" at bounding box center [236, 370] width 10 height 12
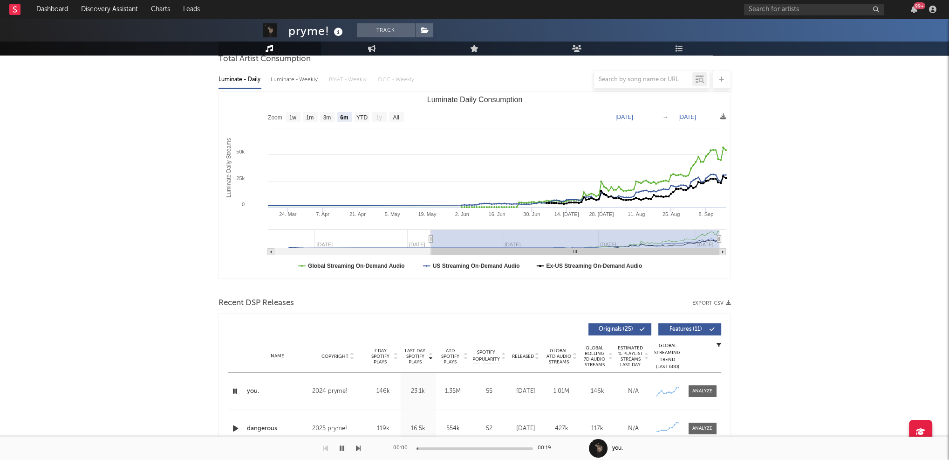
scroll to position [0, 0]
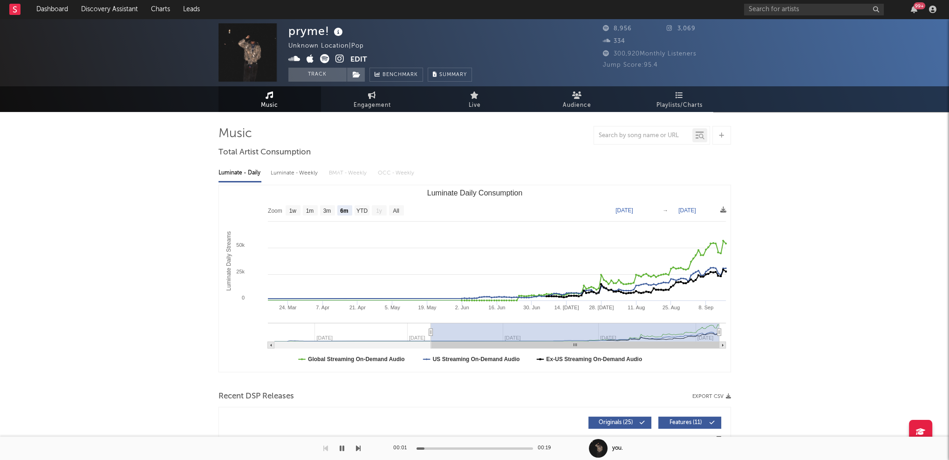
click at [292, 175] on div "Luminate - Weekly" at bounding box center [295, 173] width 49 height 16
select select "6m"
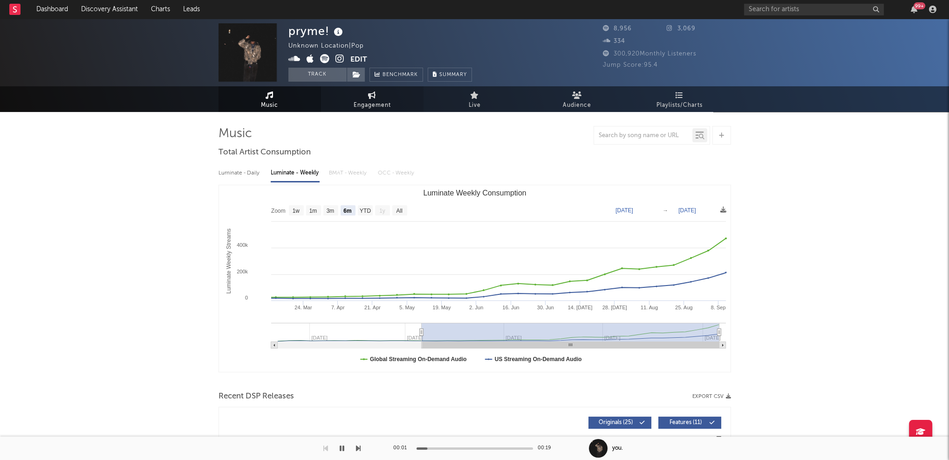
click at [375, 104] on span "Engagement" at bounding box center [372, 105] width 37 height 11
select select "1w"
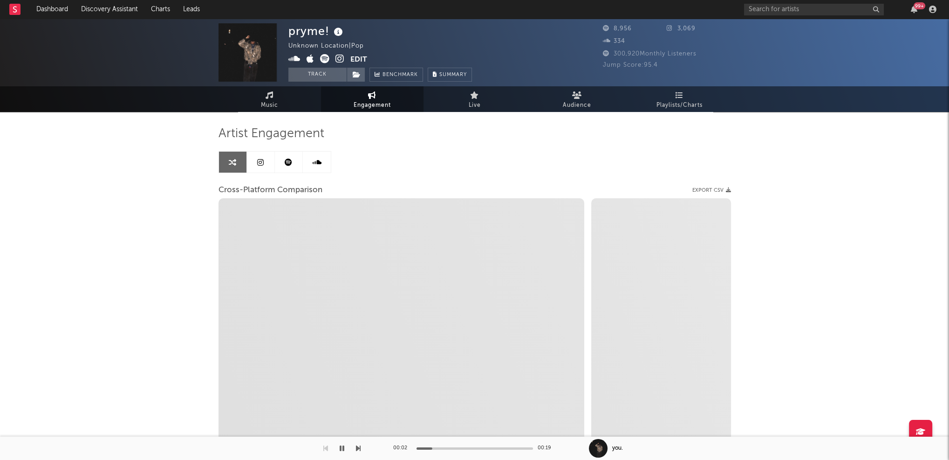
click at [339, 59] on icon at bounding box center [340, 58] width 9 height 9
select select "1m"
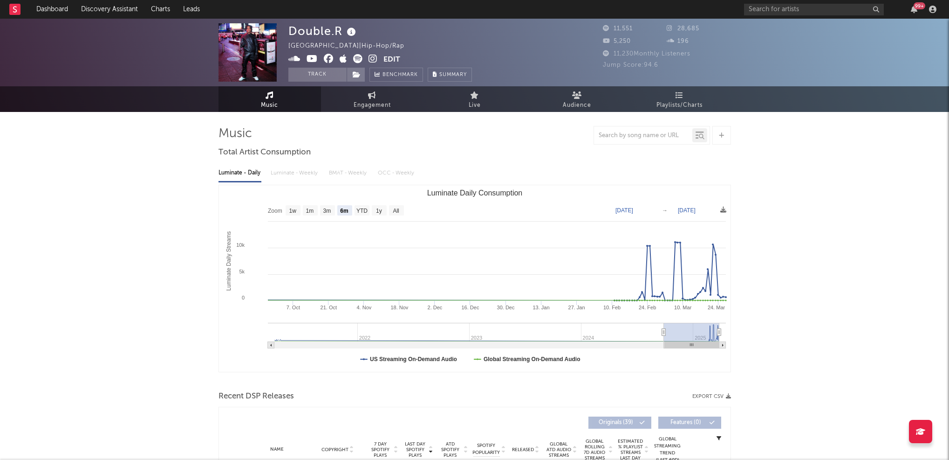
select select "6m"
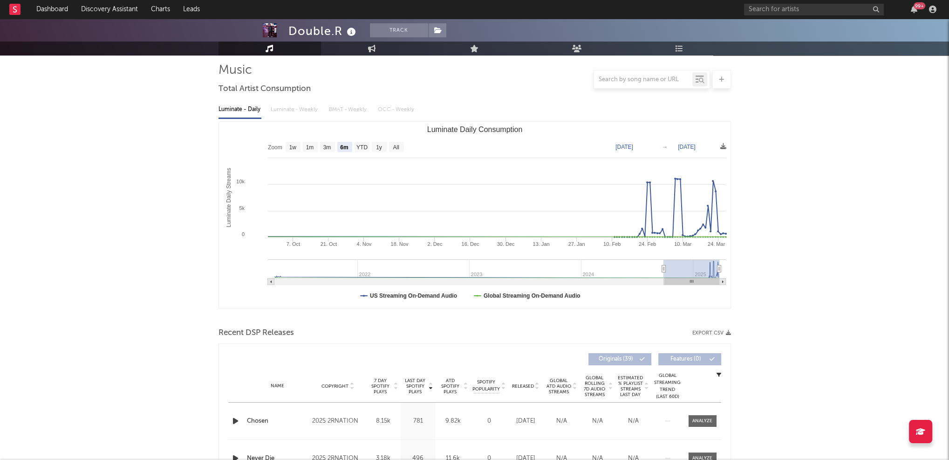
scroll to position [116, 0]
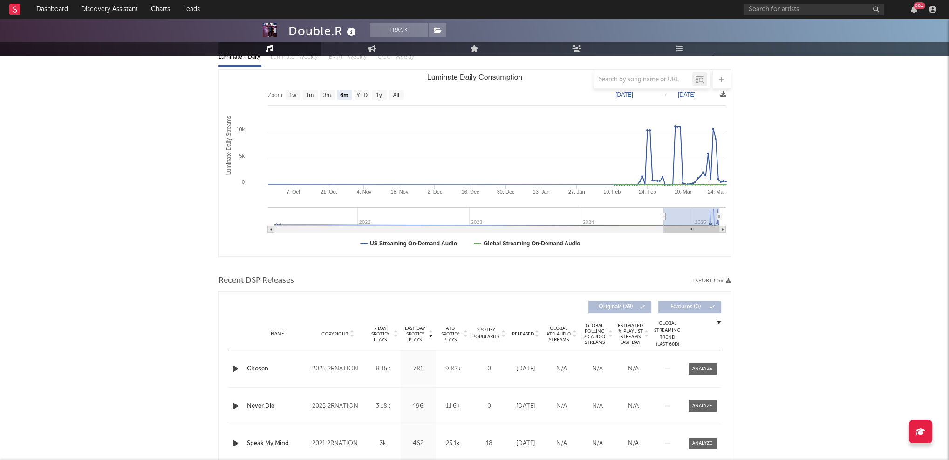
click at [235, 370] on icon "button" at bounding box center [236, 369] width 10 height 12
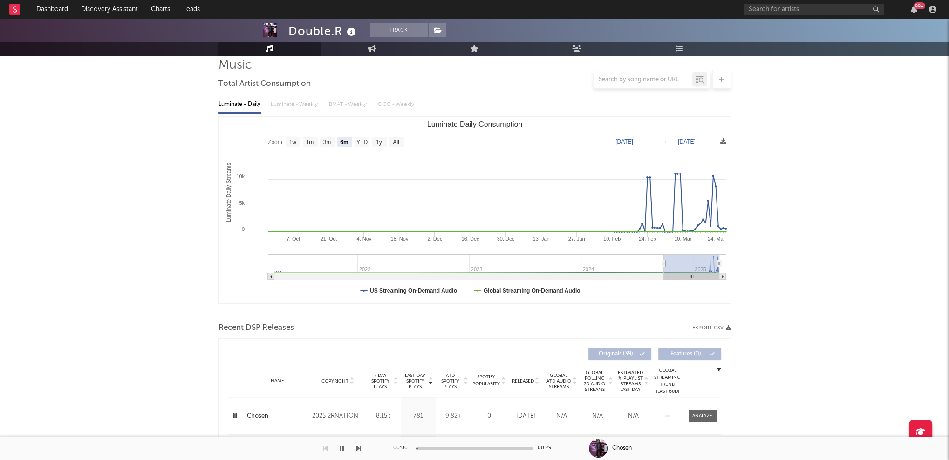
scroll to position [0, 0]
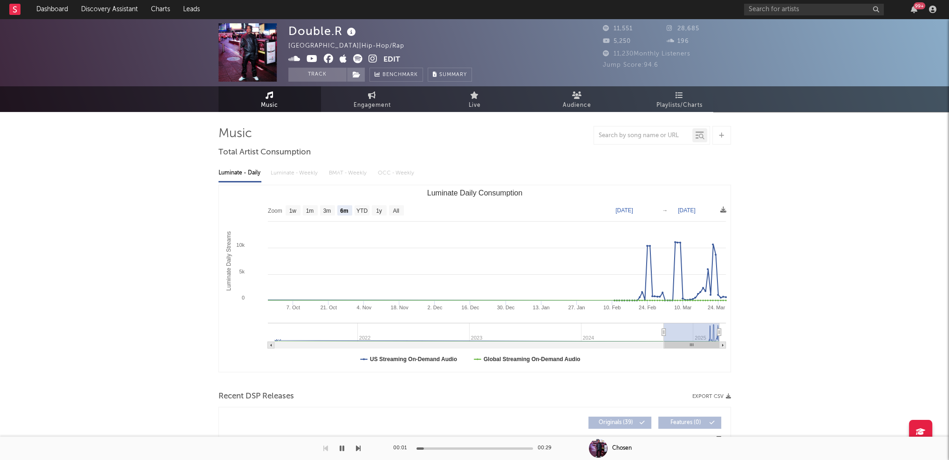
click at [373, 56] on icon at bounding box center [373, 58] width 9 height 9
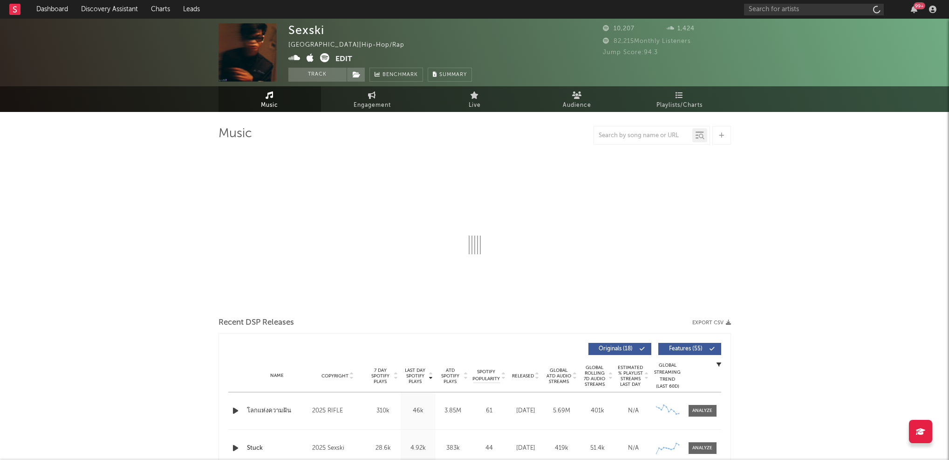
select select "1w"
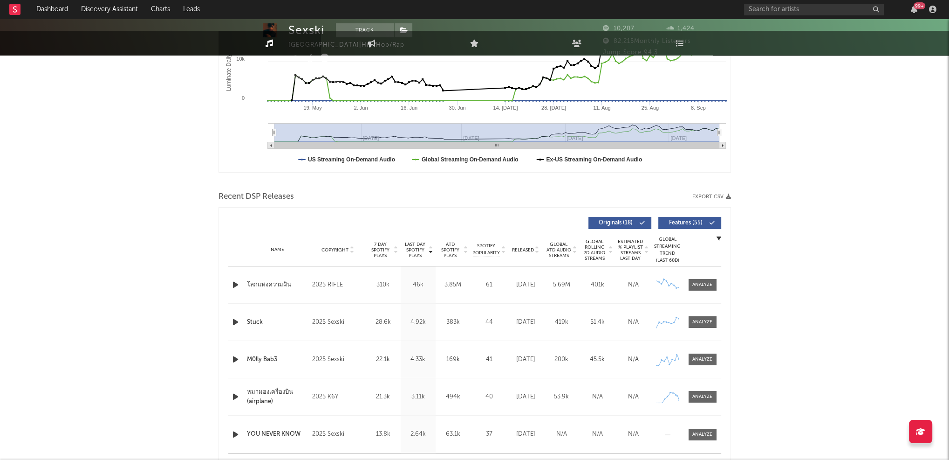
scroll to position [225, 0]
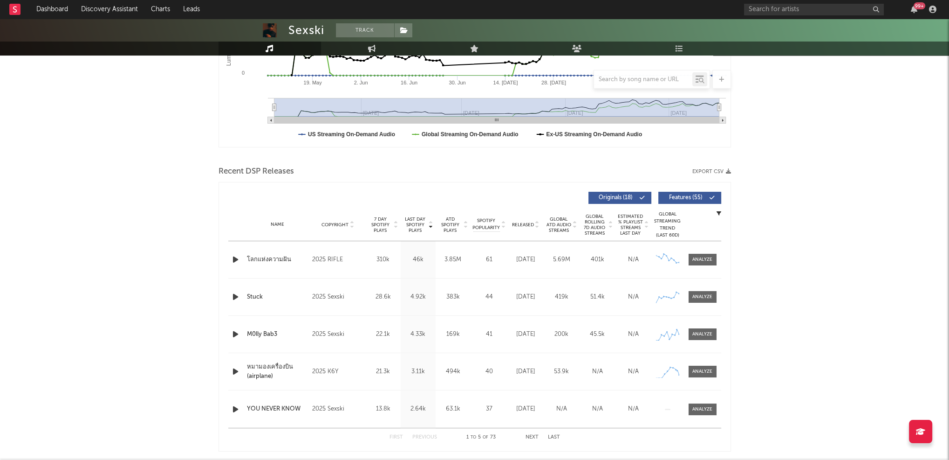
click at [235, 258] on icon "button" at bounding box center [236, 260] width 10 height 12
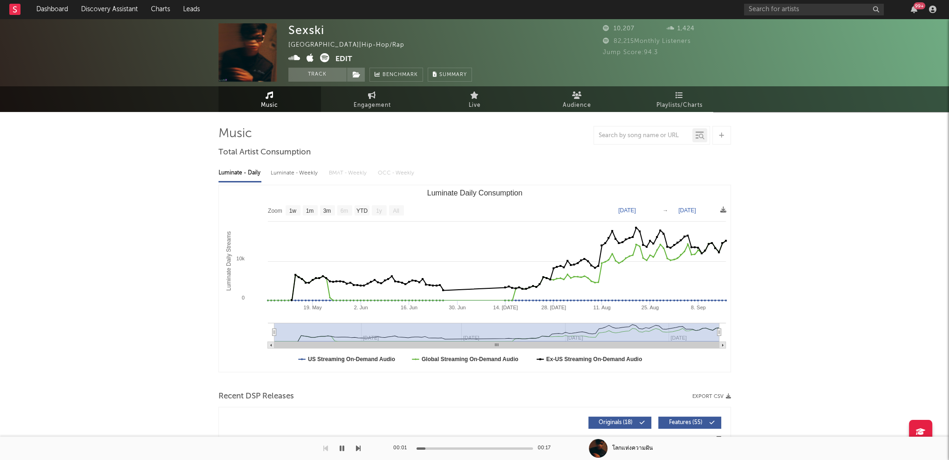
click at [300, 171] on div "Luminate - Weekly" at bounding box center [295, 173] width 49 height 16
select select "6m"
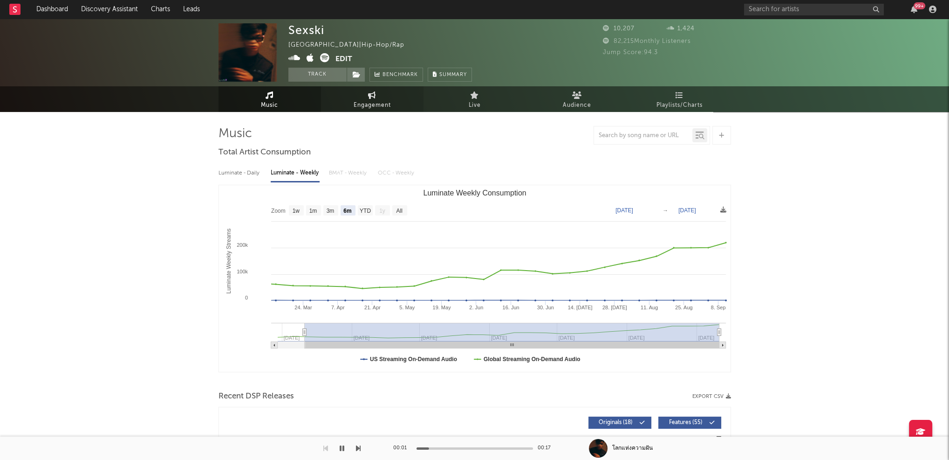
click at [377, 101] on span "Engagement" at bounding box center [372, 105] width 37 height 11
select select "1w"
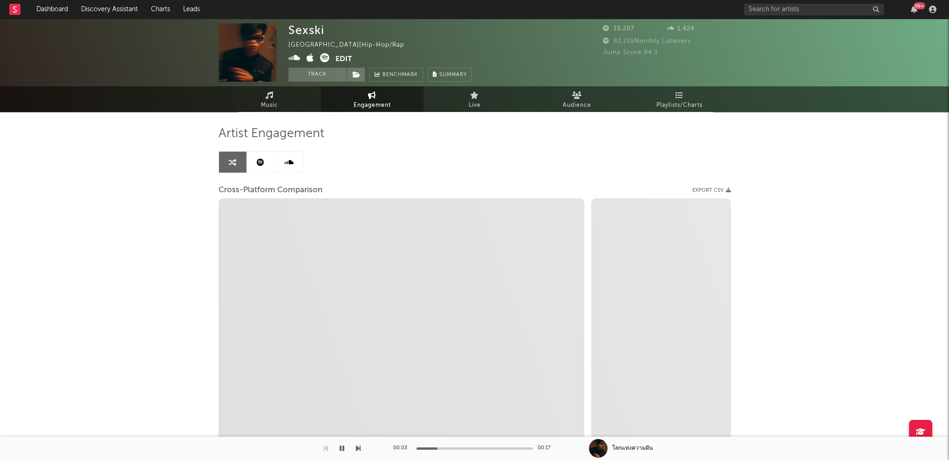
click at [297, 56] on icon at bounding box center [295, 57] width 12 height 9
select select "1m"
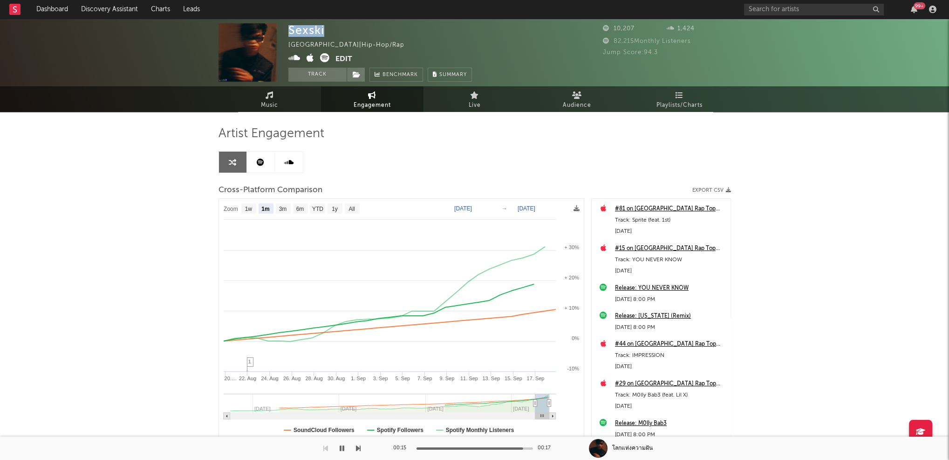
drag, startPoint x: 291, startPoint y: 30, endPoint x: 322, endPoint y: 27, distance: 31.4
click at [322, 27] on div "Sexski" at bounding box center [307, 30] width 36 height 14
copy div "Sexski"
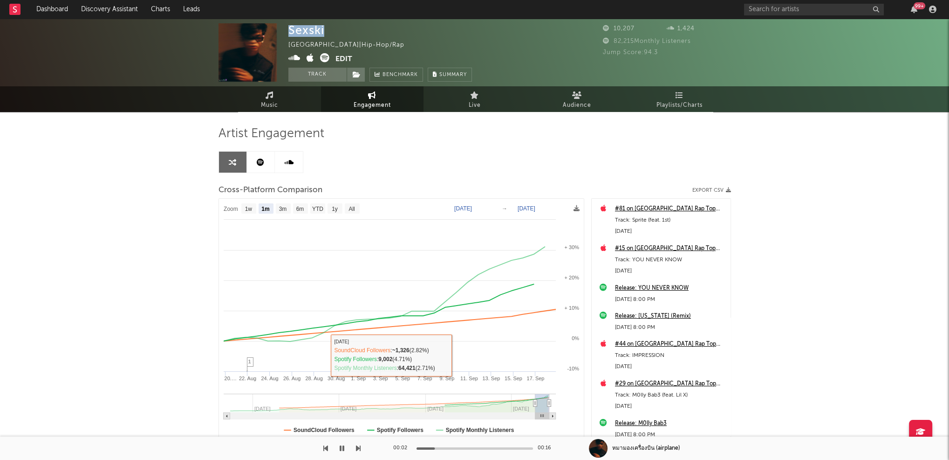
drag, startPoint x: 340, startPoint y: 445, endPoint x: 342, endPoint y: 440, distance: 5.8
click at [340, 445] on icon "button" at bounding box center [342, 447] width 5 height 7
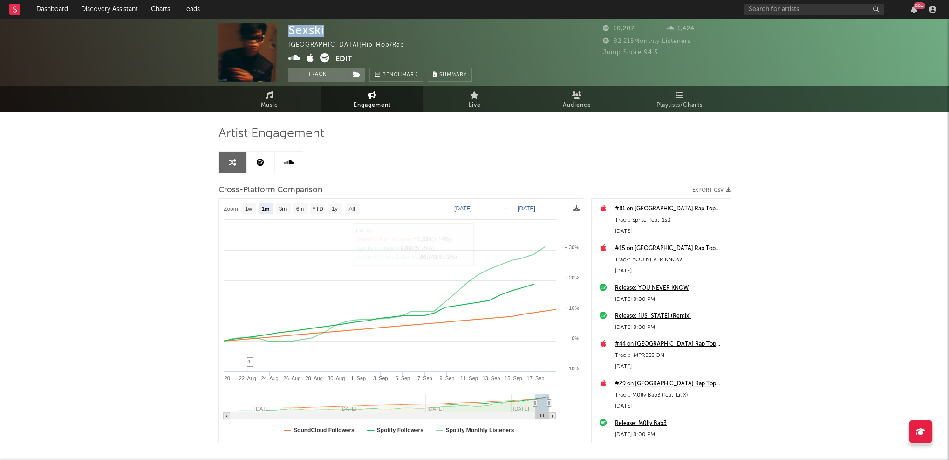
click at [265, 102] on span "Music" at bounding box center [269, 105] width 17 height 11
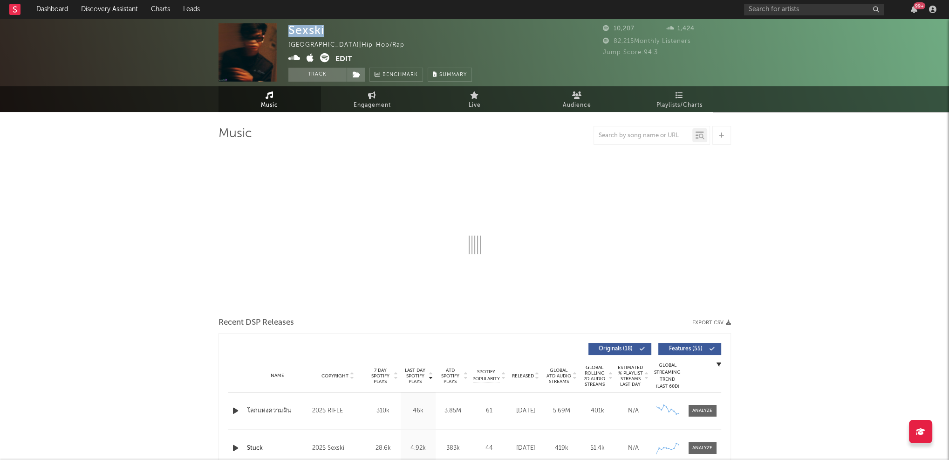
select select "1w"
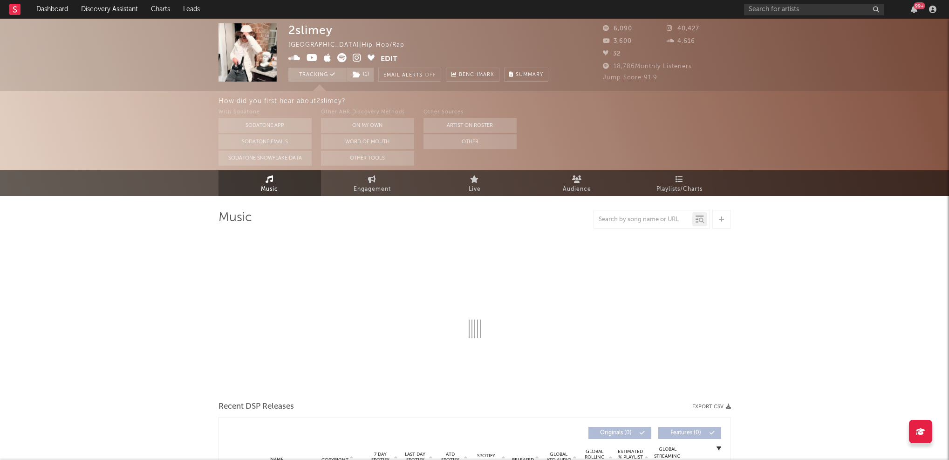
select select "6m"
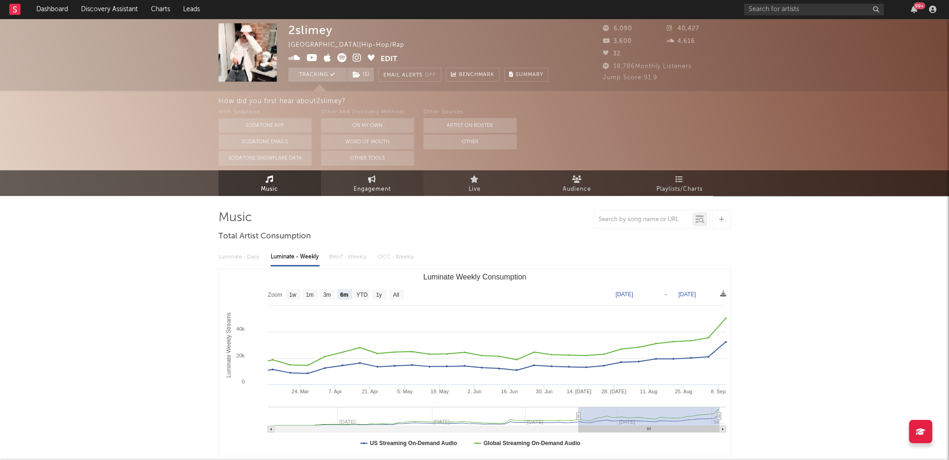
click at [371, 195] on link "Engagement" at bounding box center [372, 183] width 103 height 26
select select "1w"
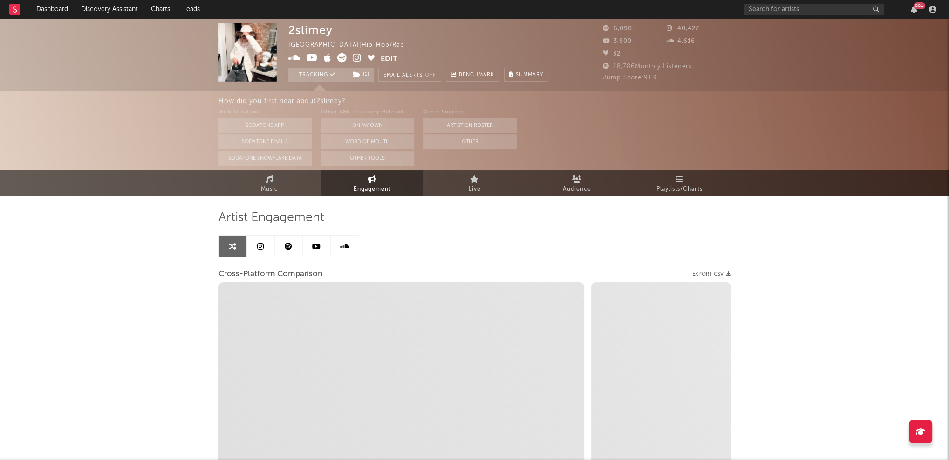
select select "1m"
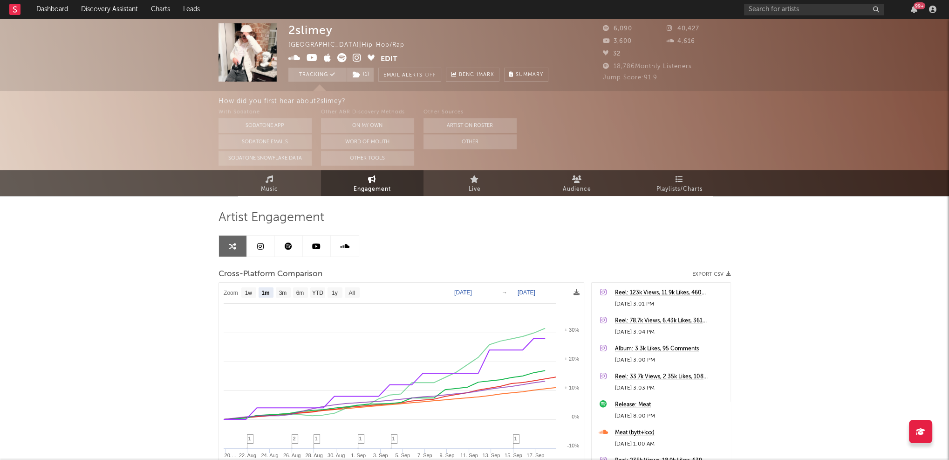
click at [356, 55] on icon at bounding box center [357, 57] width 9 height 9
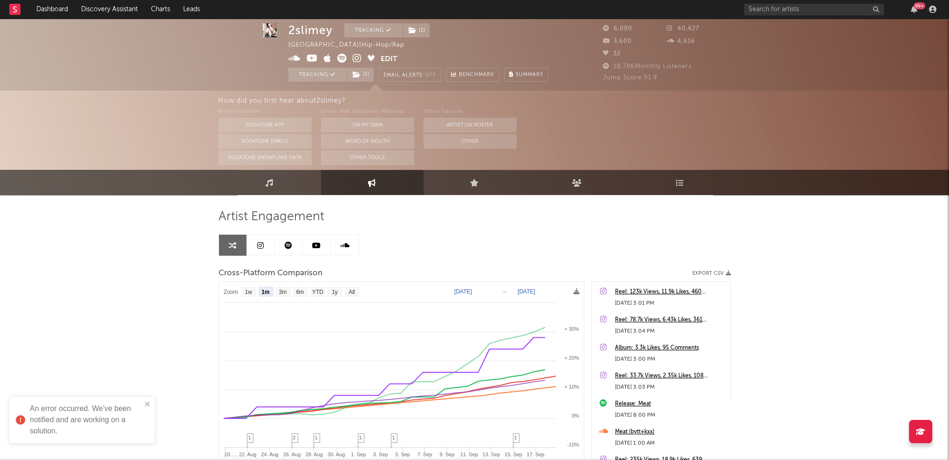
scroll to position [1, 0]
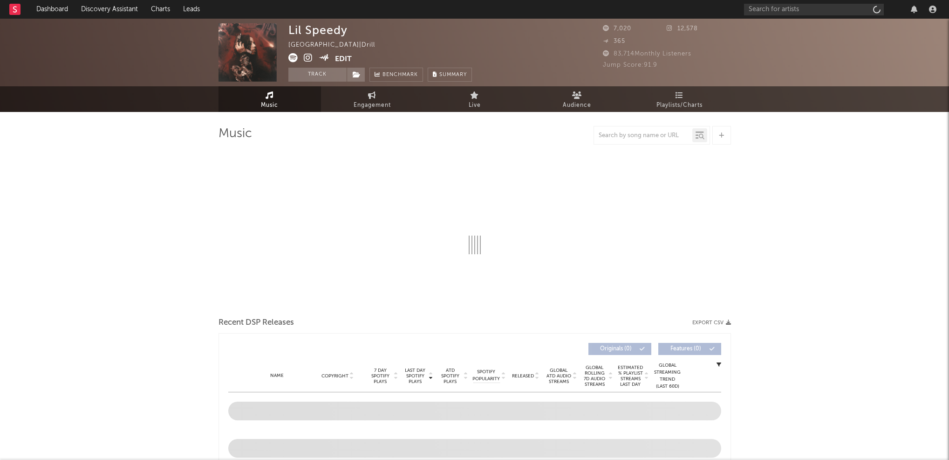
select select "6m"
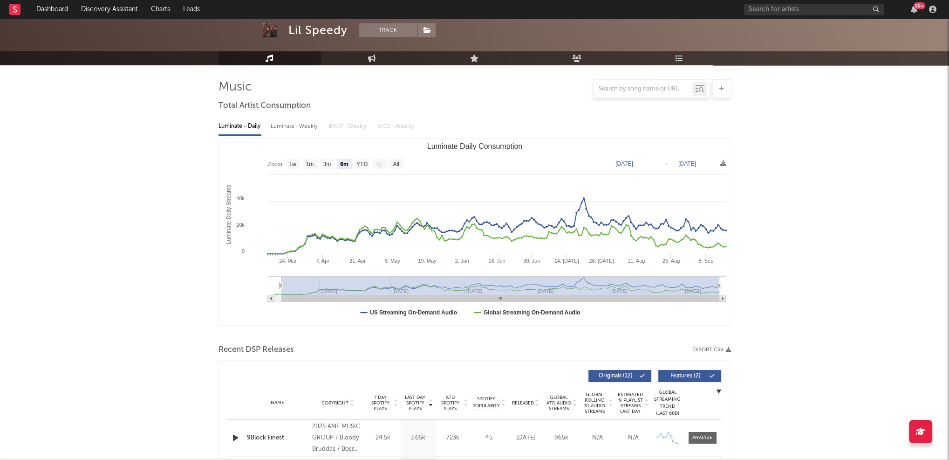
scroll to position [155, 0]
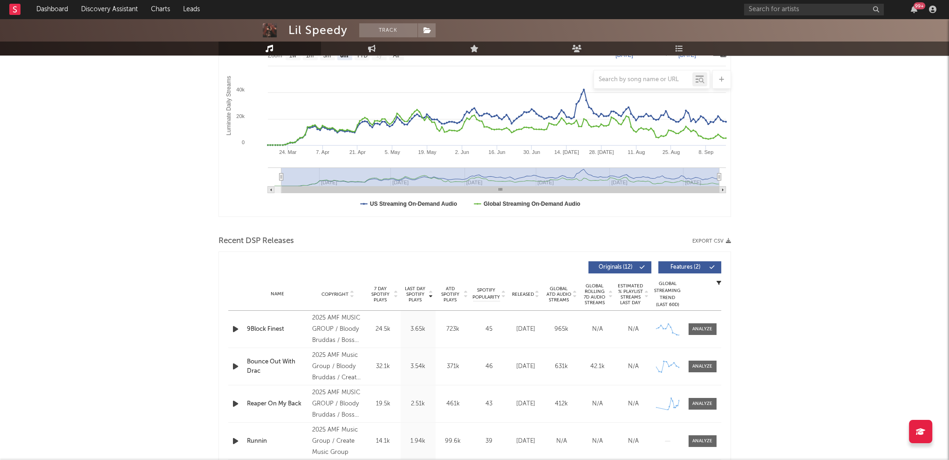
click at [235, 327] on icon "button" at bounding box center [236, 329] width 10 height 12
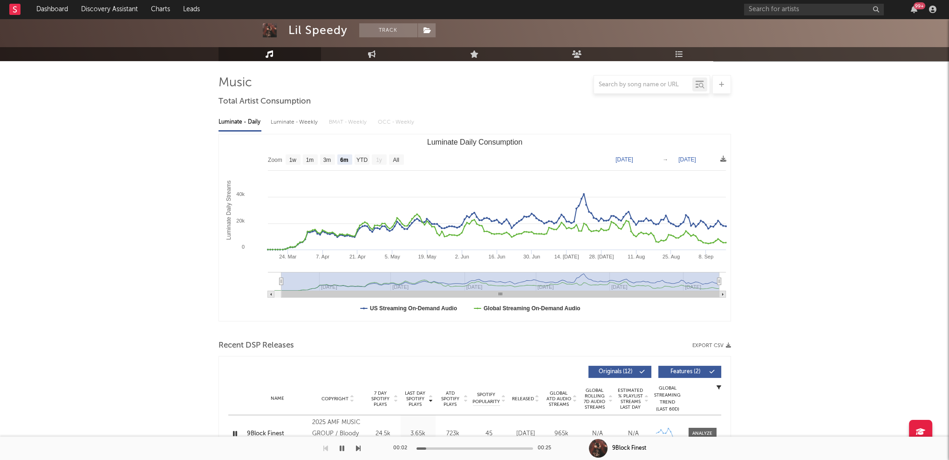
scroll to position [0, 0]
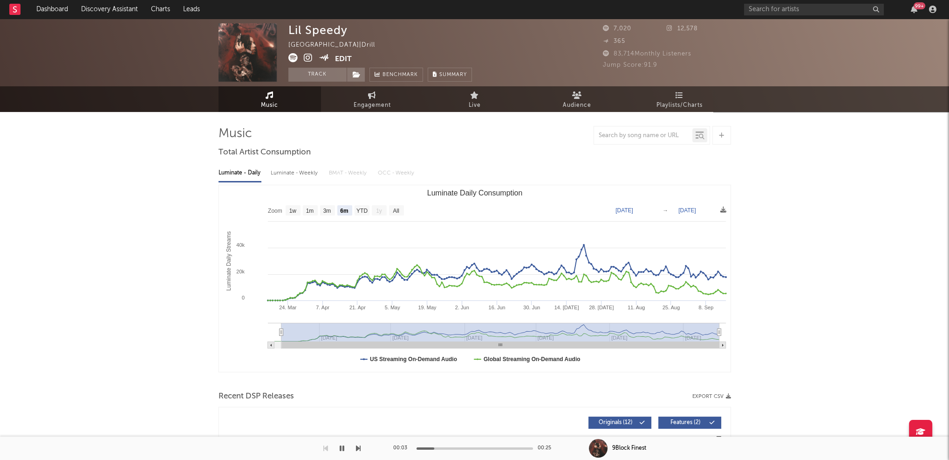
click at [294, 172] on div "Luminate - Weekly" at bounding box center [295, 173] width 49 height 16
select select "6m"
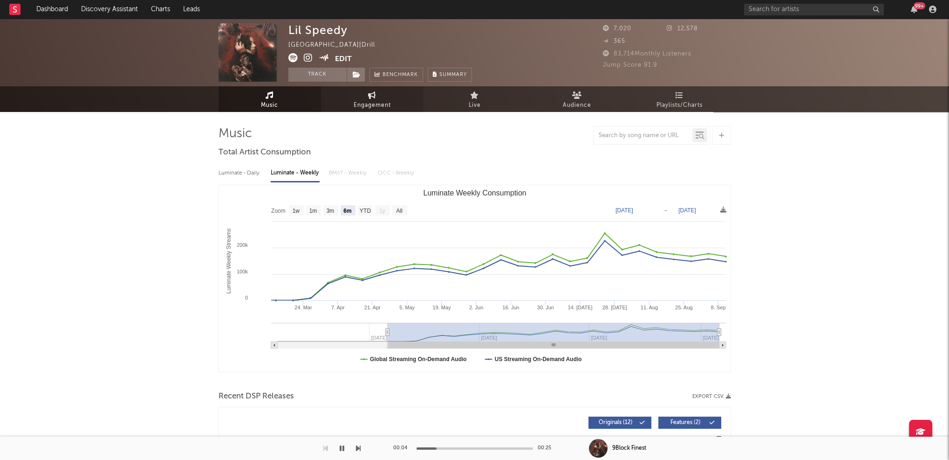
click at [368, 101] on span "Engagement" at bounding box center [372, 105] width 37 height 11
select select "1w"
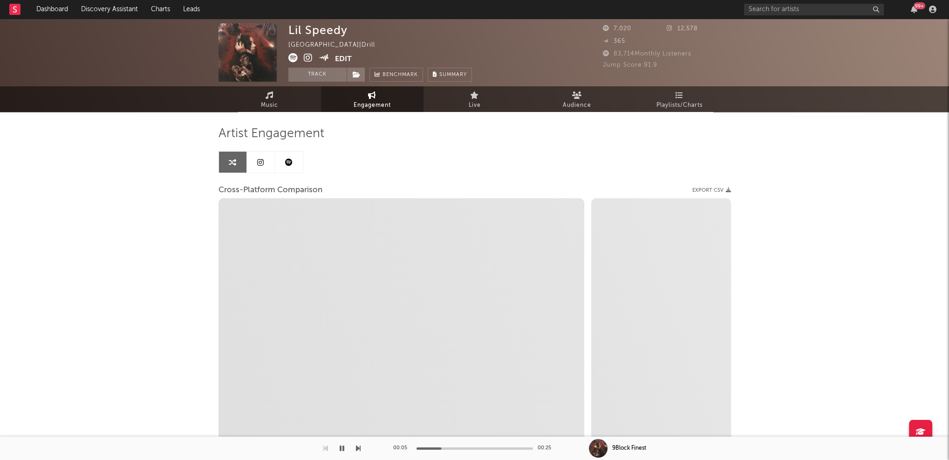
click at [309, 58] on icon at bounding box center [308, 57] width 9 height 9
select select "1m"
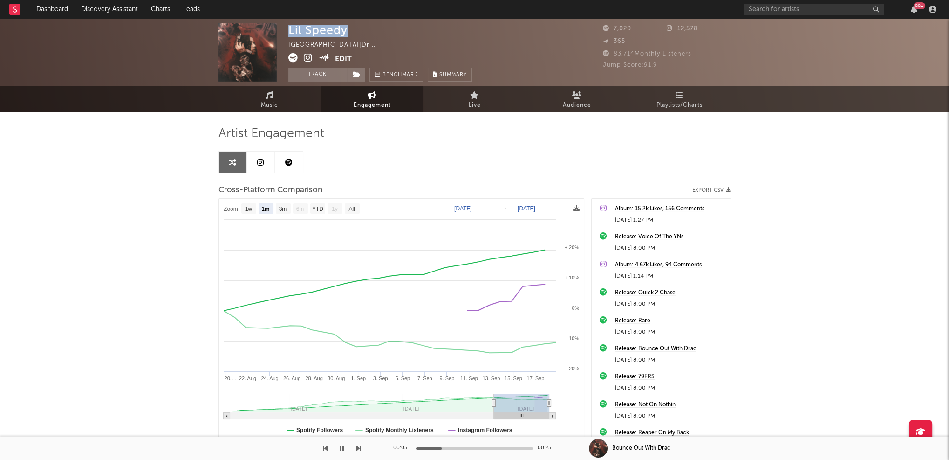
drag, startPoint x: 289, startPoint y: 30, endPoint x: 348, endPoint y: 28, distance: 58.8
click at [348, 28] on div "Lil Speedy [GEOGRAPHIC_DATA] | Drill Edit Track Benchmark Summary" at bounding box center [381, 52] width 184 height 58
copy div "Lil Speedy"
